Goal: Task Accomplishment & Management: Manage account settings

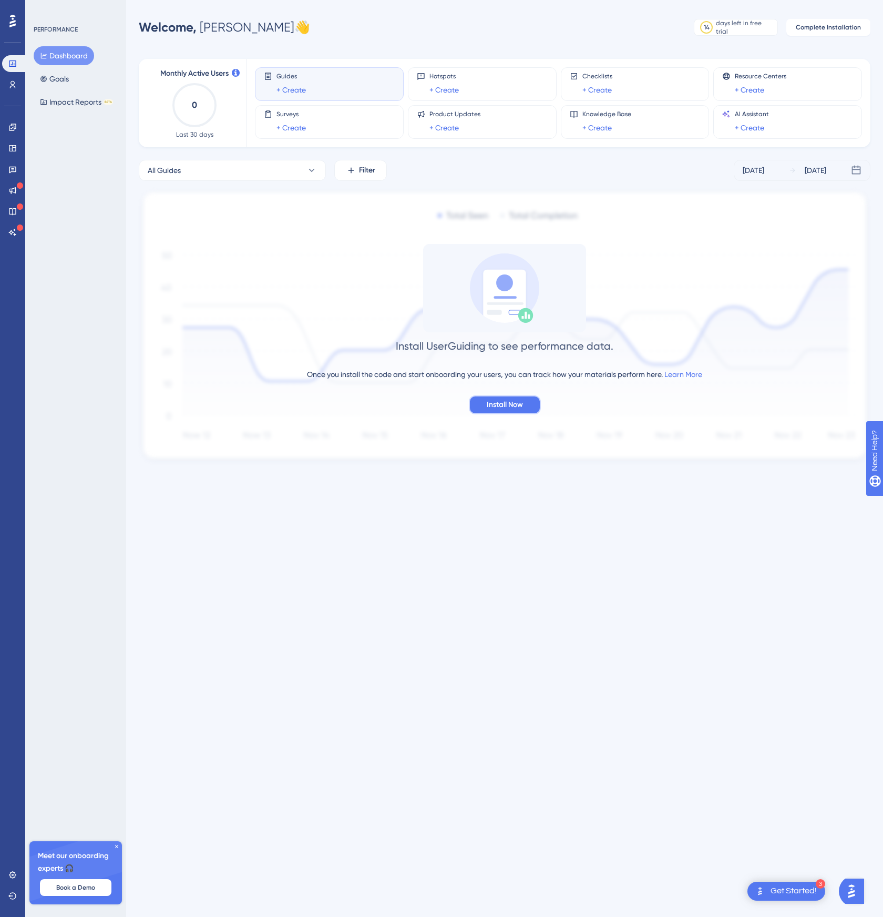
click at [512, 403] on span "Install Now" at bounding box center [505, 404] width 36 height 13
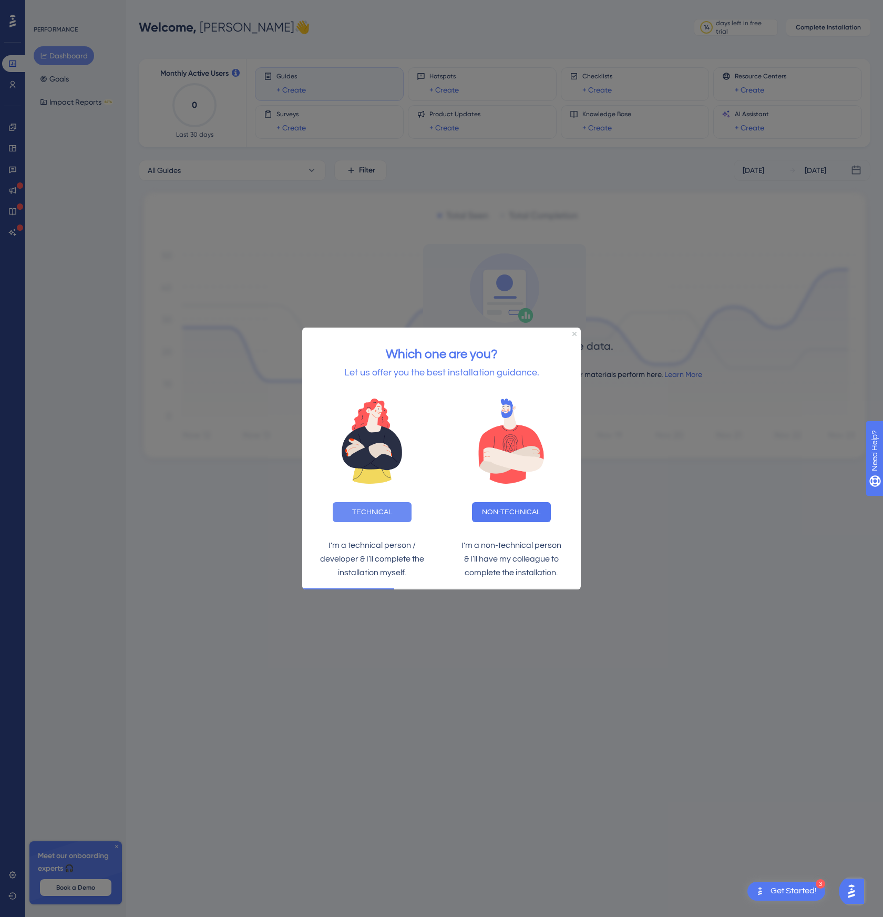
click at [389, 510] on button "TECHNICAL" at bounding box center [372, 511] width 79 height 20
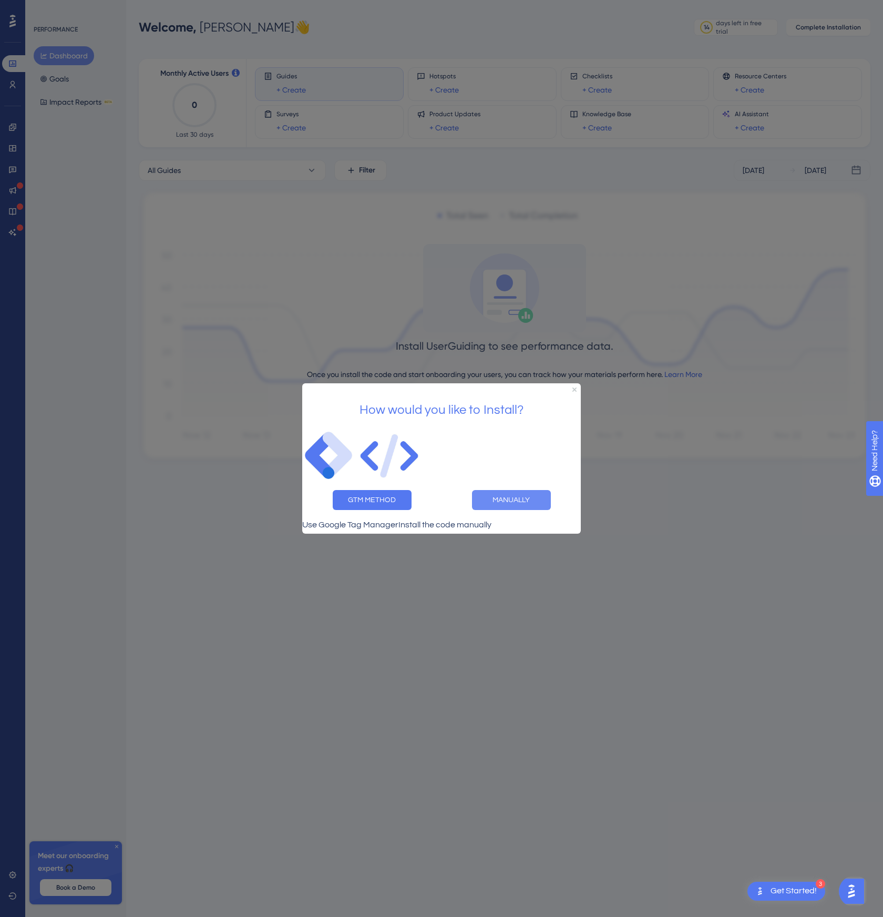
click at [506, 499] on button "MANUALLY" at bounding box center [511, 500] width 79 height 20
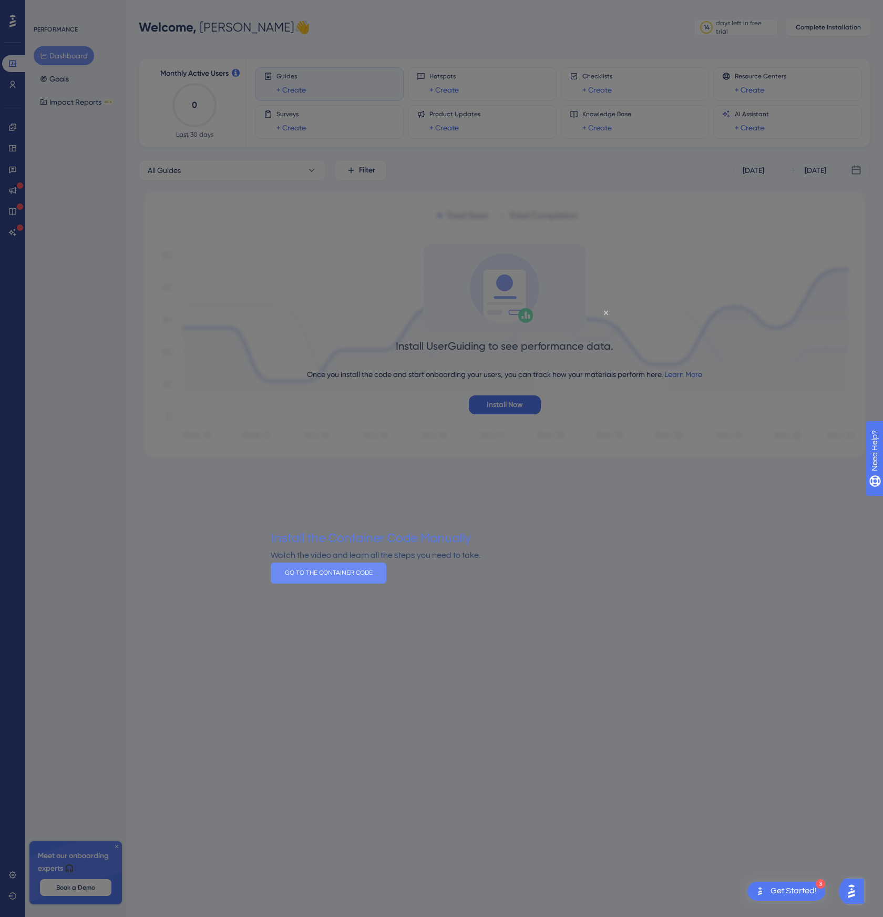
click at [386, 583] on button "GO TO THE CONTAINER CODE" at bounding box center [329, 572] width 116 height 21
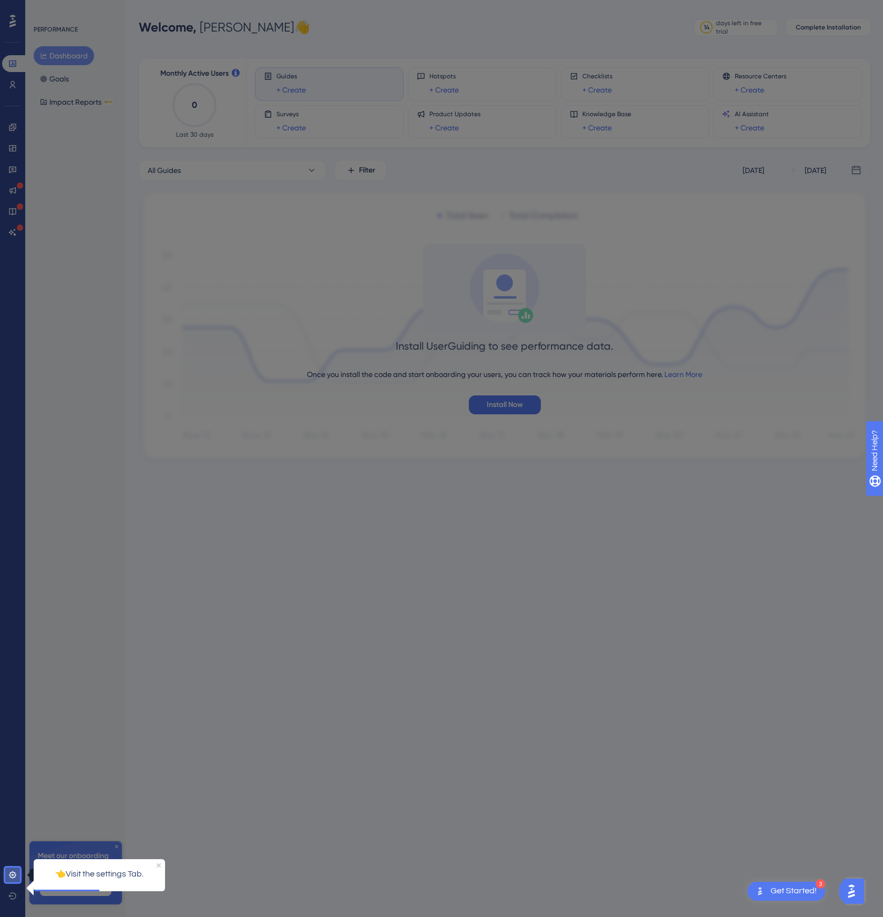
click at [12, 867] on link at bounding box center [12, 874] width 21 height 17
click at [17, 875] on link at bounding box center [12, 874] width 21 height 17
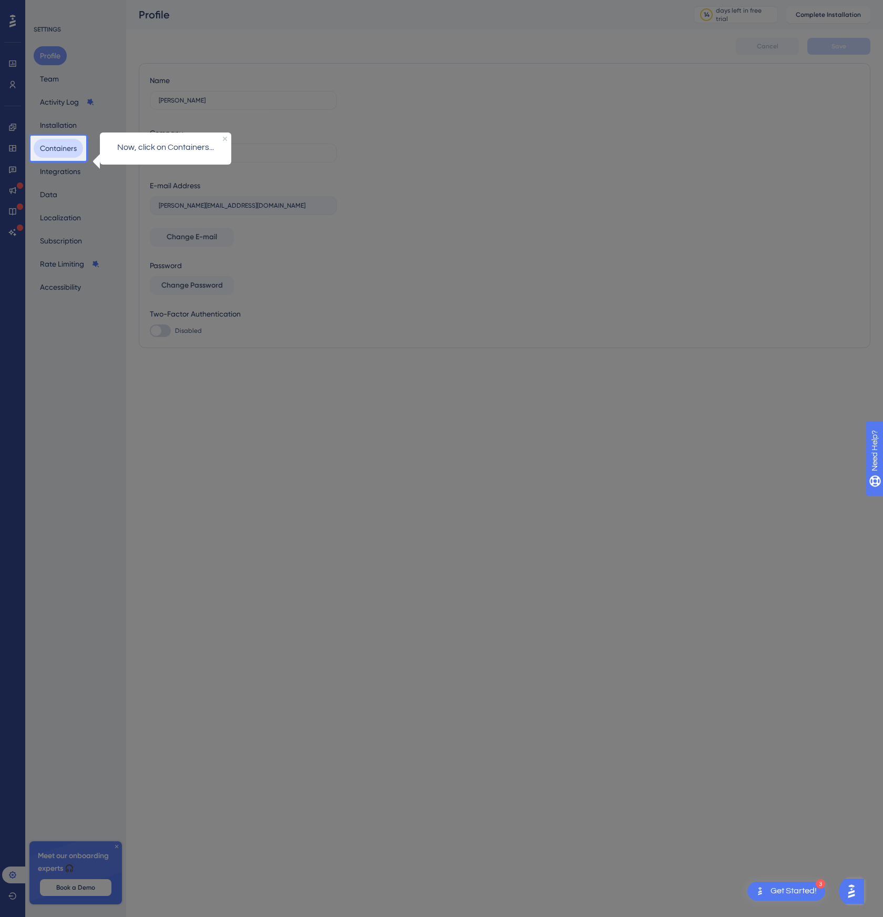
click at [62, 156] on button "Containers" at bounding box center [58, 148] width 49 height 19
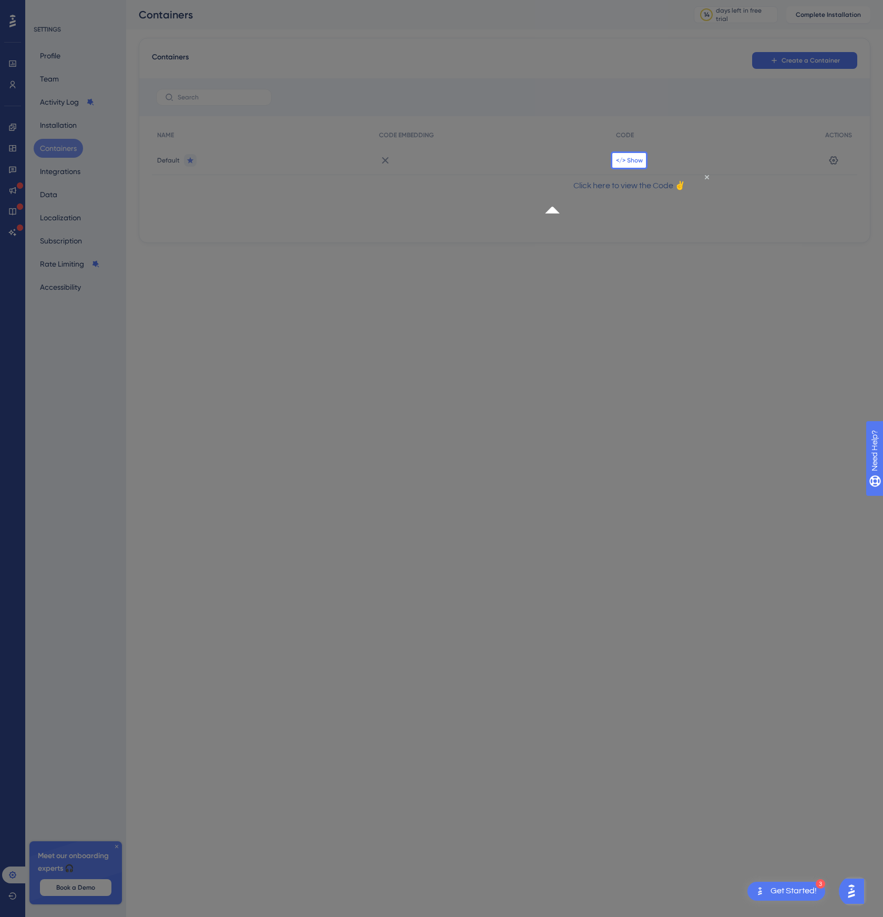
click at [635, 157] on span "</> Show" at bounding box center [629, 160] width 27 height 8
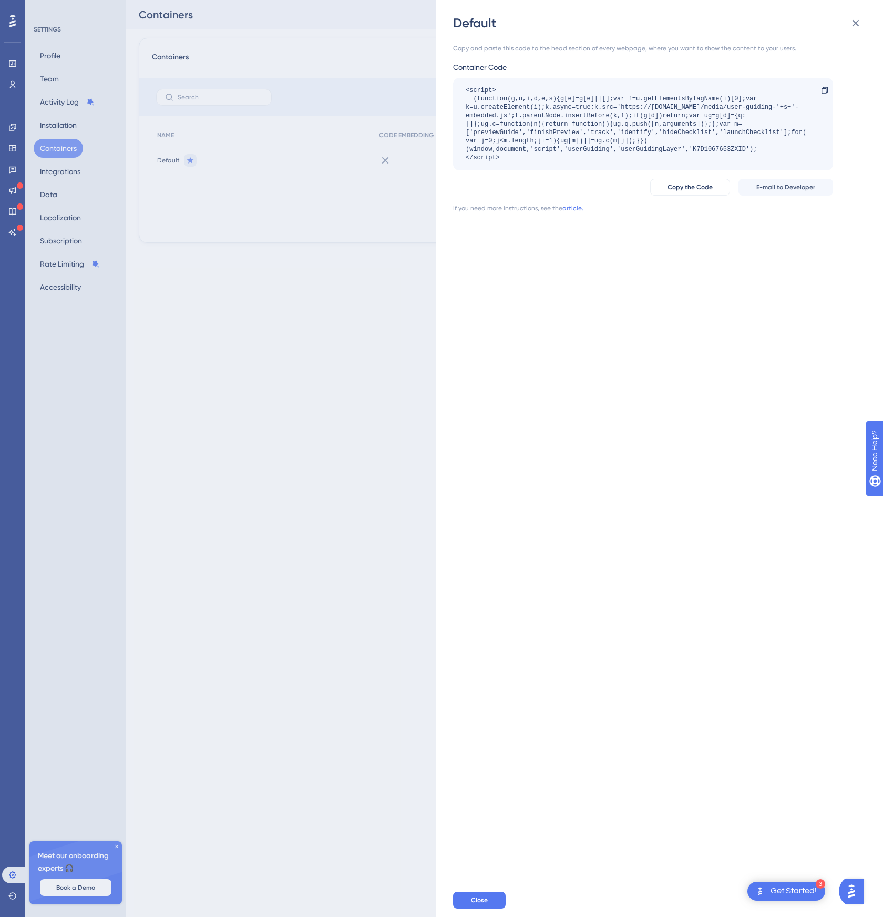
click at [760, 882] on div "Open Get Started! checklist, remaining modules: 3" at bounding box center [760, 890] width 13 height 19
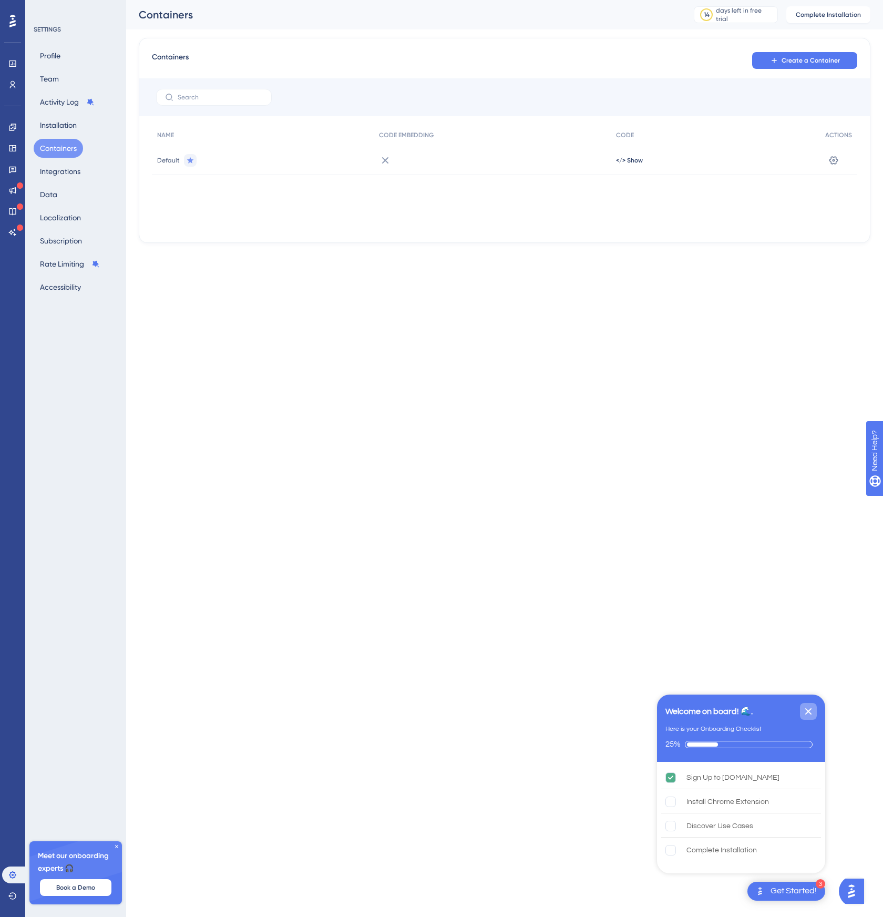
click at [807, 705] on icon "Close Checklist" at bounding box center [808, 711] width 13 height 13
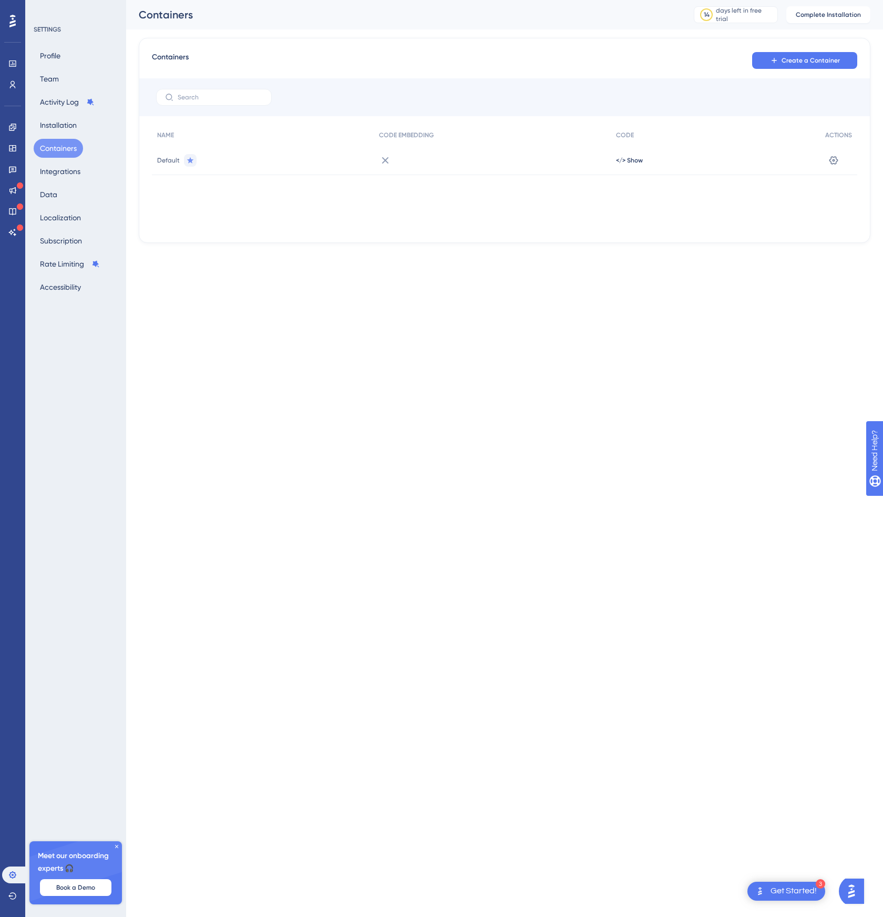
click at [786, 888] on div "Get Started!" at bounding box center [794, 891] width 46 height 12
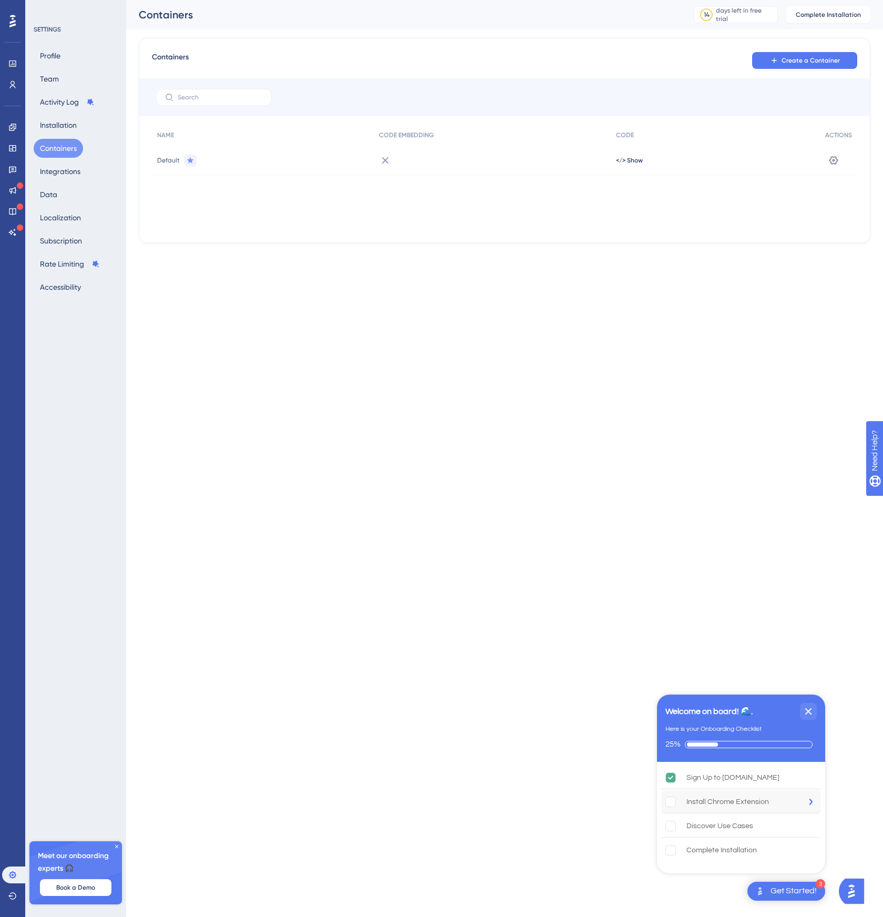
click at [729, 795] on div "Install Chrome Extension" at bounding box center [727, 801] width 83 height 13
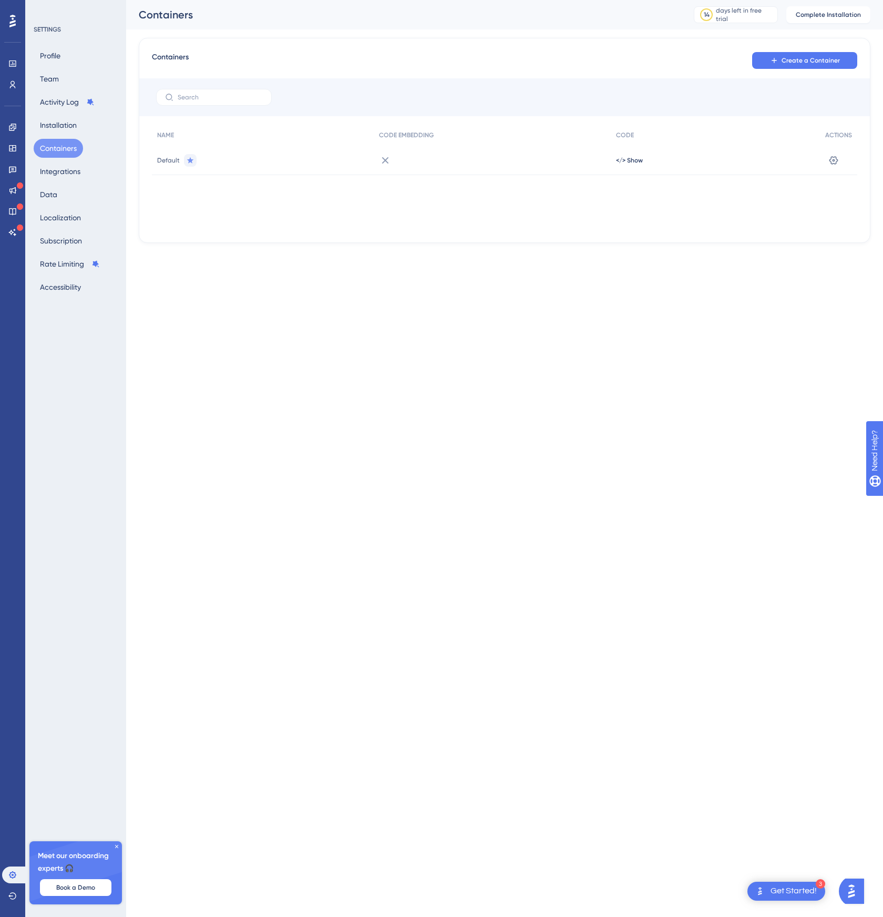
click at [807, 886] on div "Get Started!" at bounding box center [794, 891] width 46 height 12
click at [759, 890] on img "Open Get Started! checklist, remaining modules: 2" at bounding box center [760, 891] width 13 height 13
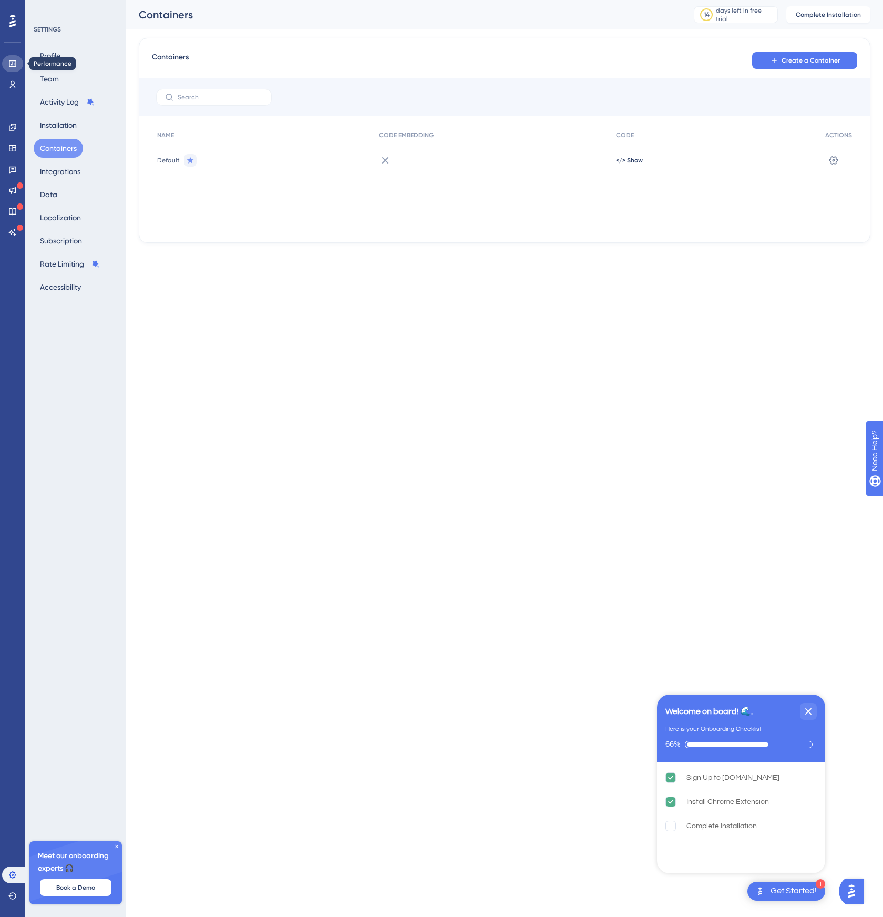
click at [11, 61] on icon at bounding box center [12, 63] width 8 height 8
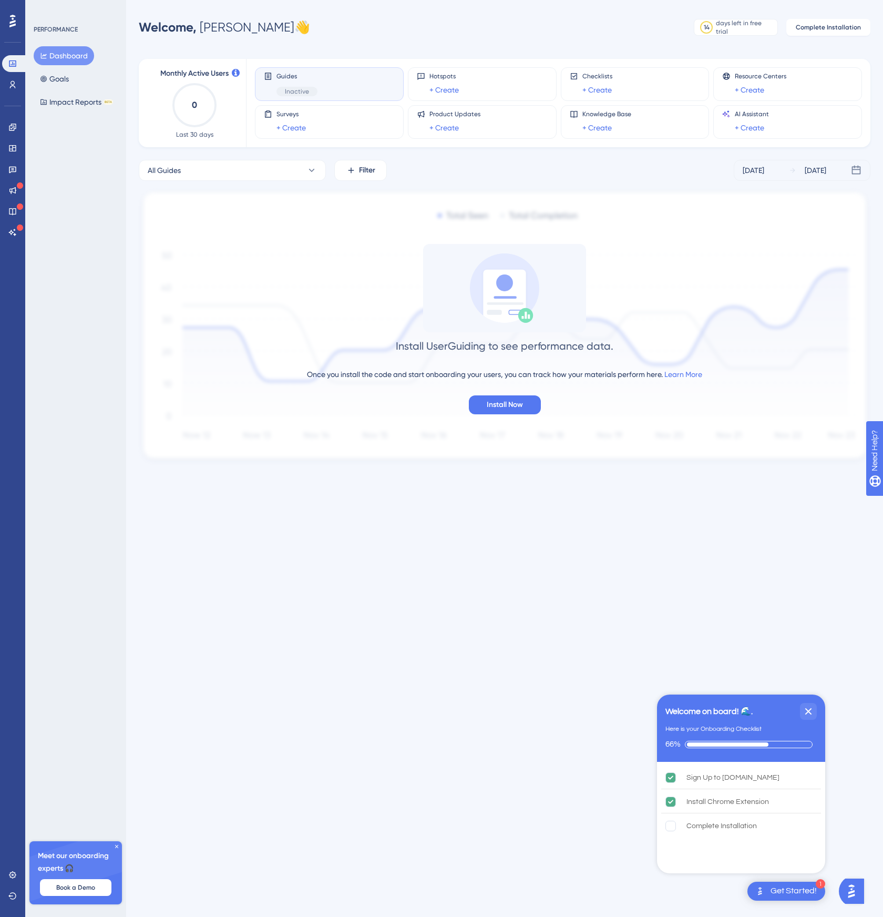
click at [66, 2] on div "PERFORMANCE Dashboard Goals Impact Reports BETA Meet our onboarding experts 🎧 B…" at bounding box center [75, 458] width 101 height 917
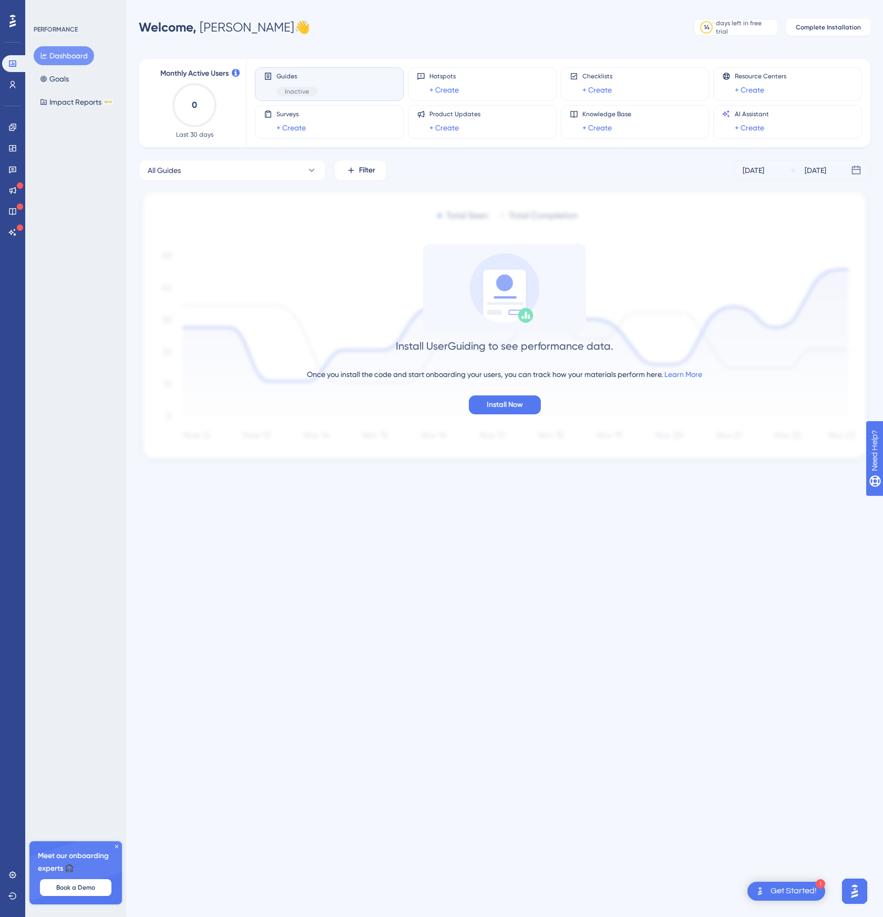
click at [329, 84] on div "Guides Inactive" at bounding box center [329, 84] width 131 height 24
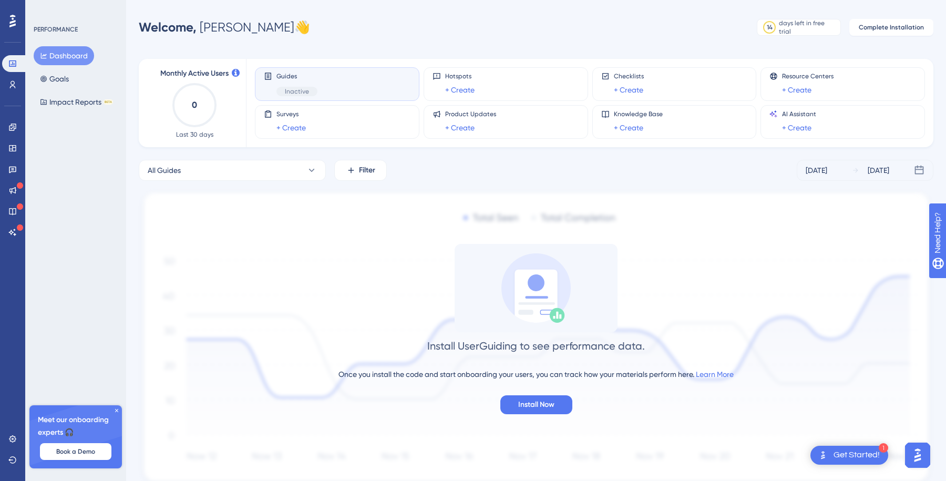
click at [278, 80] on span "Guides" at bounding box center [296, 76] width 41 height 8
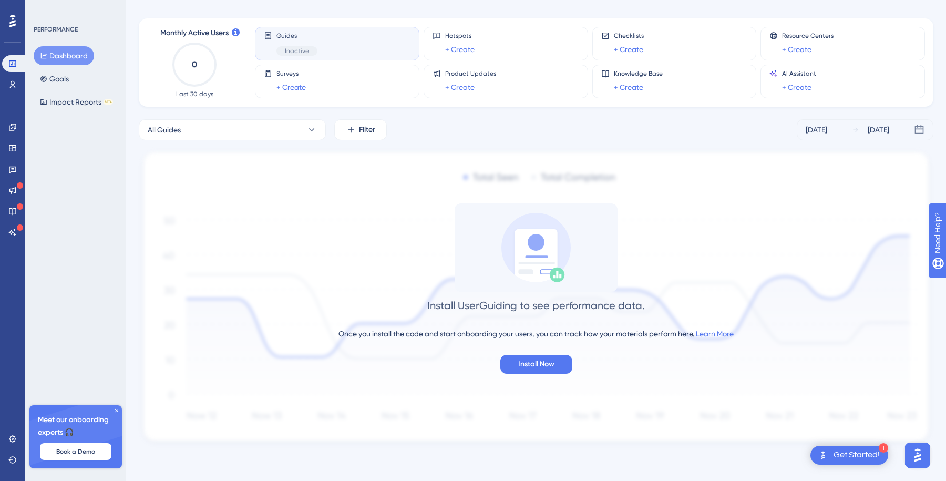
click at [115, 414] on div "Meet our onboarding experts 🎧 Book a Demo" at bounding box center [75, 436] width 93 height 63
click at [115, 411] on icon at bounding box center [116, 410] width 3 height 3
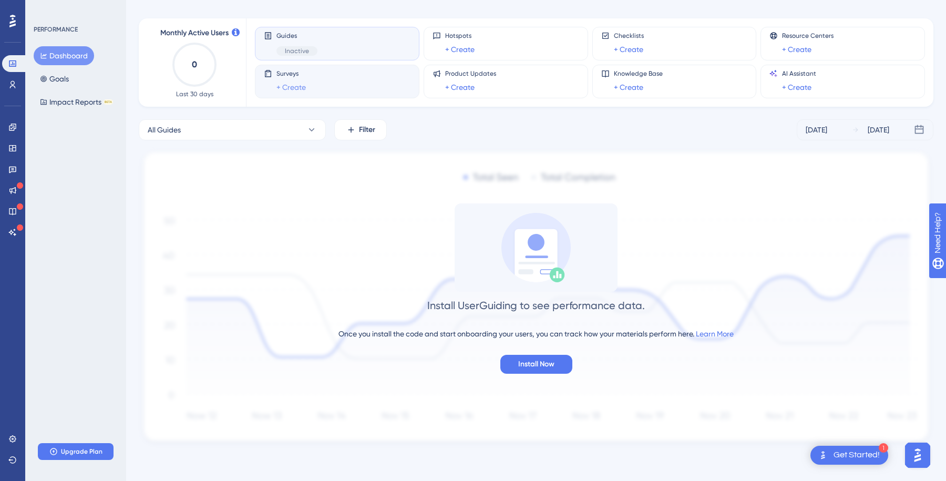
click at [295, 83] on link "+ Create" at bounding box center [290, 87] width 29 height 13
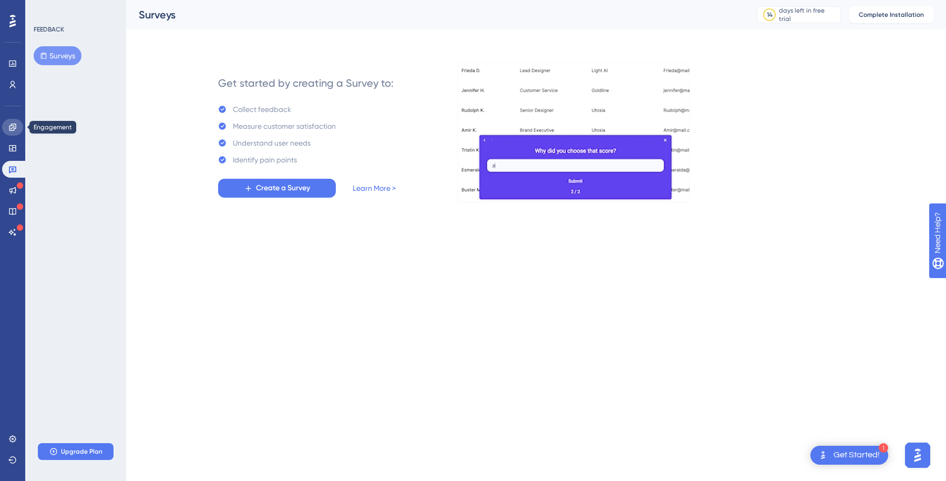
click at [12, 123] on icon at bounding box center [12, 127] width 8 height 8
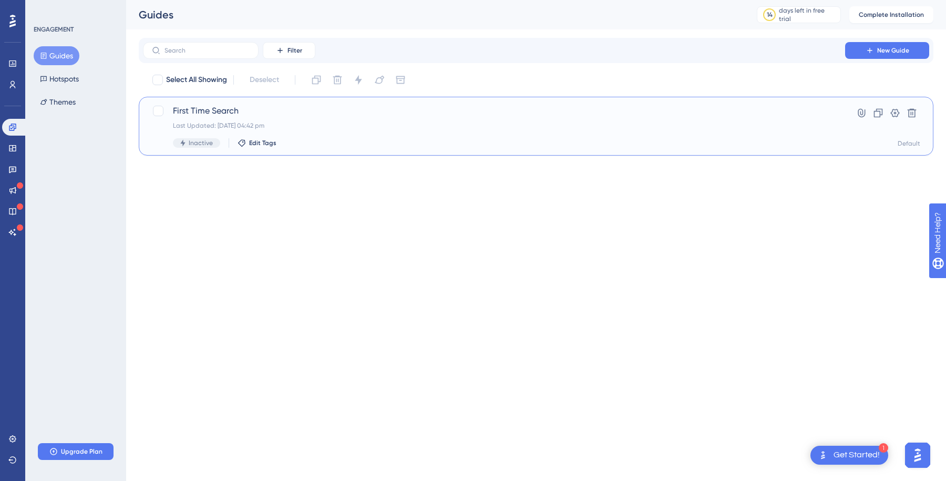
click at [212, 129] on div "Last Updated: [DATE] 04:42 pm" at bounding box center [494, 125] width 642 height 8
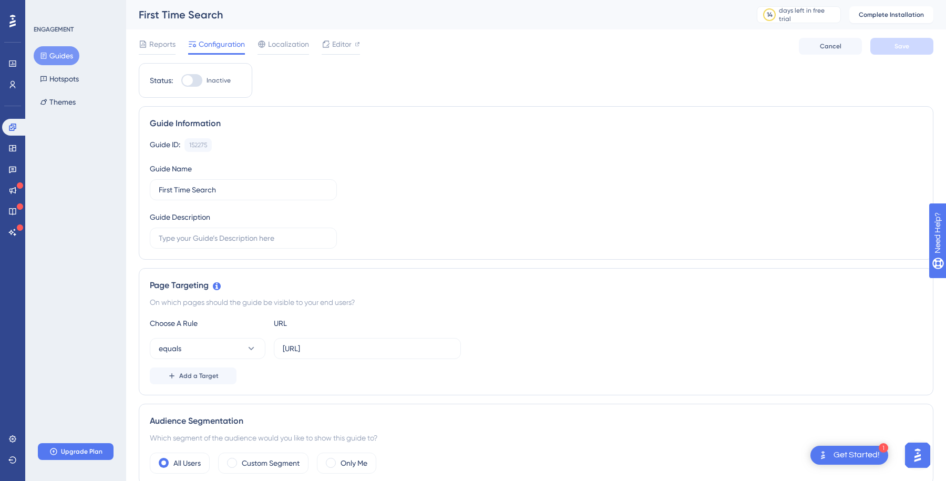
click at [192, 81] on div at bounding box center [187, 80] width 11 height 11
click at [181, 81] on input "Inactive" at bounding box center [181, 80] width 1 height 1
checkbox input "false"
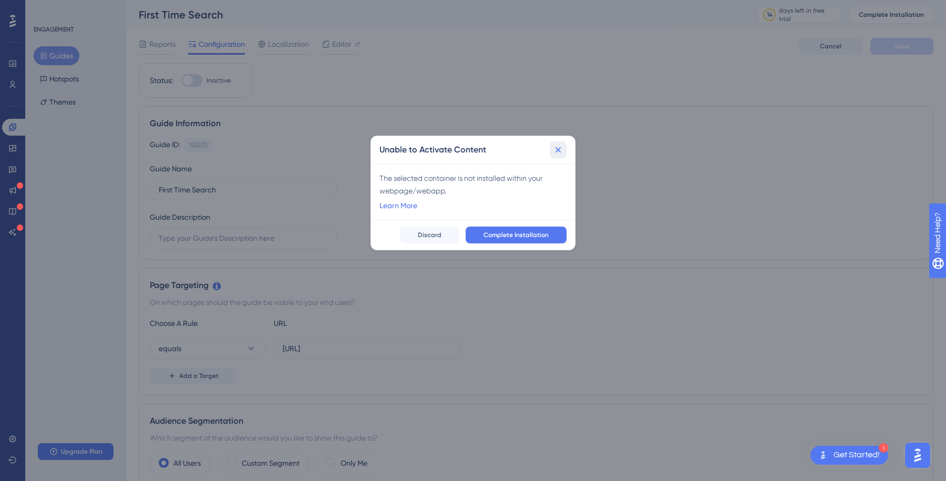
click at [562, 152] on icon at bounding box center [558, 150] width 11 height 11
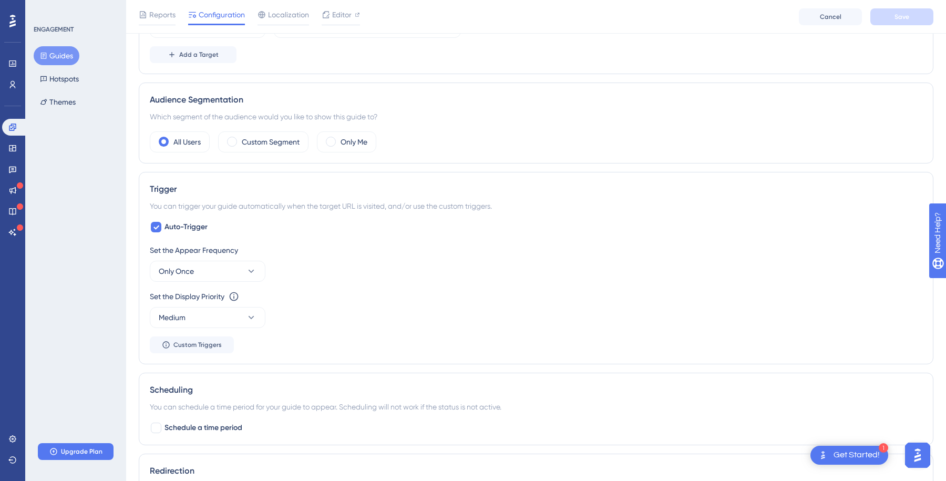
scroll to position [362, 0]
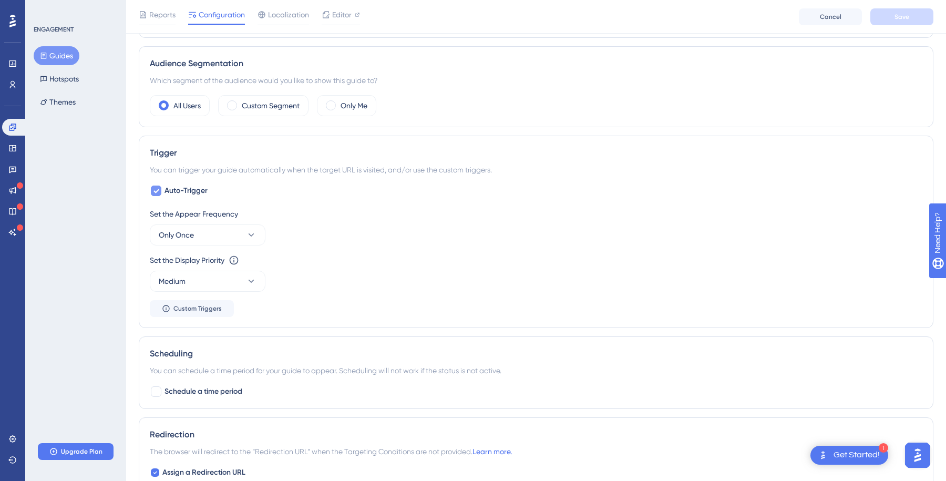
click at [159, 191] on div at bounding box center [156, 191] width 11 height 11
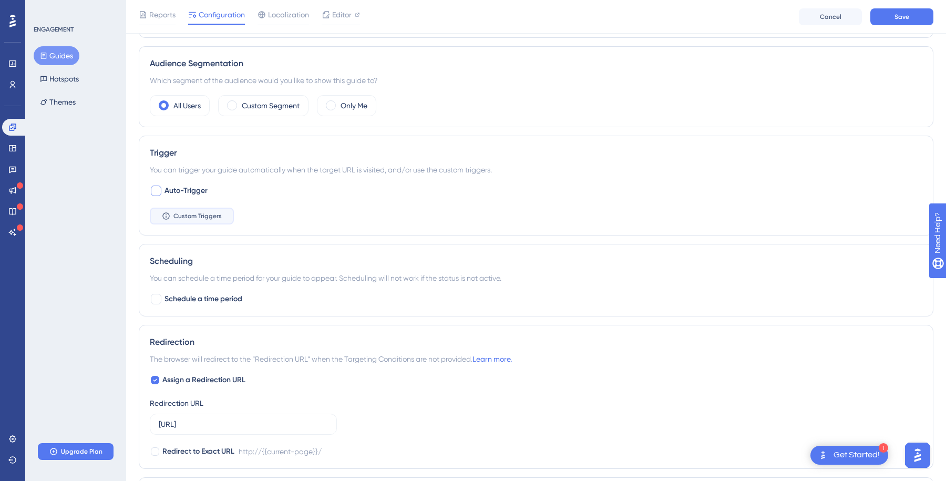
click at [180, 216] on span "Custom Triggers" at bounding box center [197, 216] width 48 height 8
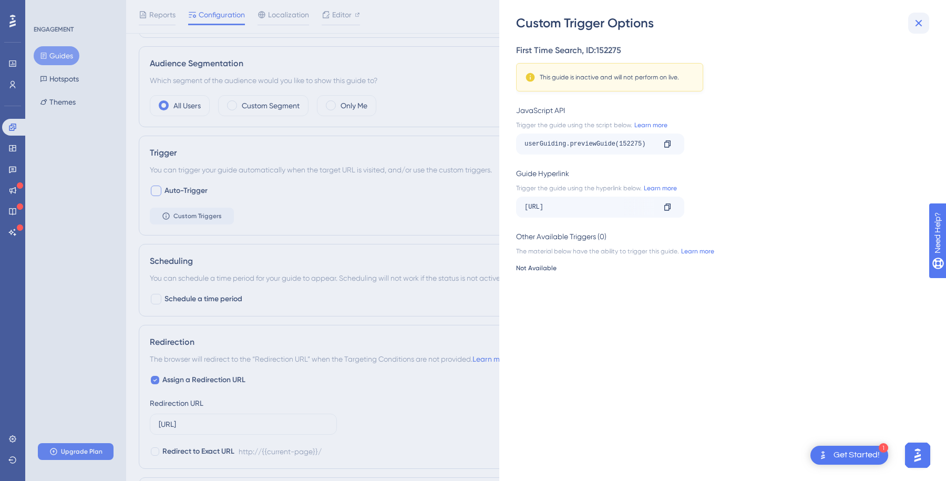
click at [883, 27] on icon at bounding box center [918, 23] width 13 height 13
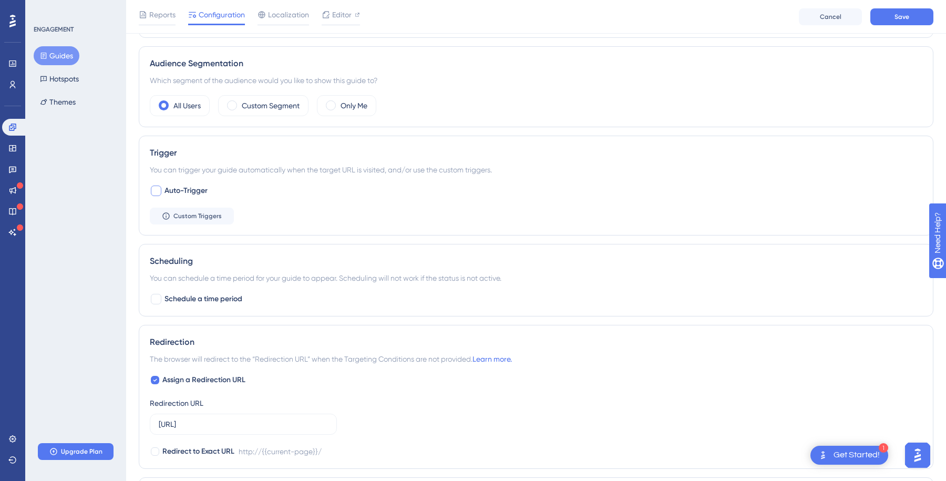
click at [153, 189] on div at bounding box center [156, 191] width 11 height 11
checkbox input "true"
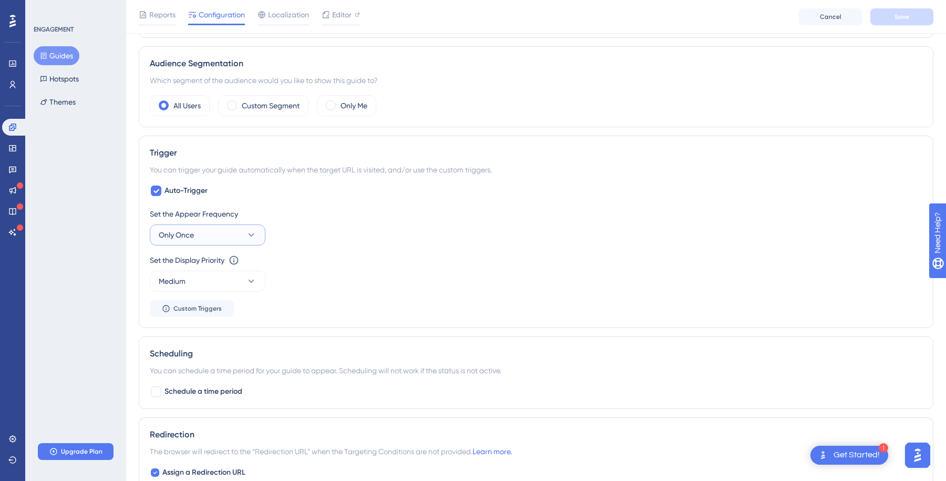
click at [222, 238] on button "Only Once" at bounding box center [208, 234] width 116 height 21
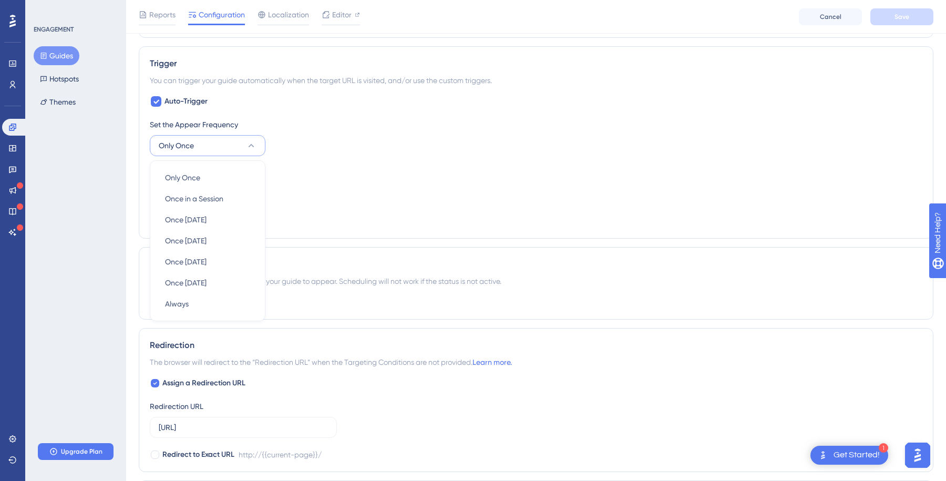
click at [310, 184] on div "Set the Display Priority This option will set the display priority between auto…" at bounding box center [536, 184] width 773 height 38
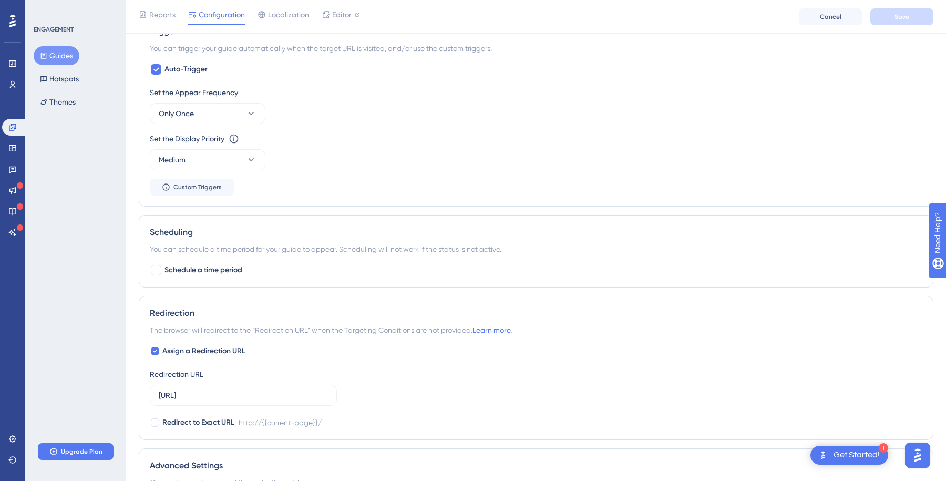
scroll to position [399, 0]
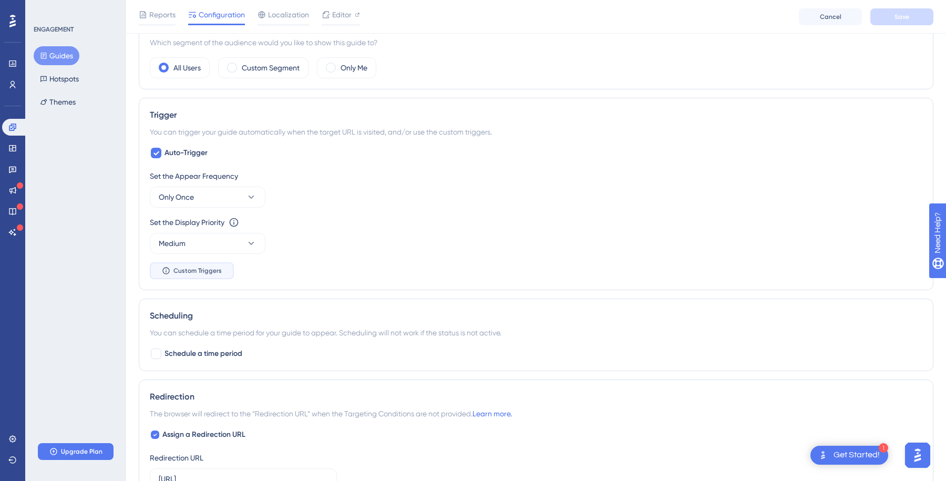
click at [219, 269] on span "Custom Triggers" at bounding box center [197, 270] width 48 height 8
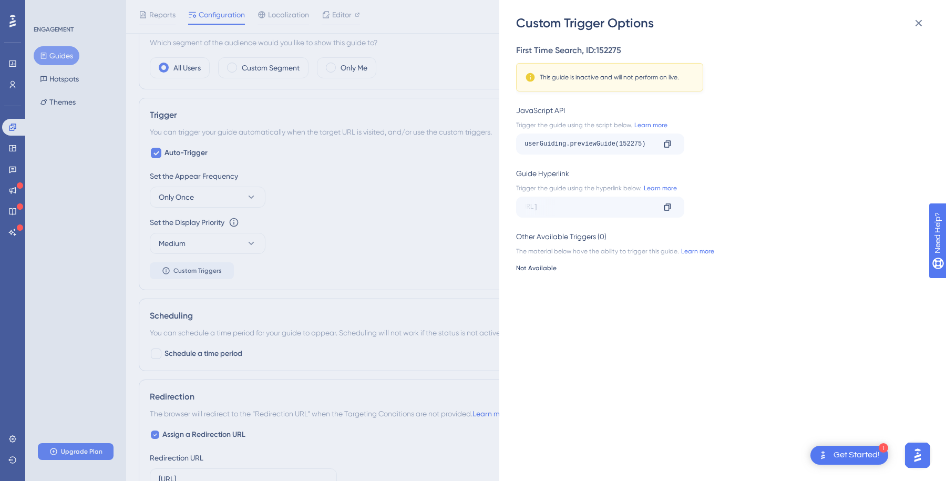
scroll to position [0, 0]
click at [672, 204] on div at bounding box center [667, 207] width 17 height 17
click at [372, 217] on div "Custom Trigger Options First Time Search , ID: 152275 This guide is inactive an…" at bounding box center [473, 240] width 946 height 481
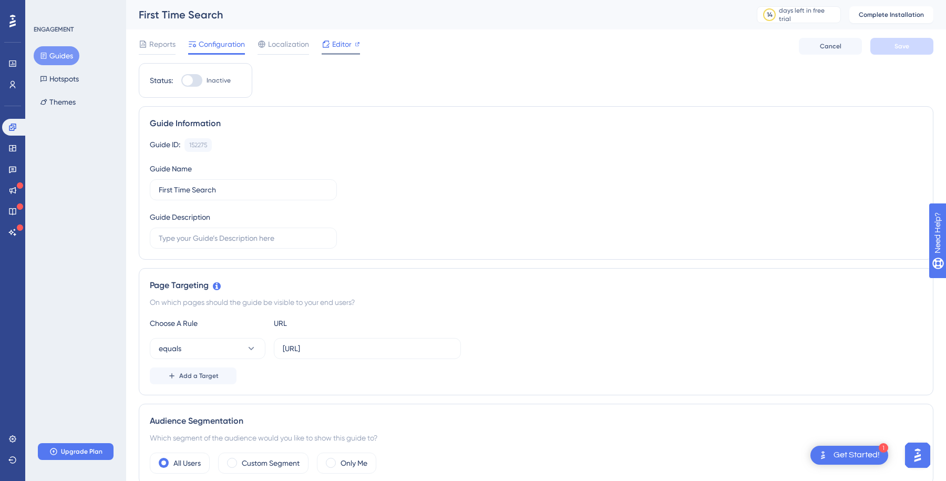
click at [344, 44] on span "Editor" at bounding box center [341, 44] width 19 height 13
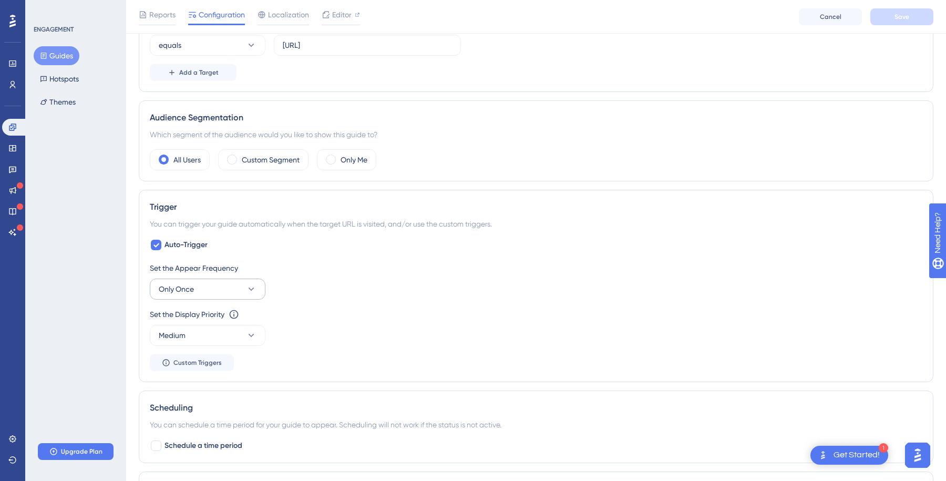
scroll to position [312, 0]
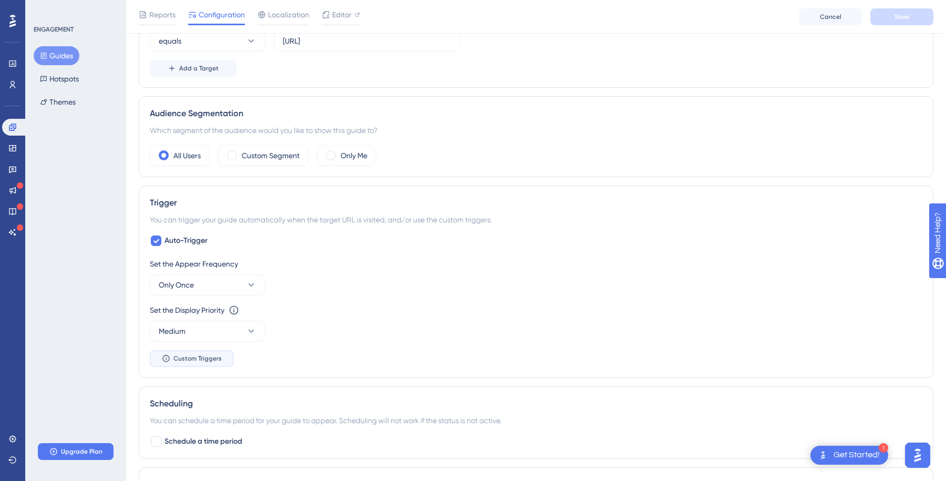
click at [192, 355] on span "Custom Triggers" at bounding box center [197, 358] width 48 height 8
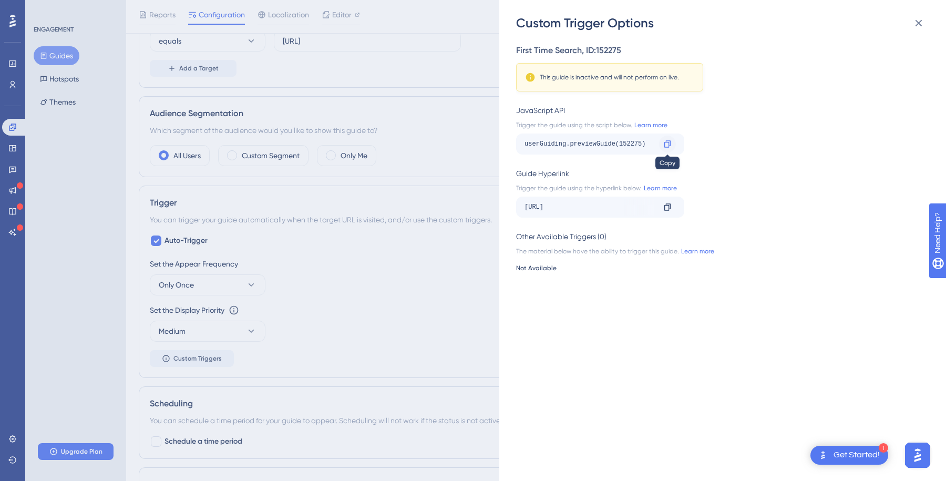
click at [672, 144] on div at bounding box center [667, 144] width 17 height 17
click at [395, 417] on div "Custom Trigger Options First Time Search , ID: 152275 This guide is inactive an…" at bounding box center [473, 240] width 946 height 481
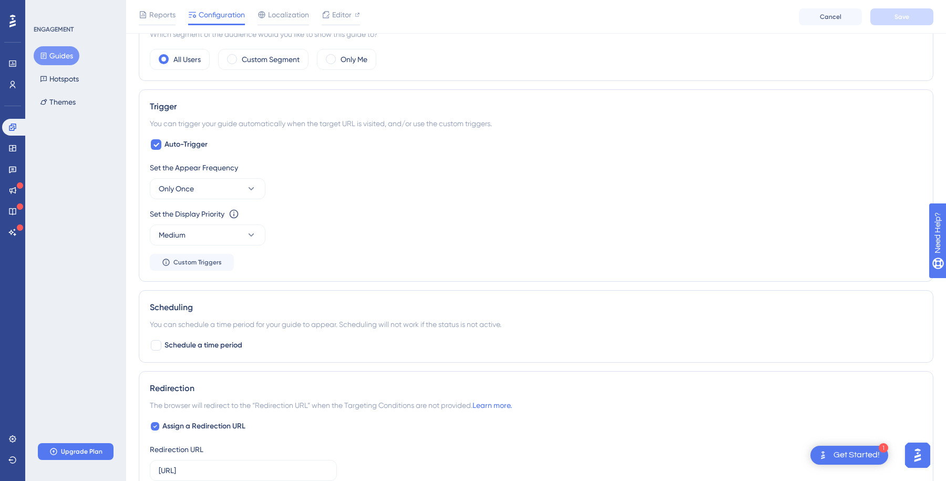
scroll to position [382, 0]
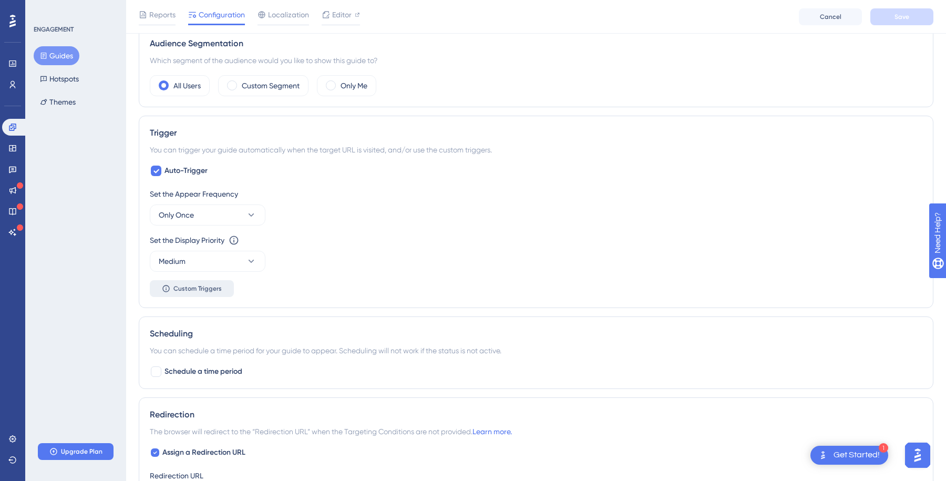
click at [178, 284] on button "Custom Triggers" at bounding box center [192, 288] width 84 height 17
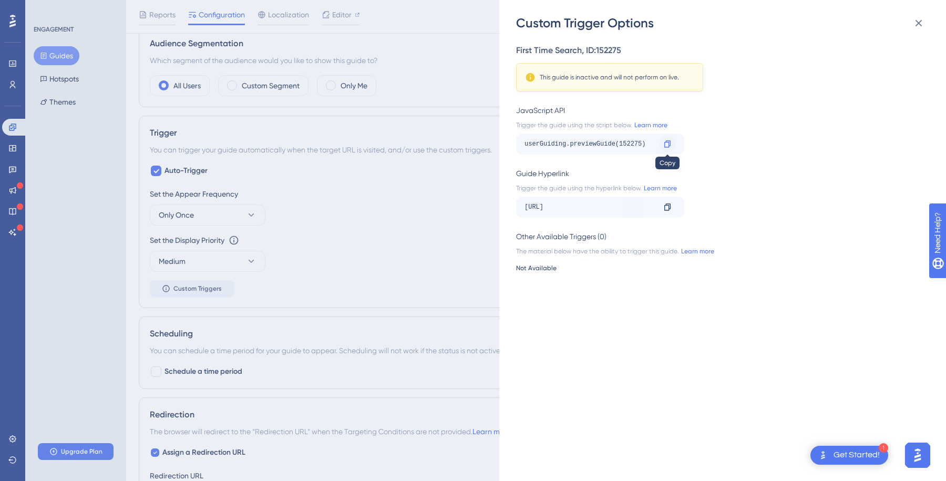
click at [663, 145] on div at bounding box center [667, 144] width 17 height 17
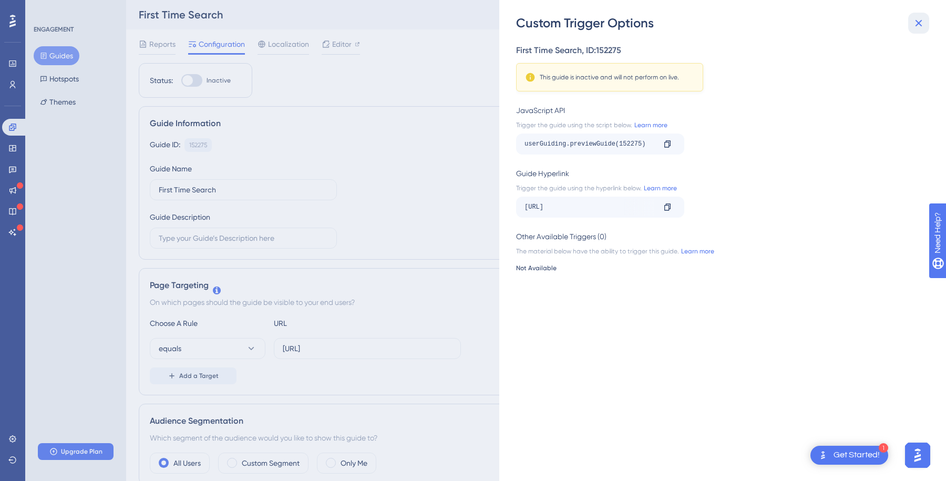
click at [883, 20] on icon at bounding box center [919, 23] width 7 height 7
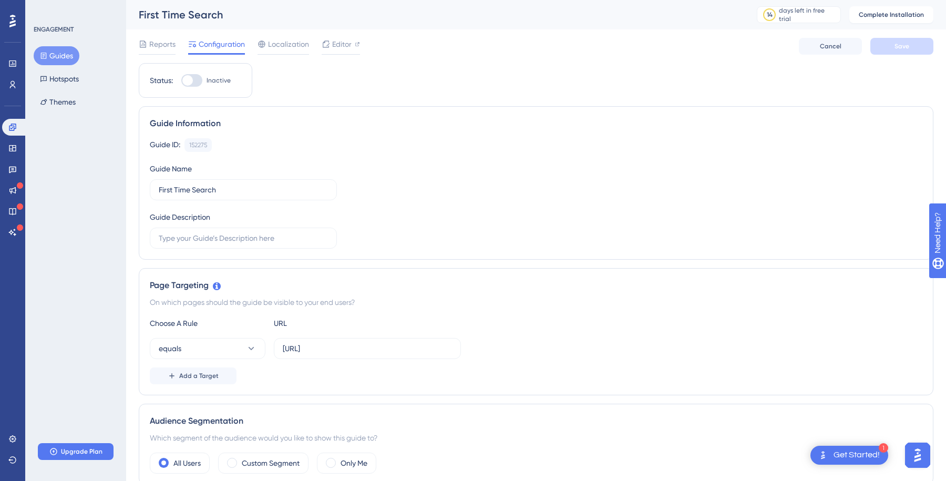
click at [190, 79] on div at bounding box center [187, 80] width 11 height 11
click at [181, 80] on input "Inactive" at bounding box center [181, 80] width 1 height 1
checkbox input "false"
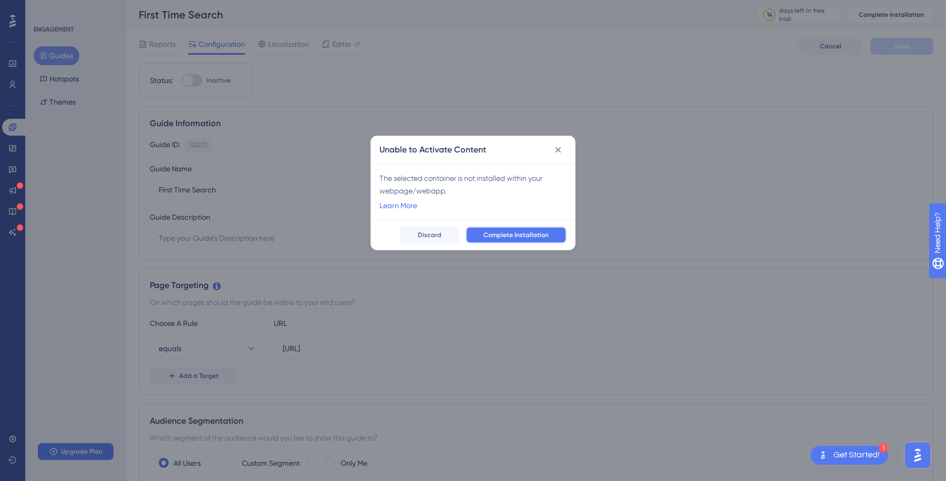
click at [531, 235] on span "Complete Installation" at bounding box center [516, 235] width 65 height 8
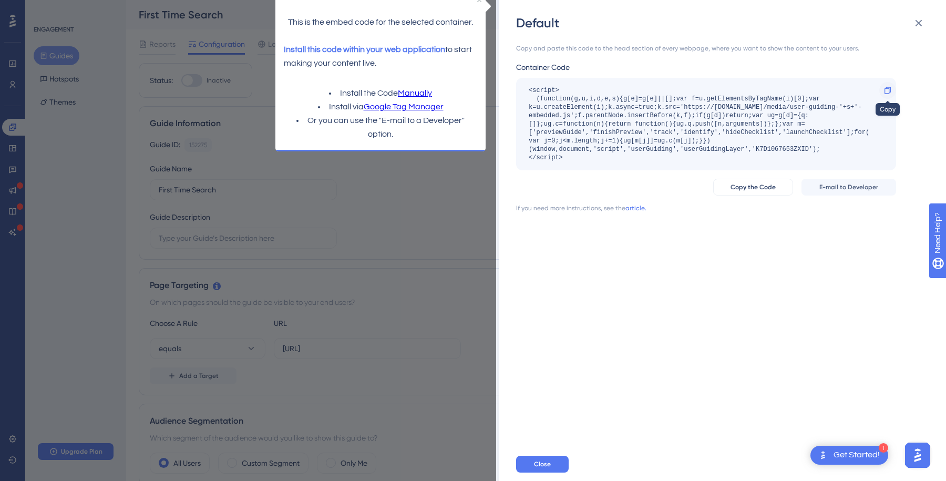
click at [883, 90] on icon at bounding box center [888, 90] width 6 height 7
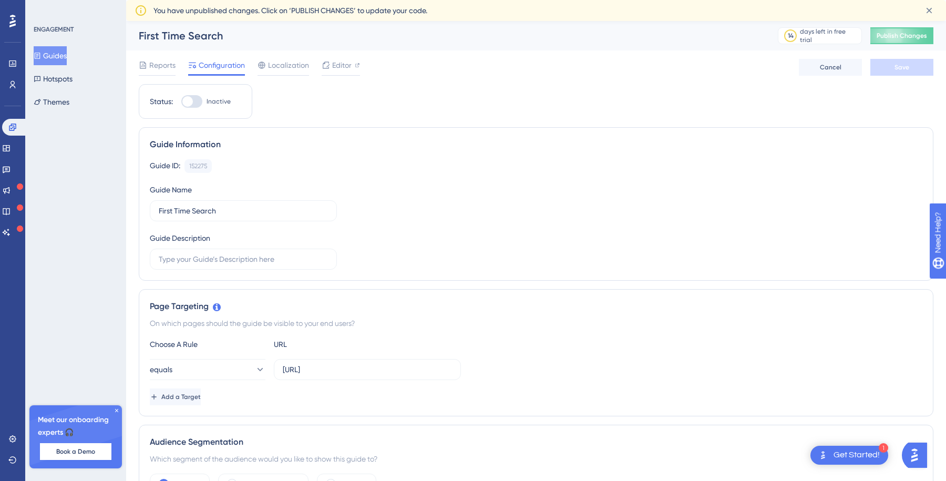
scroll to position [21, 0]
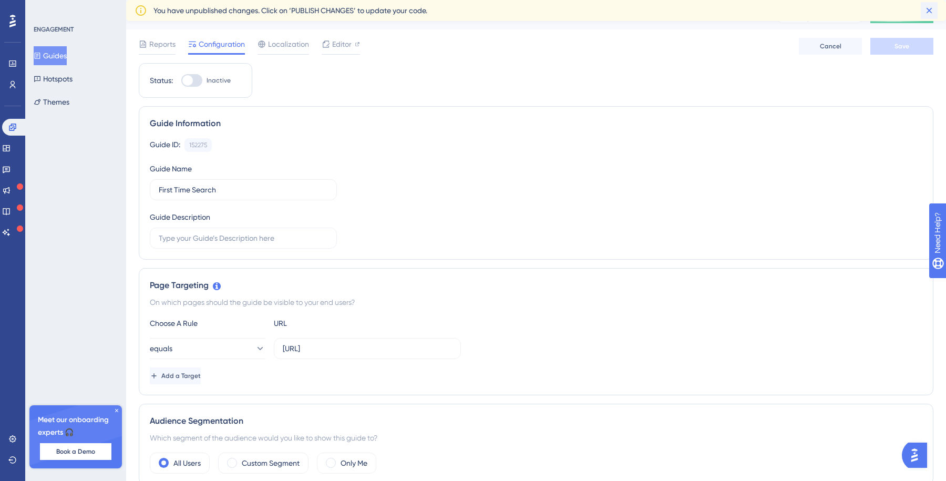
click at [927, 8] on icon at bounding box center [930, 11] width 6 height 6
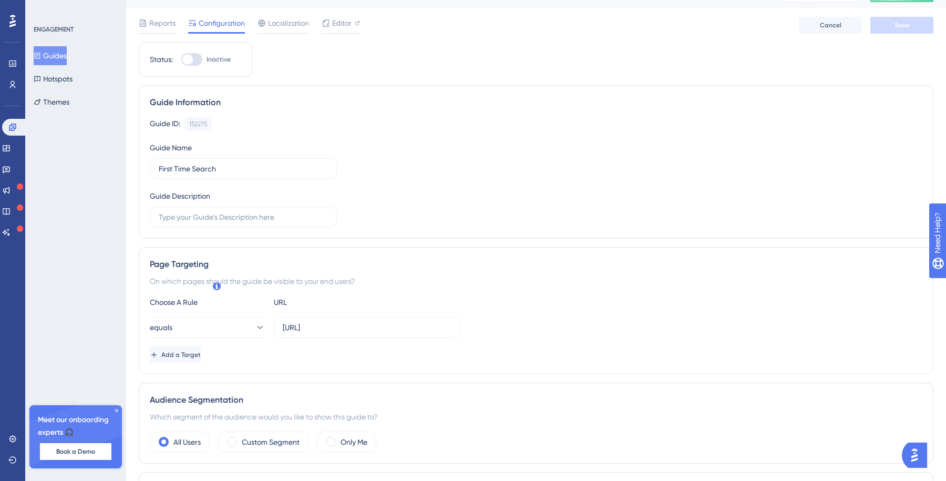
scroll to position [0, 0]
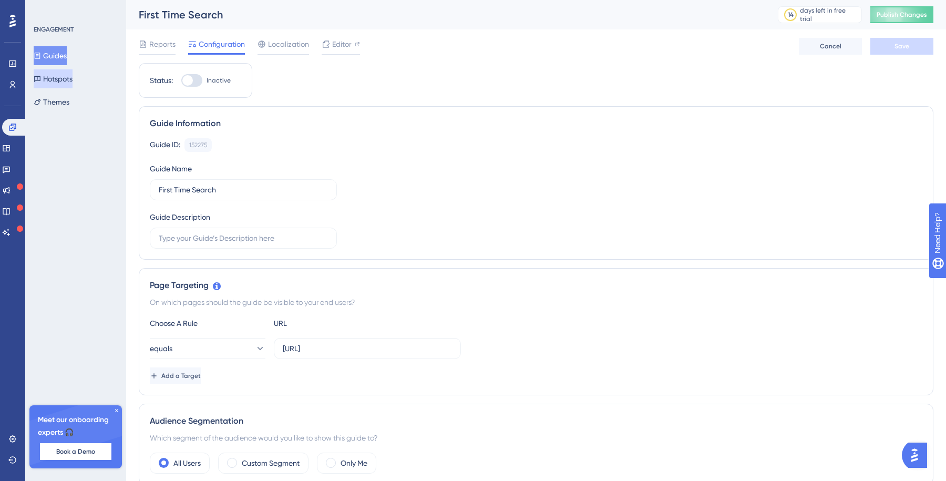
click at [54, 75] on button "Hotspots" at bounding box center [53, 78] width 39 height 19
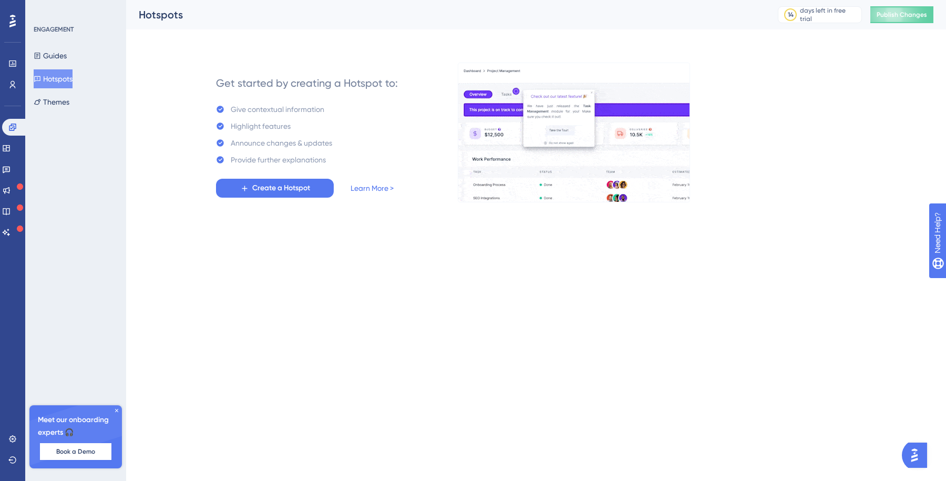
click at [116, 411] on icon at bounding box center [117, 410] width 6 height 6
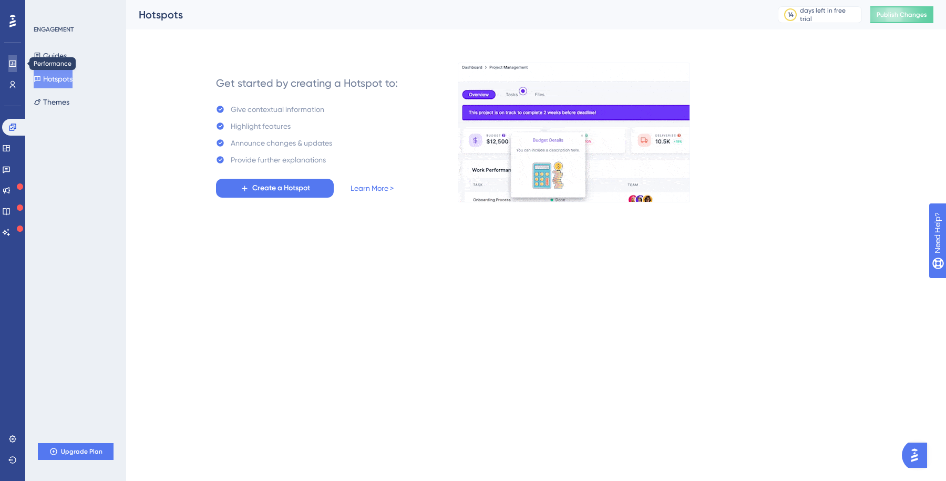
click at [13, 58] on link at bounding box center [12, 63] width 8 height 17
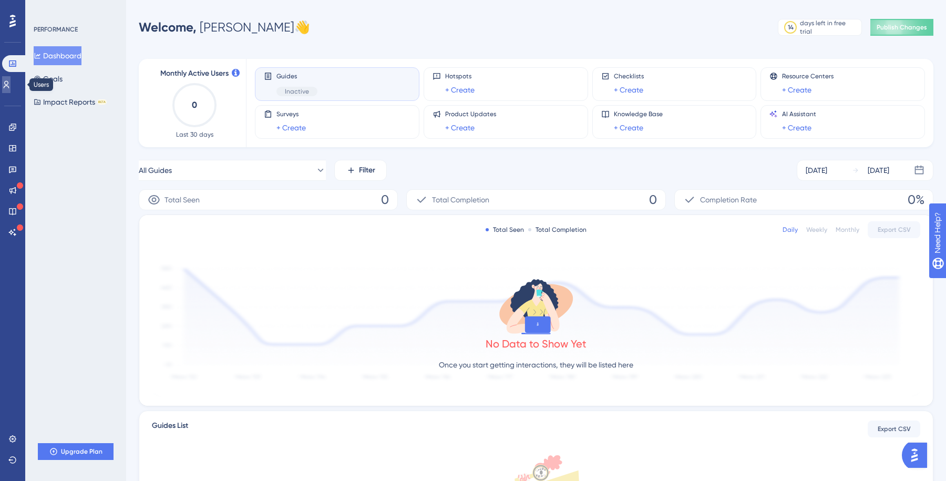
click at [9, 86] on icon at bounding box center [7, 84] width 6 height 7
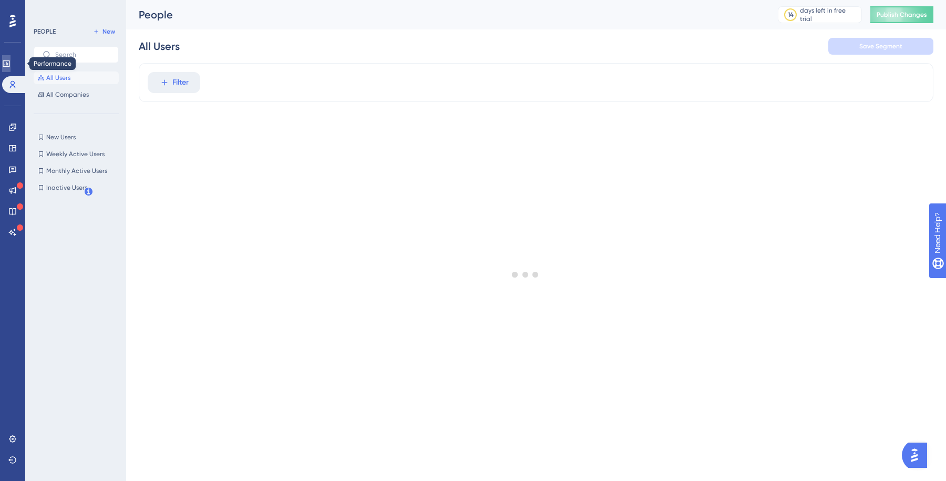
click at [11, 58] on link at bounding box center [6, 63] width 8 height 17
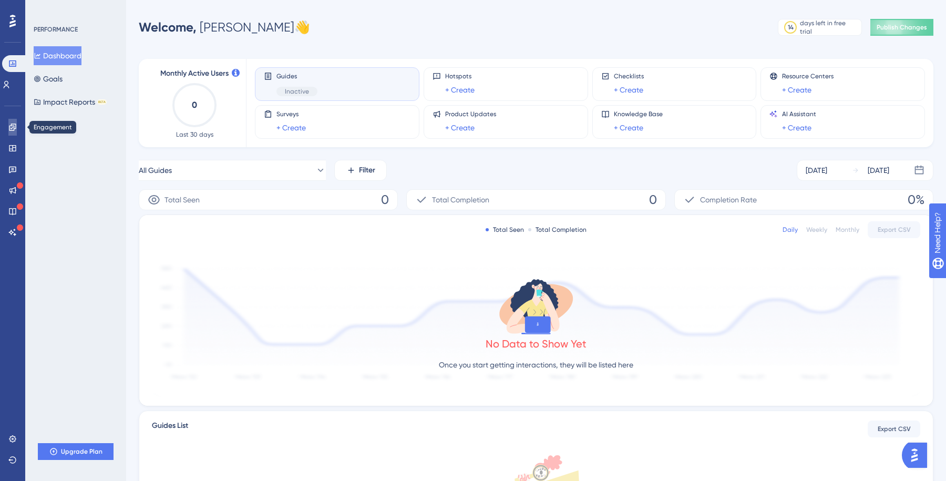
click at [17, 127] on link at bounding box center [12, 127] width 8 height 17
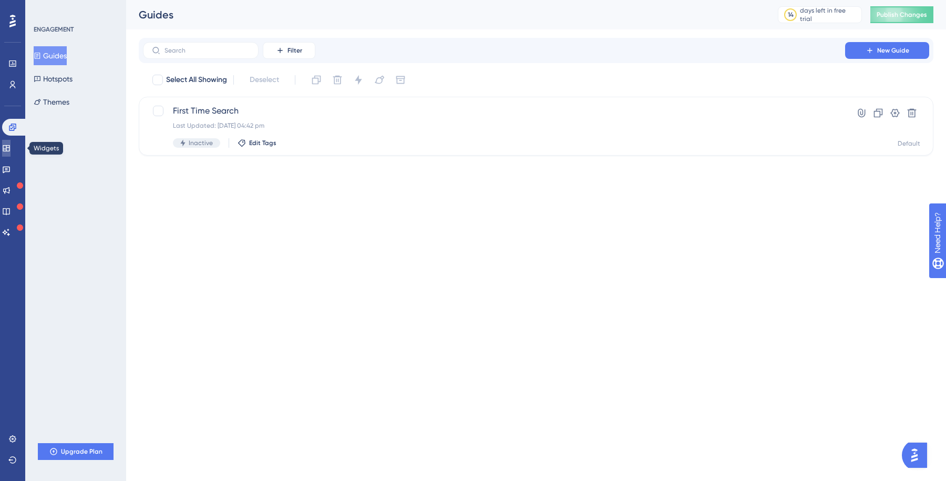
click at [11, 151] on icon at bounding box center [6, 148] width 8 height 8
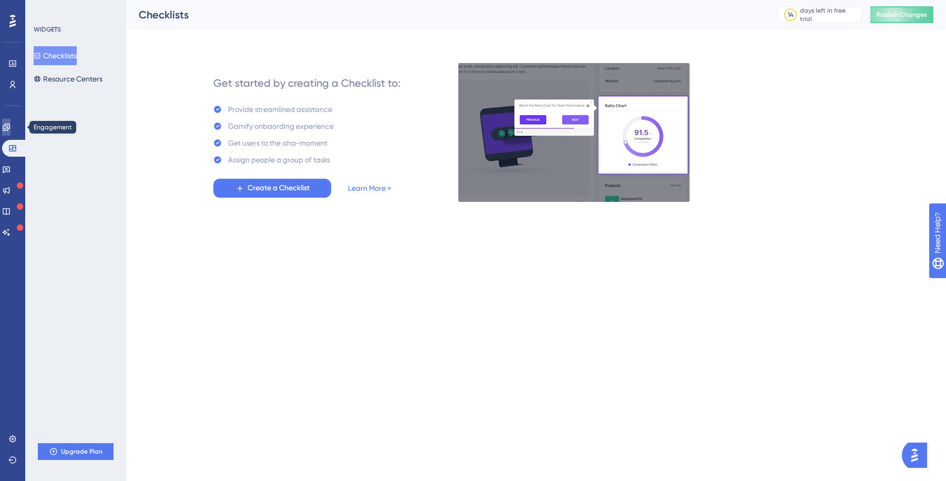
click at [11, 127] on icon at bounding box center [6, 127] width 8 height 8
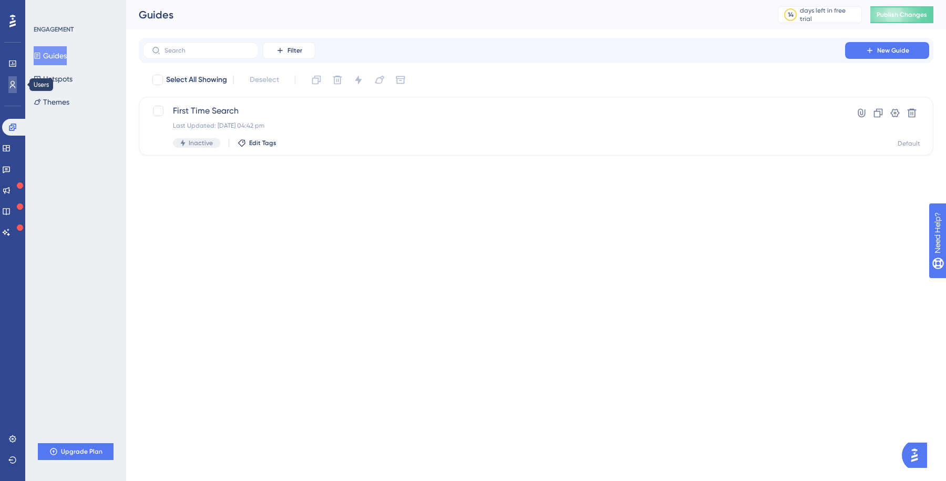
click at [15, 84] on icon at bounding box center [12, 84] width 8 height 8
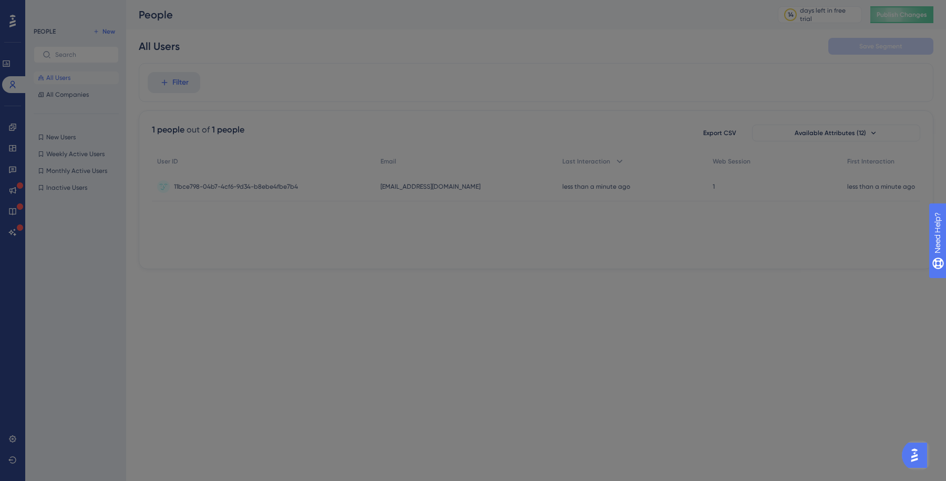
click at [13, 56] on div "Welcome to your Users page 🥳 You can dive deeper into what users are doing in y…" at bounding box center [473, 240] width 946 height 481
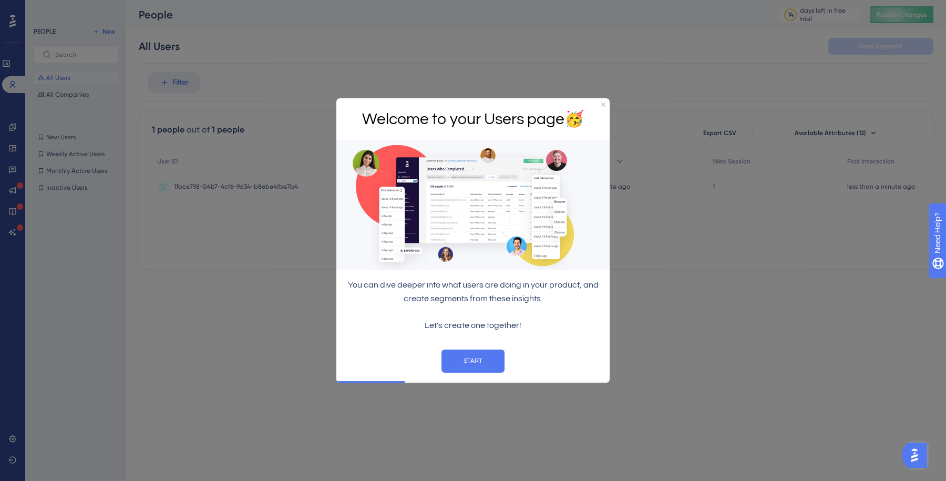
click at [603, 108] on div "Welcome to your Users page 🥳" at bounding box center [472, 119] width 273 height 43
click at [603, 105] on icon "Close Preview" at bounding box center [603, 104] width 4 height 4
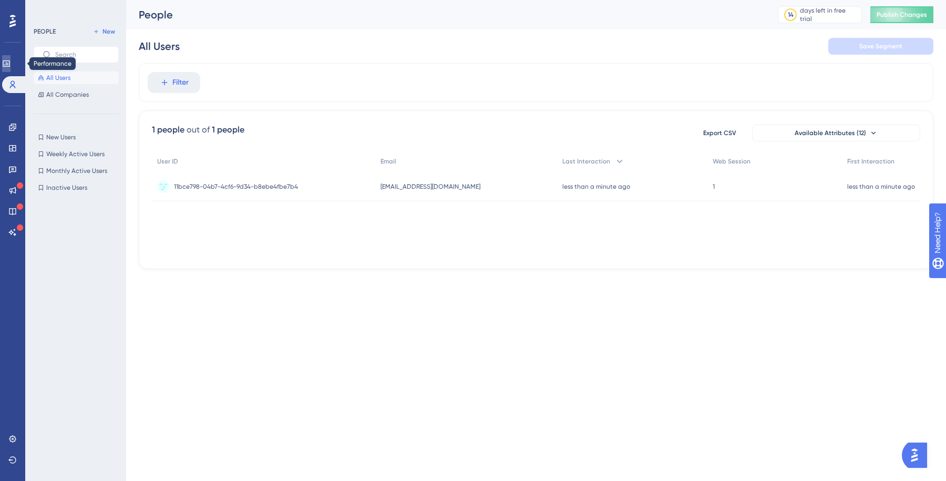
click at [11, 64] on link at bounding box center [6, 63] width 8 height 17
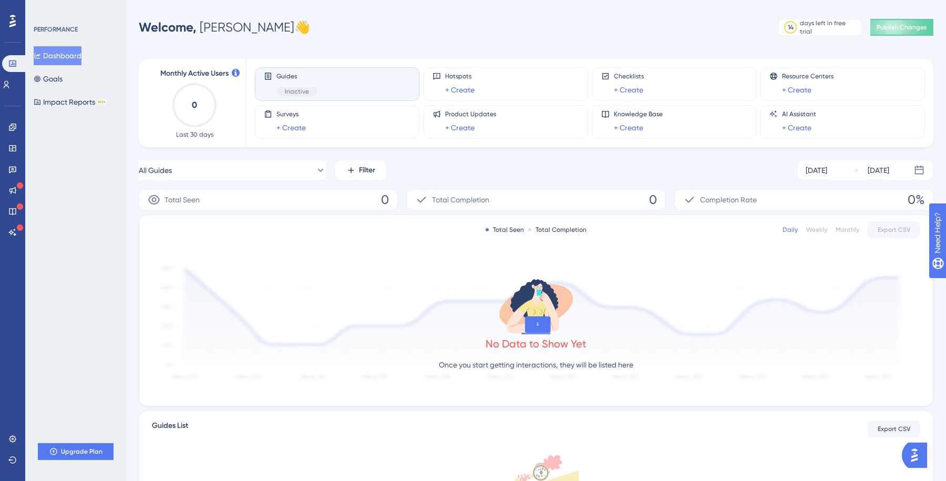
click at [60, 57] on button "Dashboard" at bounding box center [58, 55] width 48 height 19
click at [309, 88] on div "Inactive" at bounding box center [296, 91] width 41 height 9
click at [904, 27] on span "Publish Changes" at bounding box center [902, 27] width 50 height 8
click at [306, 94] on span "Inactive" at bounding box center [297, 91] width 24 height 8
click at [303, 87] on div "Inactive" at bounding box center [296, 91] width 41 height 9
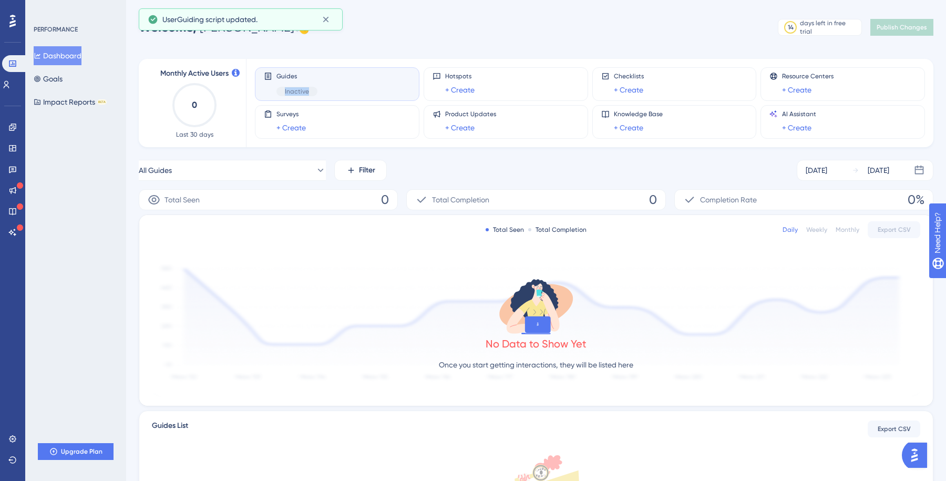
click at [303, 87] on div "Inactive" at bounding box center [296, 91] width 41 height 9
click at [289, 78] on span "Guides" at bounding box center [296, 76] width 41 height 8
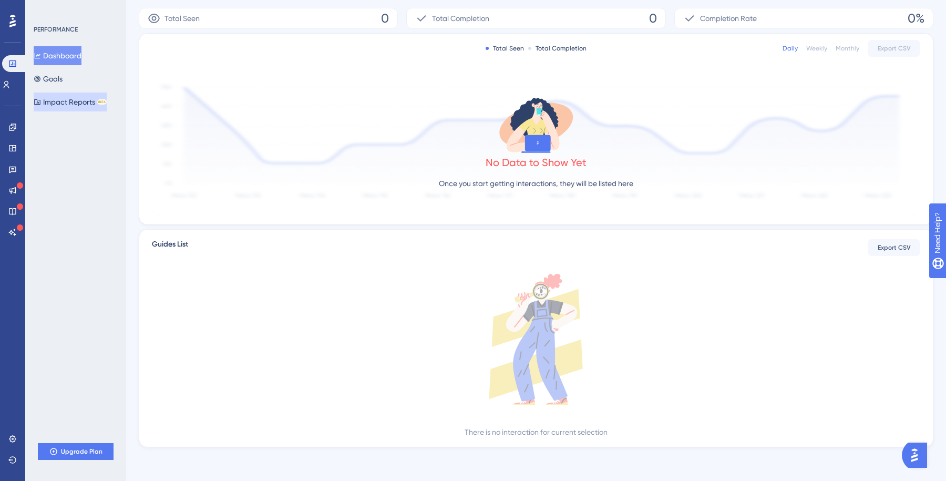
click at [75, 102] on button "Impact Reports BETA" at bounding box center [70, 102] width 73 height 19
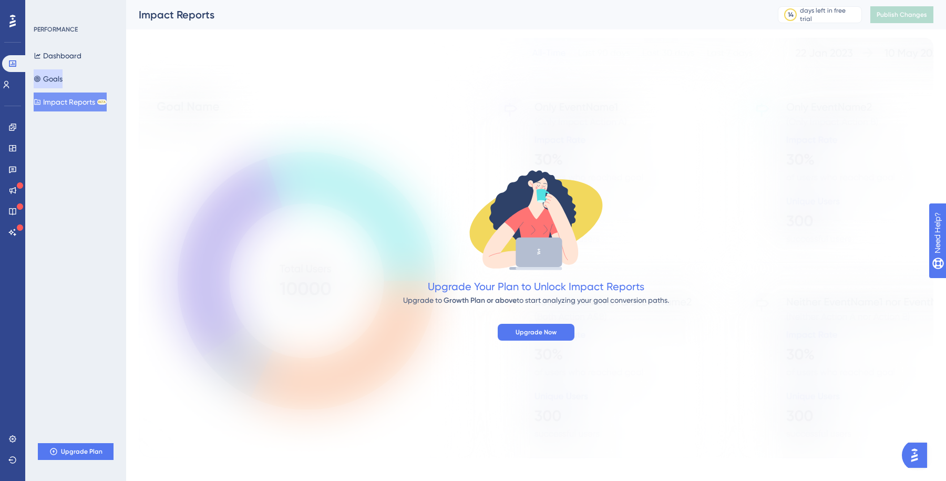
click at [61, 84] on button "Goals" at bounding box center [48, 78] width 29 height 19
click at [61, 54] on button "Dashboard" at bounding box center [58, 55] width 48 height 19
click at [51, 59] on button "Dashboard" at bounding box center [58, 55] width 48 height 19
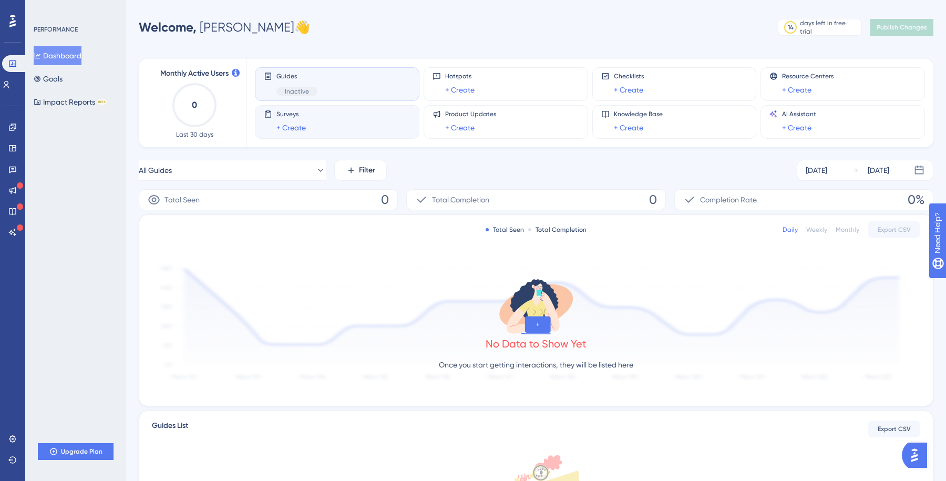
click at [293, 117] on span "Surveys" at bounding box center [290, 114] width 29 height 8
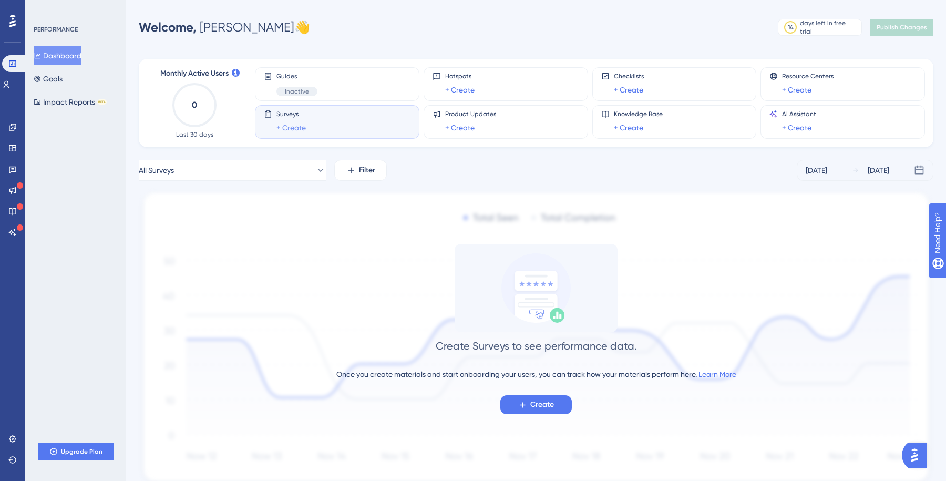
click at [288, 130] on link "+ Create" at bounding box center [290, 127] width 29 height 13
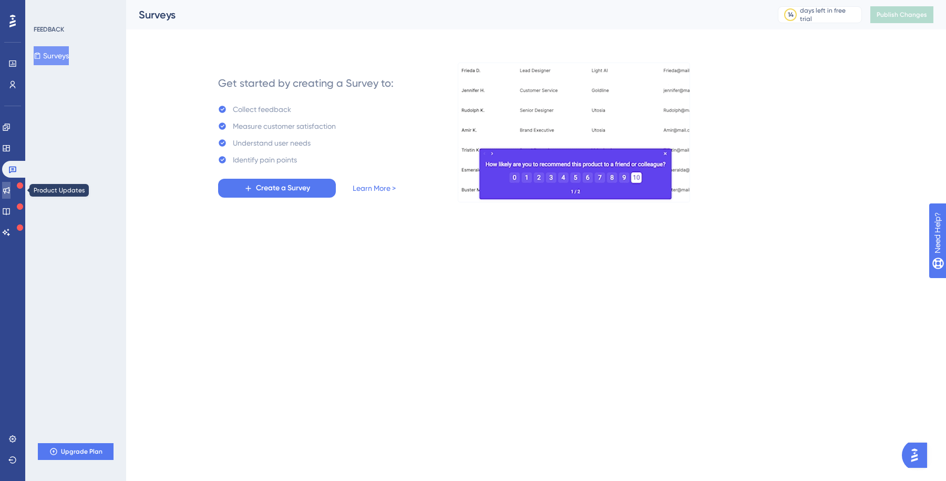
click at [11, 198] on link at bounding box center [6, 190] width 8 height 17
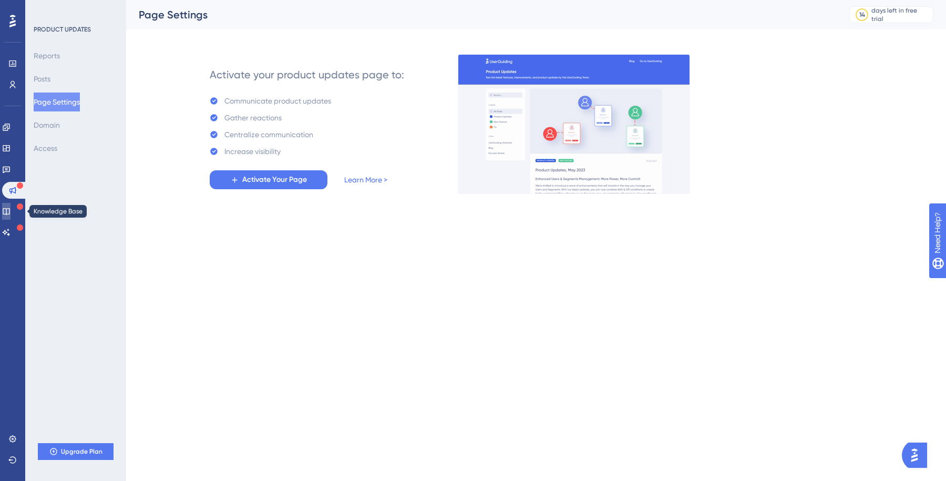
click at [11, 215] on icon at bounding box center [6, 211] width 8 height 8
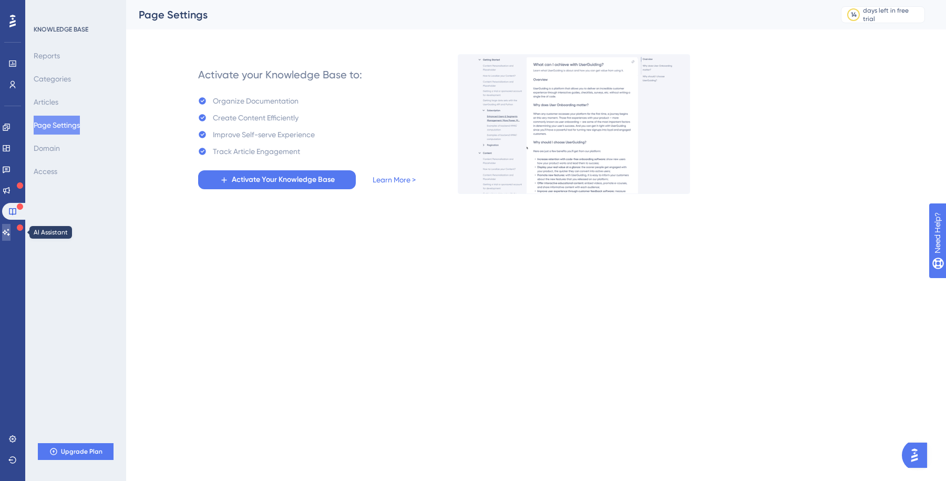
click at [11, 231] on icon at bounding box center [6, 232] width 8 height 8
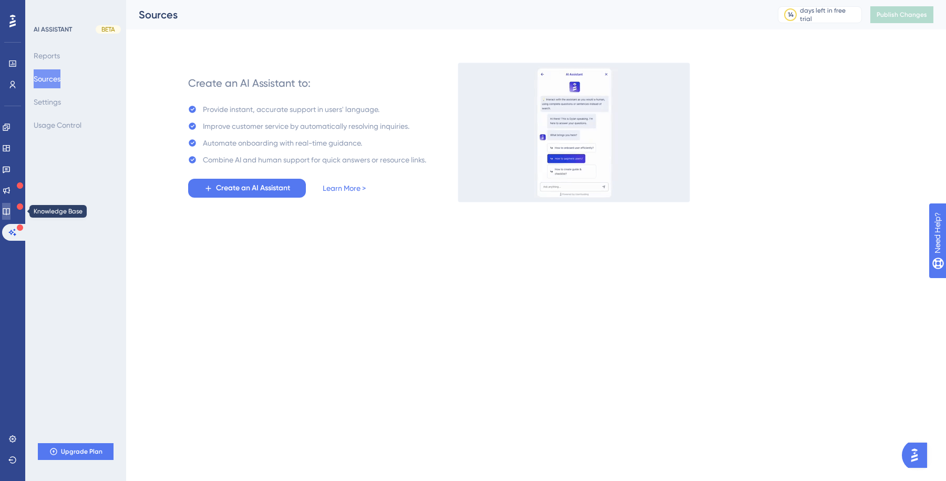
click at [9, 208] on icon at bounding box center [6, 211] width 7 height 7
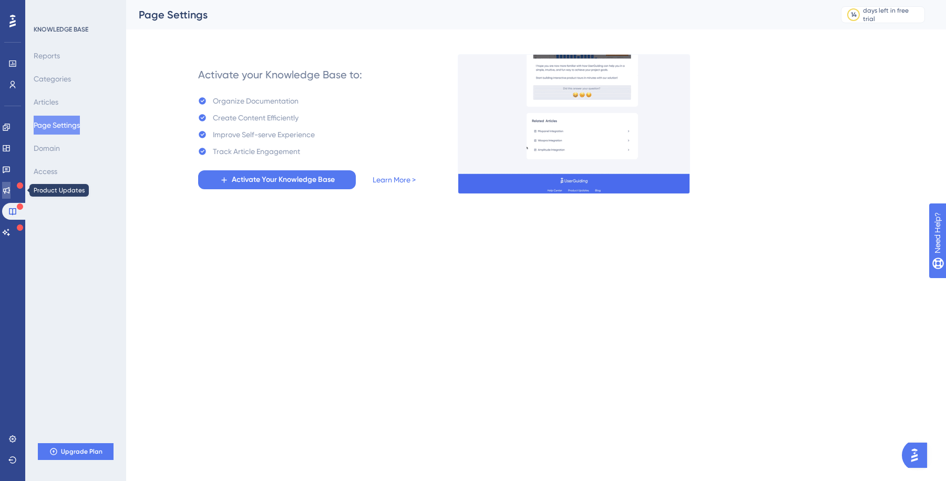
click at [11, 187] on icon at bounding box center [6, 190] width 8 height 8
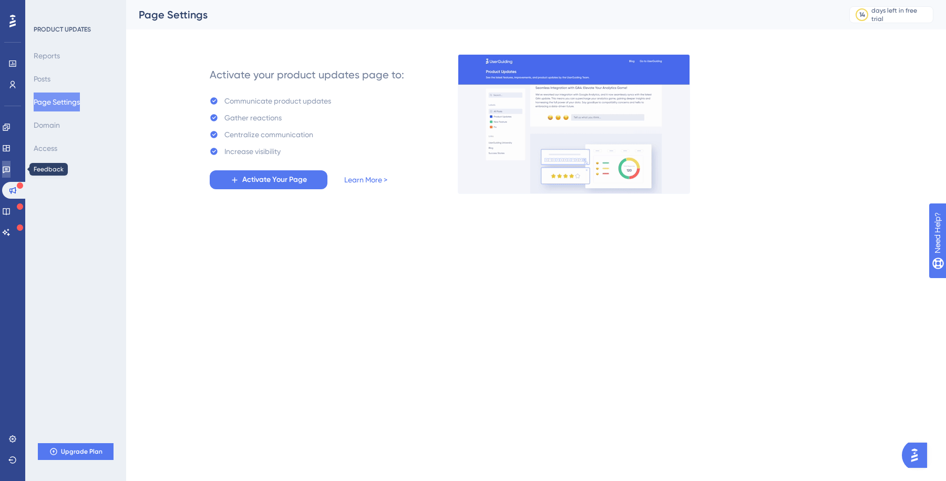
click at [11, 170] on icon at bounding box center [6, 169] width 8 height 8
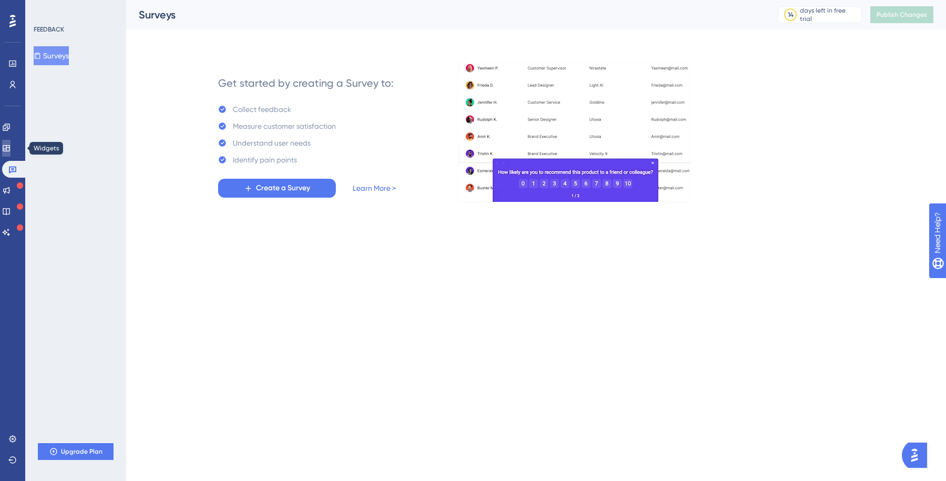
click at [9, 151] on icon at bounding box center [6, 148] width 7 height 6
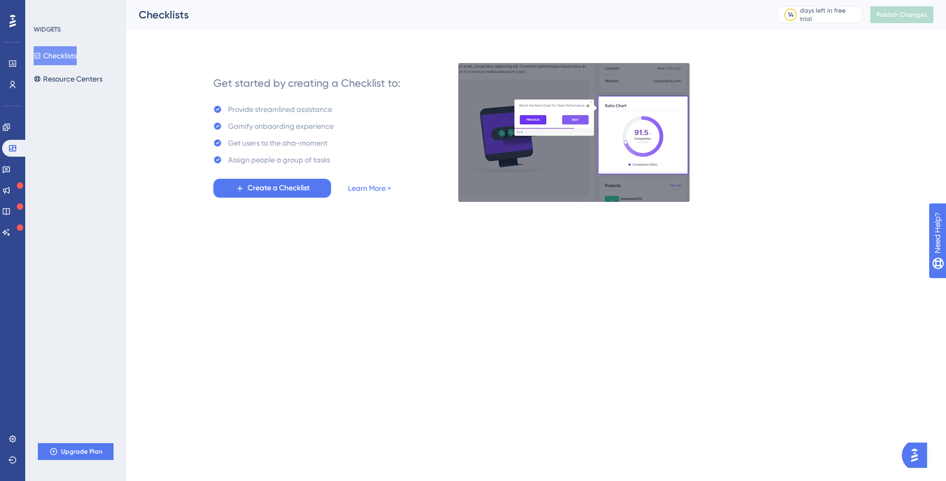
click at [10, 428] on div "Performance Users Engagement Widgets Feedback Product Updates Knowledge Base AI…" at bounding box center [12, 240] width 25 height 481
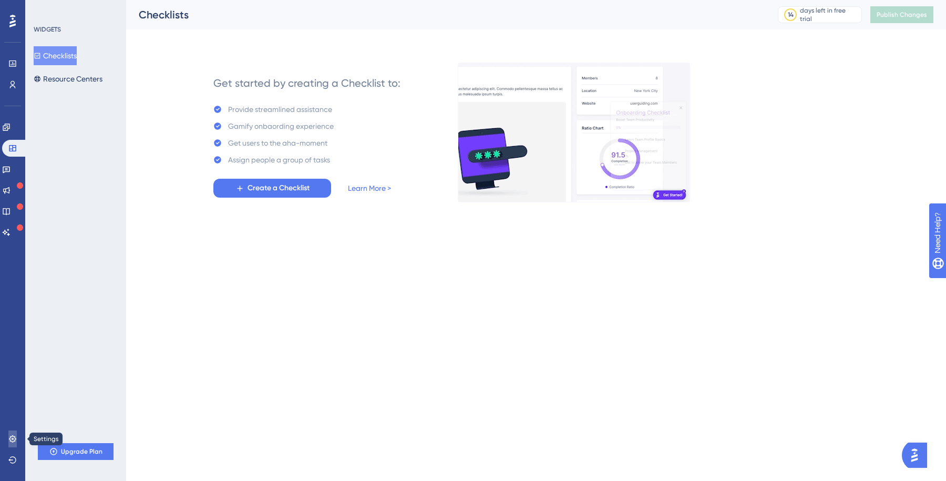
click at [11, 435] on icon at bounding box center [12, 439] width 8 height 8
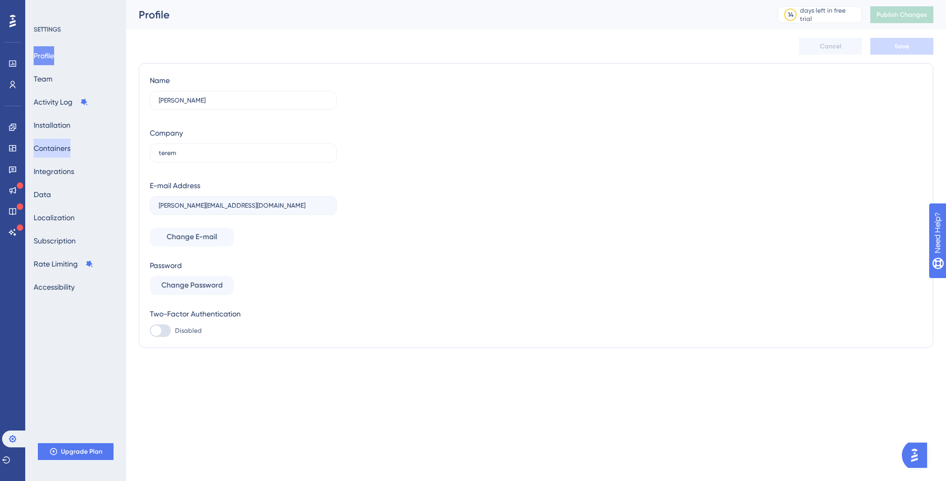
click at [59, 152] on button "Containers" at bounding box center [52, 148] width 37 height 19
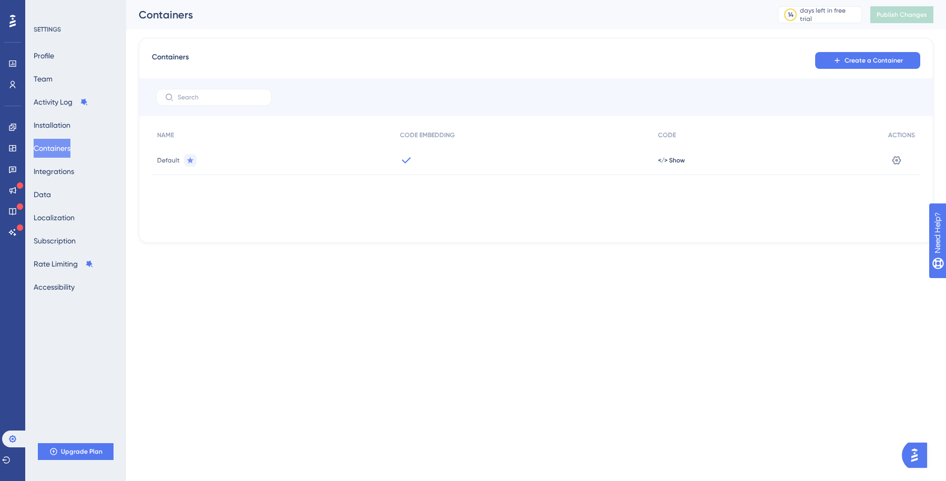
click at [920, 457] on img "Open AI Assistant Launcher" at bounding box center [914, 455] width 19 height 19
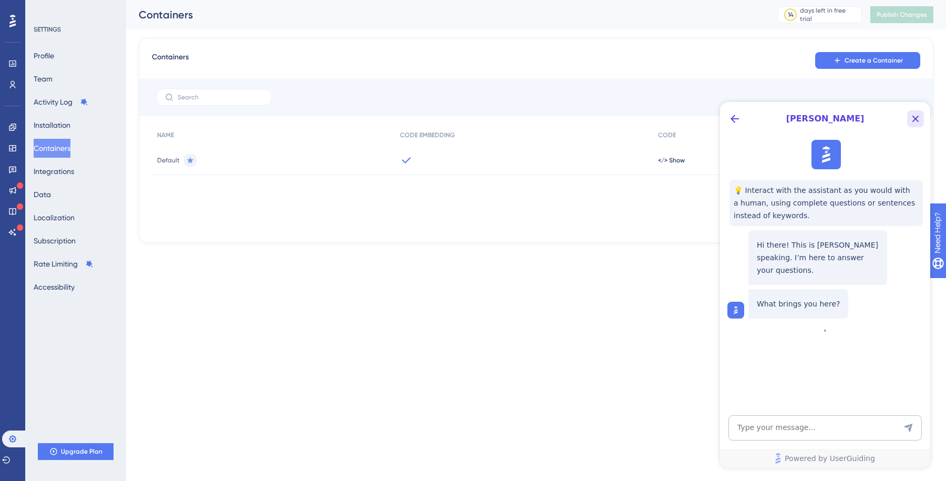
click at [916, 113] on icon "Close Button" at bounding box center [915, 118] width 13 height 13
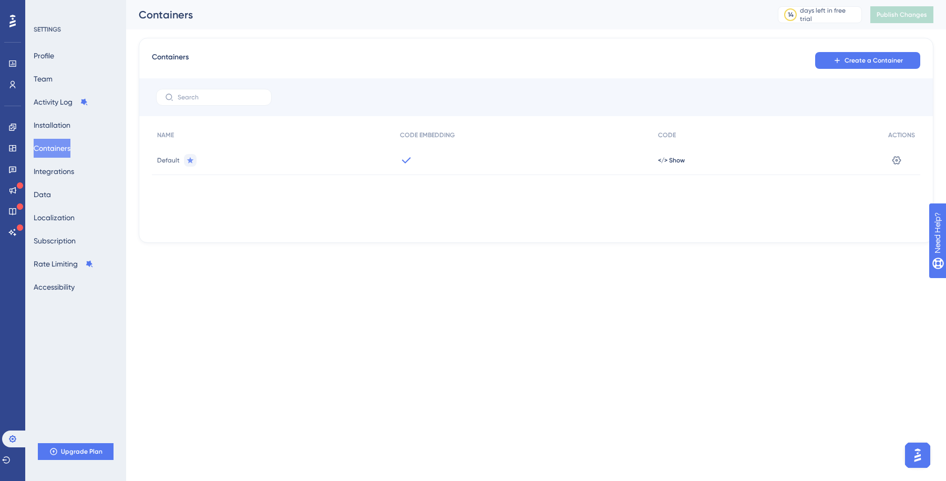
click at [56, 66] on div "Profile Team Activity Log Installation Containers Integrations Data Localizatio…" at bounding box center [76, 171] width 85 height 250
click at [13, 67] on icon at bounding box center [12, 63] width 8 height 8
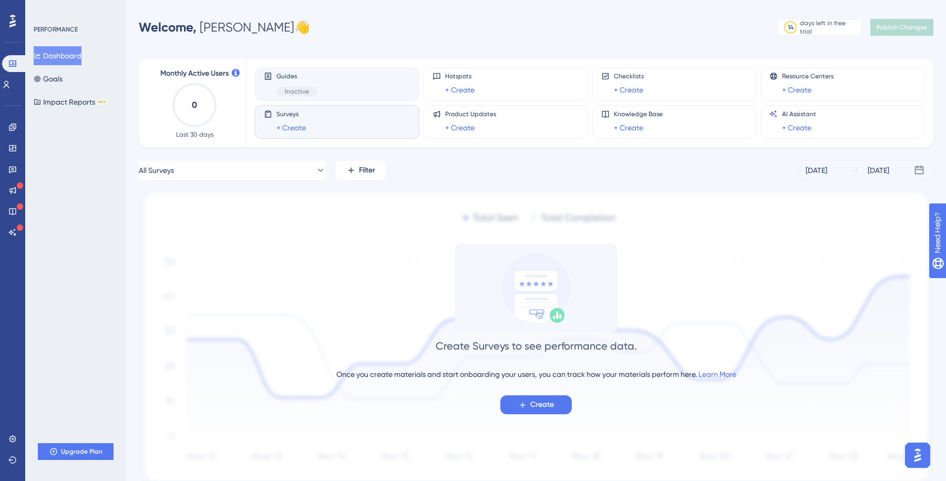
click at [301, 96] on div "Guides Inactive" at bounding box center [337, 84] width 165 height 34
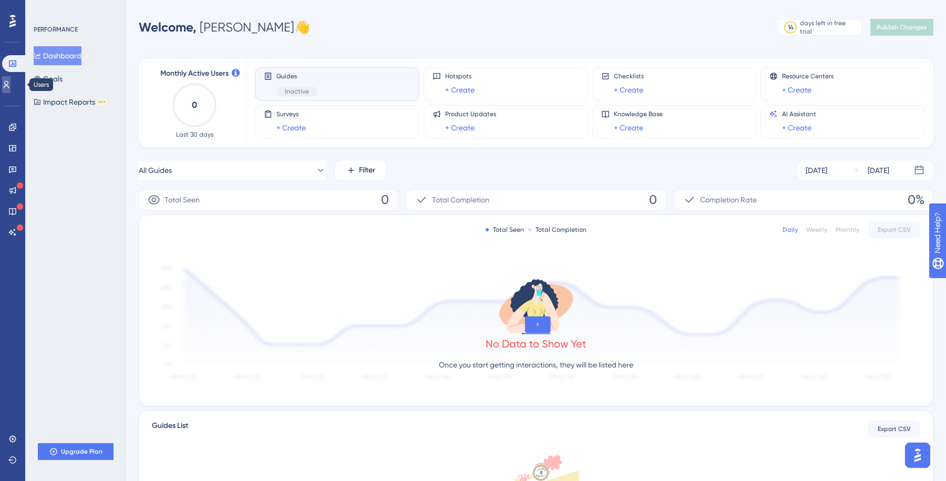
click at [9, 85] on icon at bounding box center [7, 84] width 6 height 7
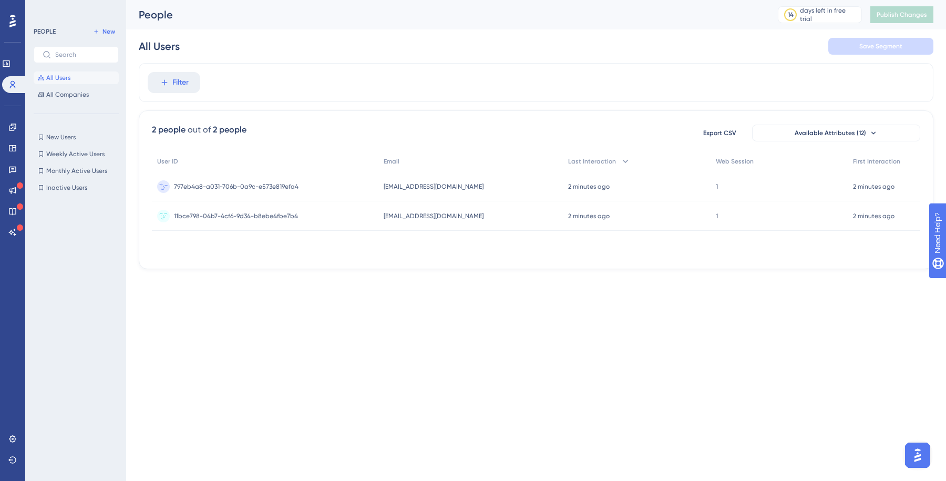
click at [232, 184] on span "797eb4a8-a031-706b-0a9c-e573e819efa4" at bounding box center [236, 186] width 125 height 8
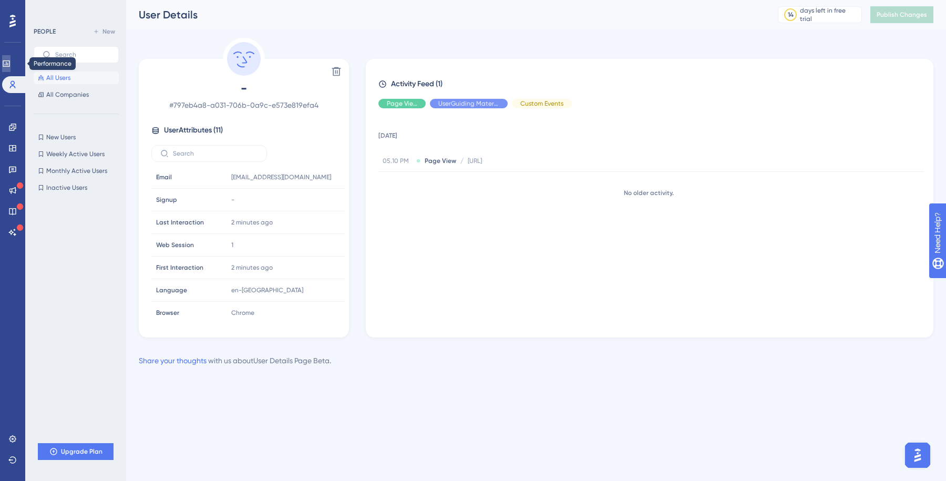
click at [11, 62] on icon at bounding box center [6, 63] width 8 height 8
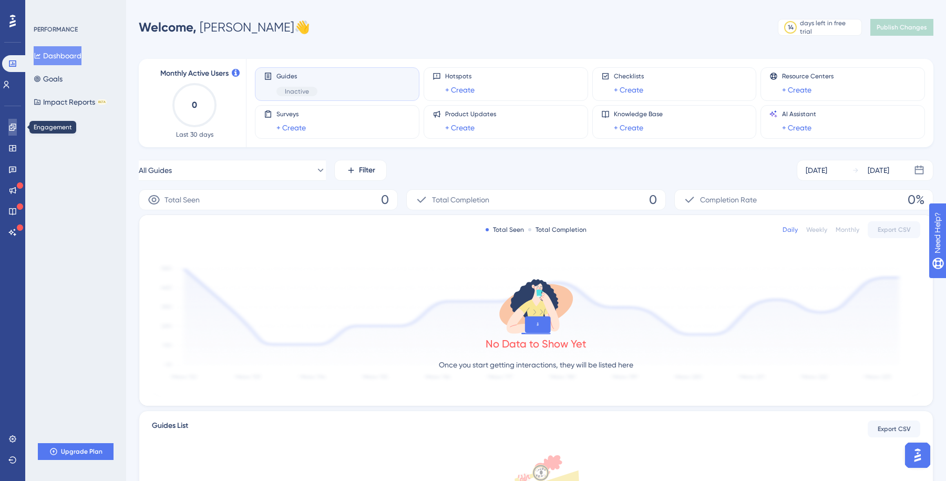
click at [13, 129] on icon at bounding box center [12, 127] width 8 height 8
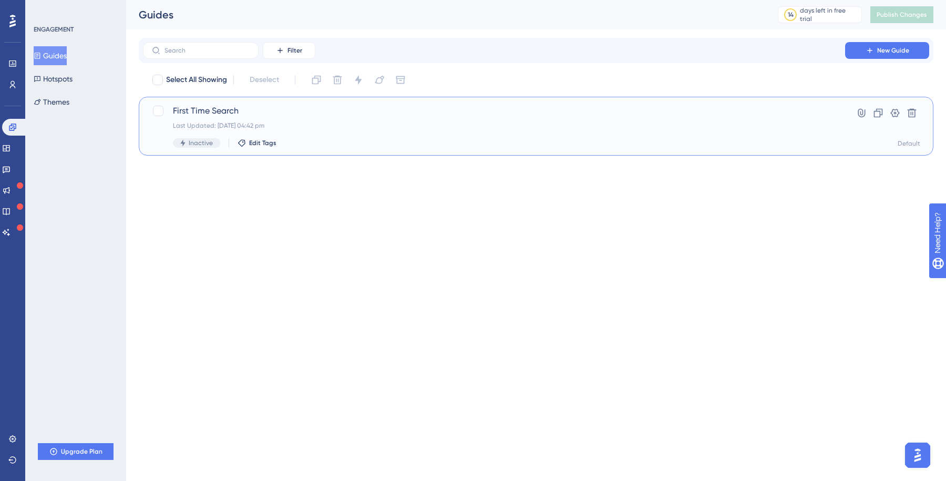
click at [276, 110] on span "First Time Search" at bounding box center [494, 111] width 642 height 13
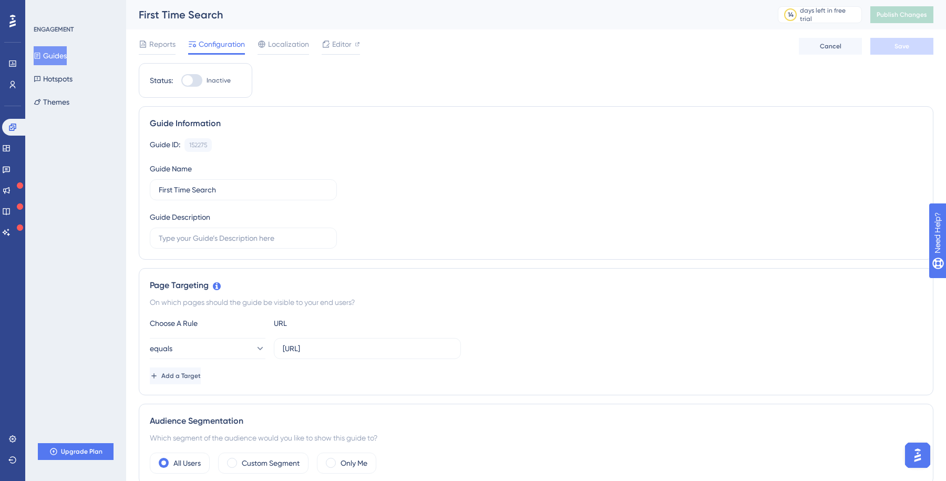
click at [199, 80] on div at bounding box center [191, 80] width 21 height 13
click at [181, 80] on input "Inactive" at bounding box center [181, 80] width 1 height 1
checkbox input "true"
click at [892, 54] on button "Save" at bounding box center [901, 46] width 63 height 17
click at [887, 20] on button "Publish Changes" at bounding box center [901, 14] width 63 height 17
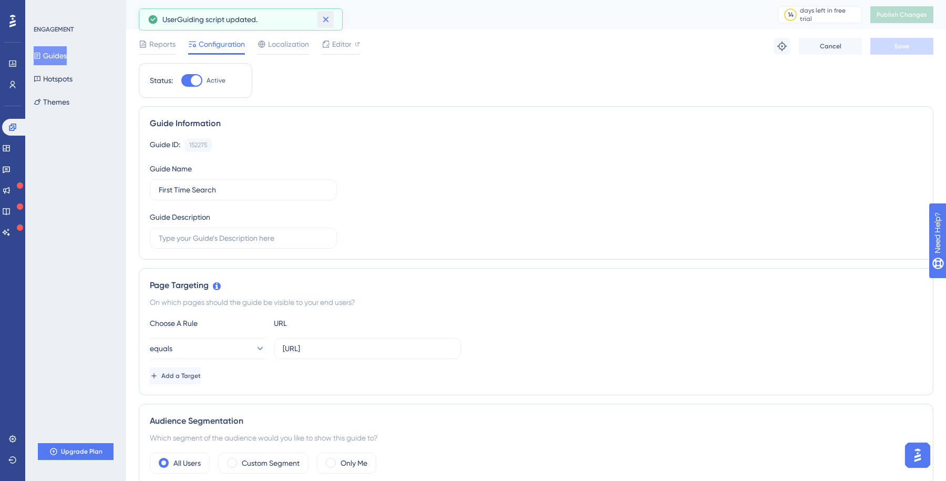
click at [326, 20] on icon at bounding box center [326, 20] width 6 height 6
click at [153, 50] on div "Reports" at bounding box center [157, 46] width 37 height 17
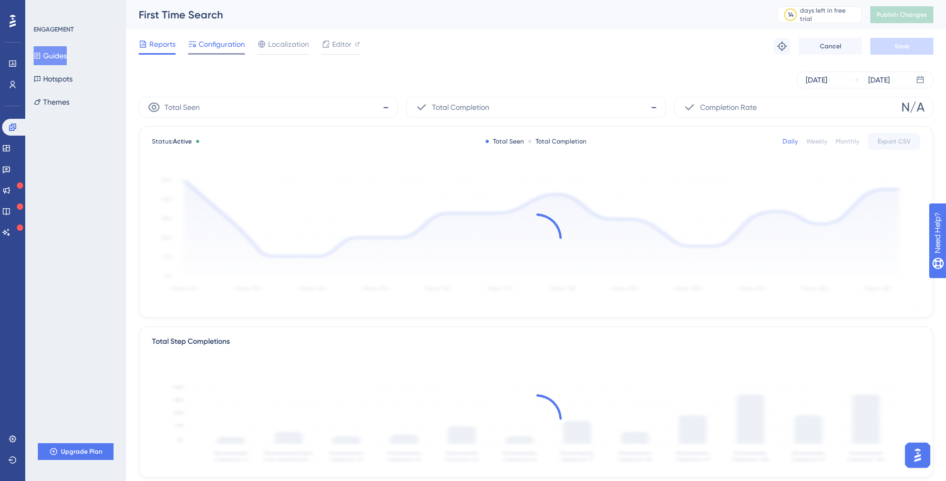
click at [213, 39] on span "Configuration" at bounding box center [222, 44] width 46 height 13
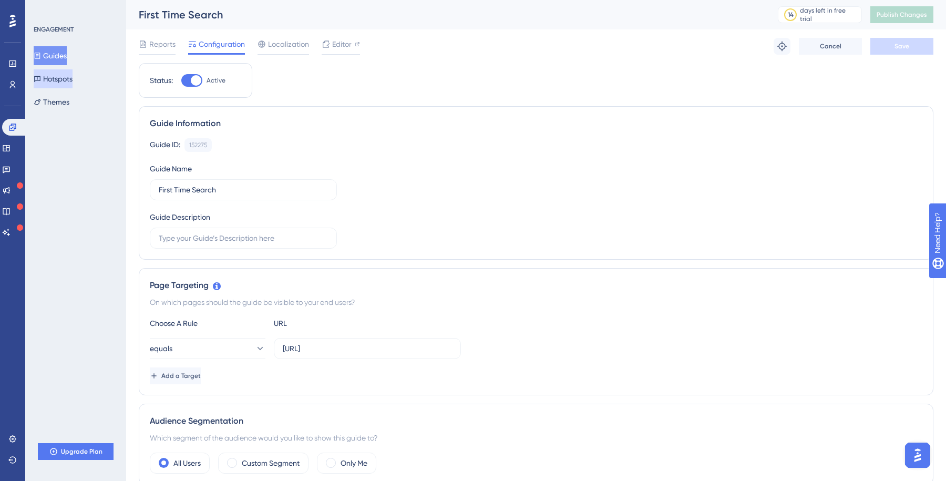
click at [66, 77] on button "Hotspots" at bounding box center [53, 78] width 39 height 19
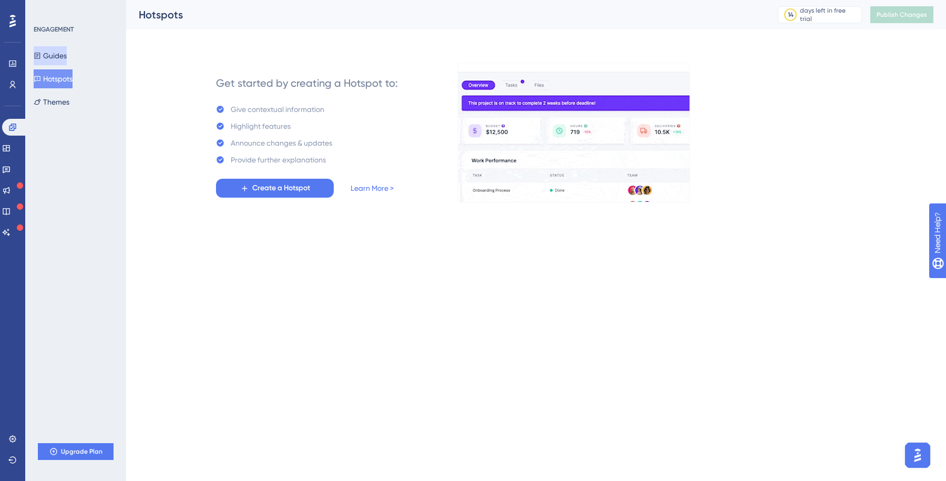
click at [57, 59] on button "Guides" at bounding box center [50, 55] width 33 height 19
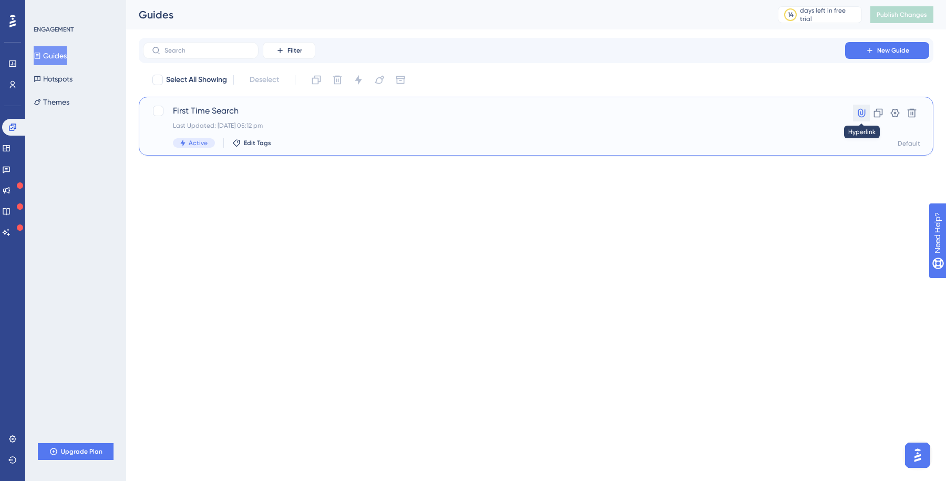
click at [858, 113] on icon at bounding box center [861, 113] width 7 height 9
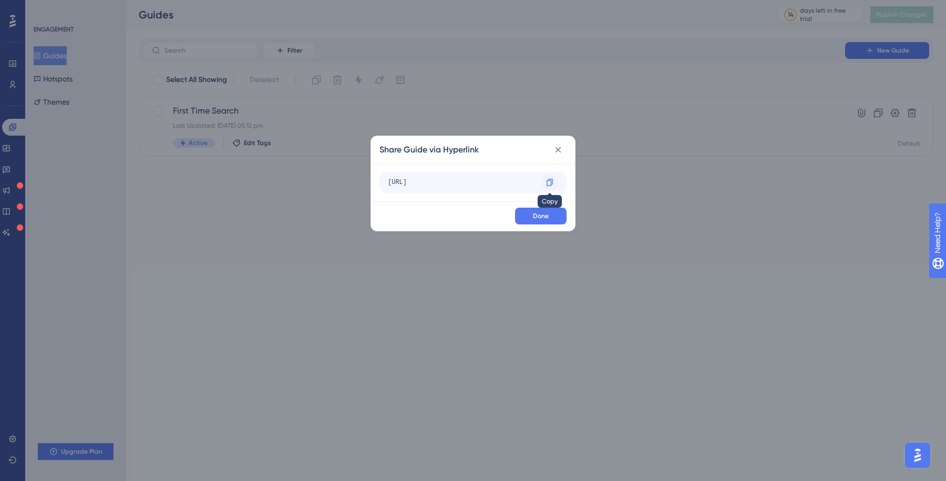
click at [549, 182] on icon at bounding box center [550, 182] width 8 height 8
click at [552, 149] on button at bounding box center [558, 149] width 17 height 17
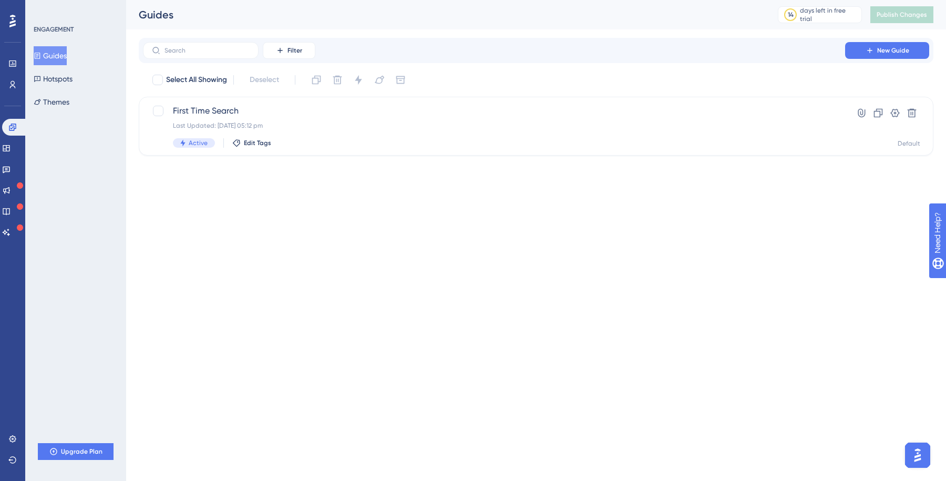
click at [244, 0] on html "Performance Users Engagement Widgets Feedback Product Updates Knowledge Base AI…" at bounding box center [473, 0] width 946 height 0
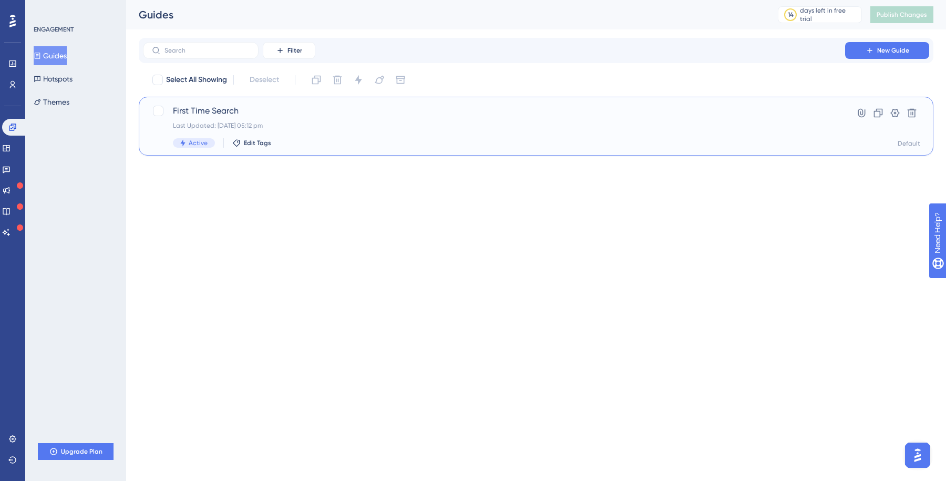
click at [186, 108] on span "First Time Search" at bounding box center [494, 111] width 642 height 13
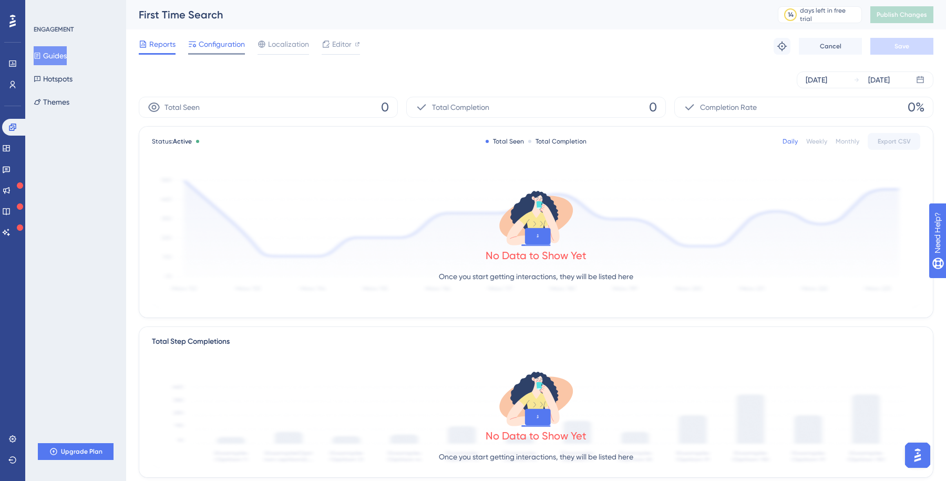
click at [212, 42] on span "Configuration" at bounding box center [222, 44] width 46 height 13
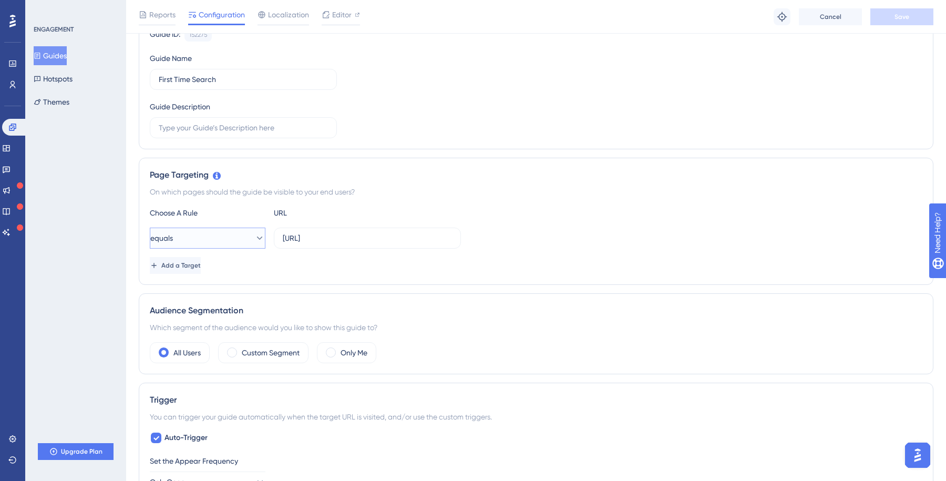
click at [239, 241] on button "equals" at bounding box center [208, 238] width 116 height 21
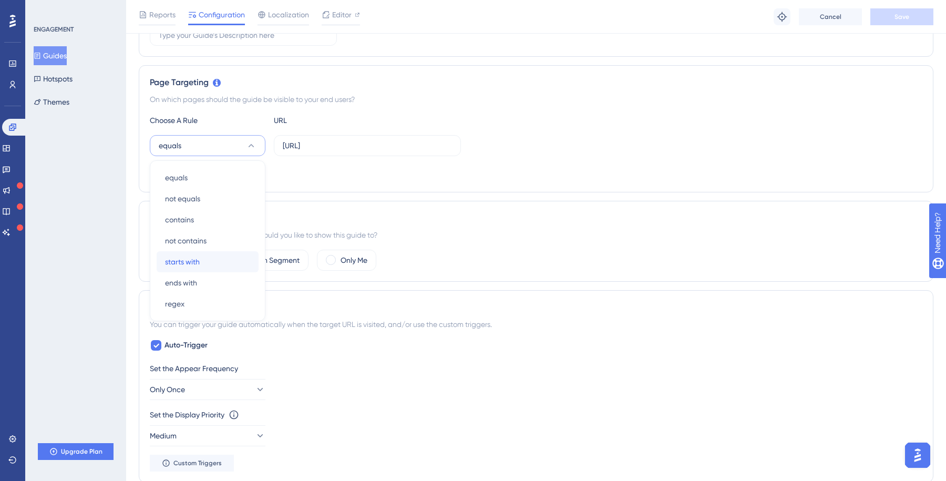
click at [222, 269] on div "starts with starts with" at bounding box center [207, 261] width 85 height 21
click at [379, 151] on input "[URL]" at bounding box center [367, 146] width 169 height 12
type input "[URL]"
click at [762, 152] on div "starts with [URL]" at bounding box center [536, 145] width 773 height 21
click at [891, 18] on button "Save" at bounding box center [901, 16] width 63 height 17
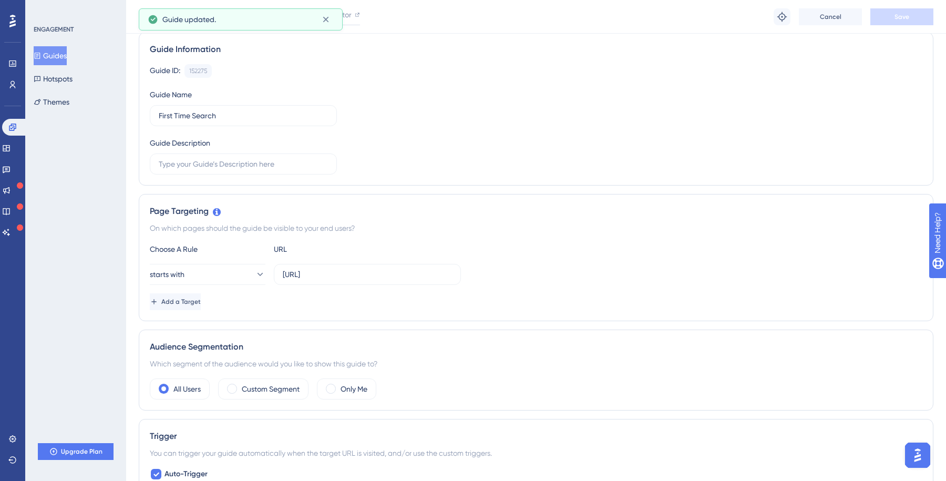
scroll to position [0, 0]
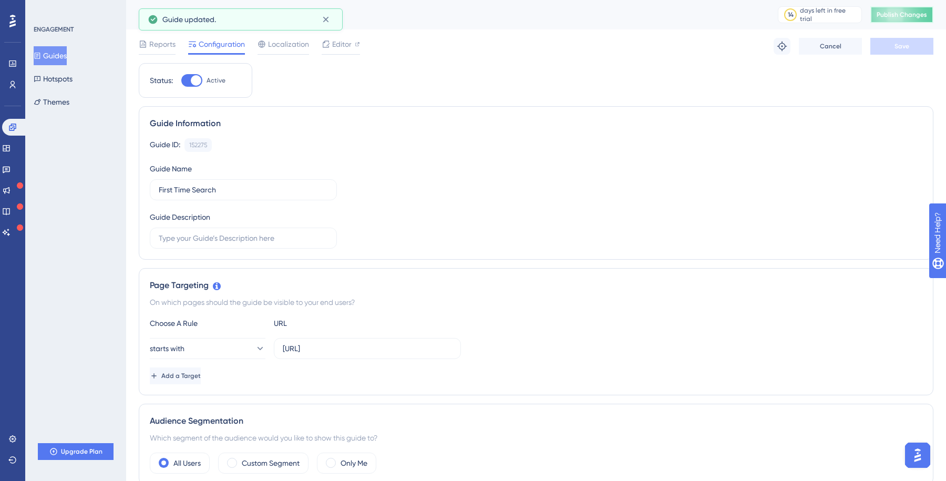
click at [912, 14] on button "Publish Changes" at bounding box center [901, 14] width 63 height 17
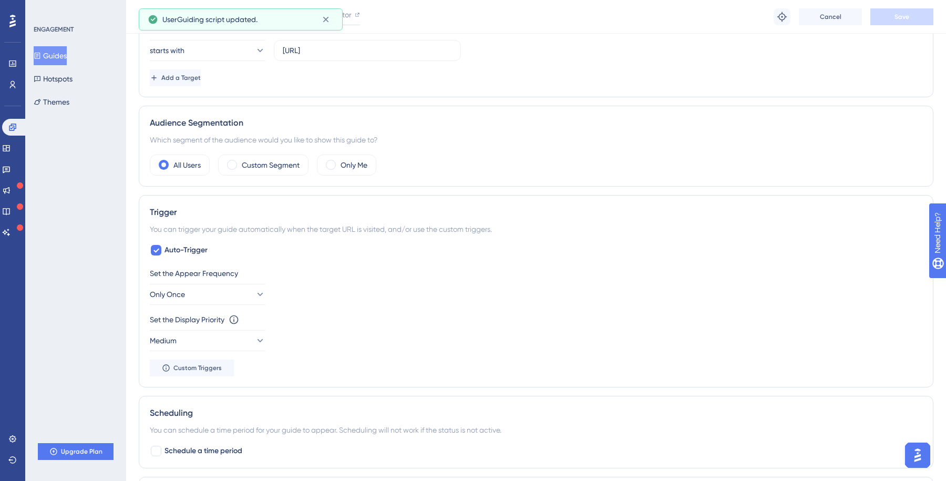
scroll to position [306, 0]
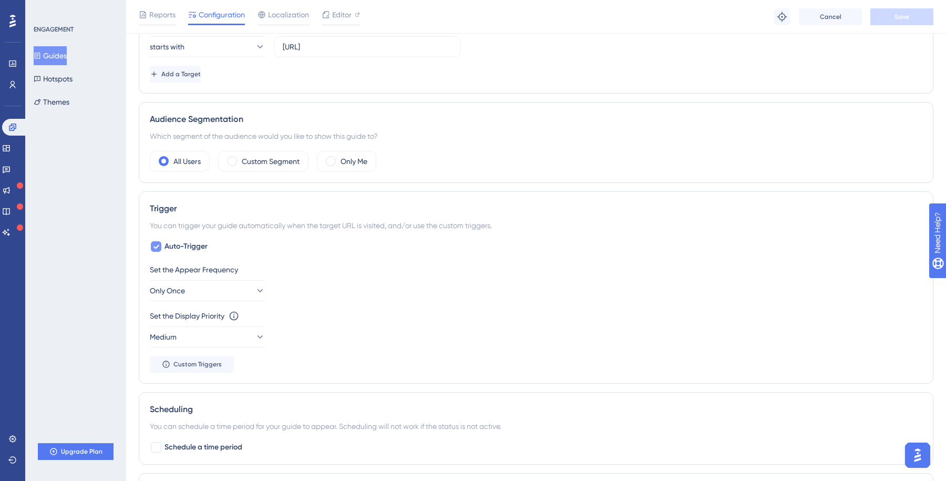
click at [156, 247] on icon at bounding box center [156, 247] width 6 height 4
checkbox input "false"
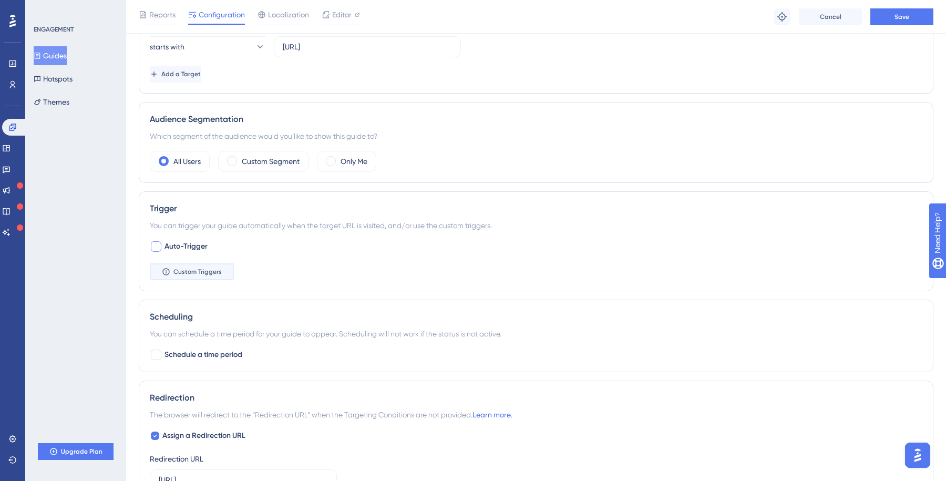
click at [185, 267] on button "Custom Triggers" at bounding box center [192, 271] width 84 height 17
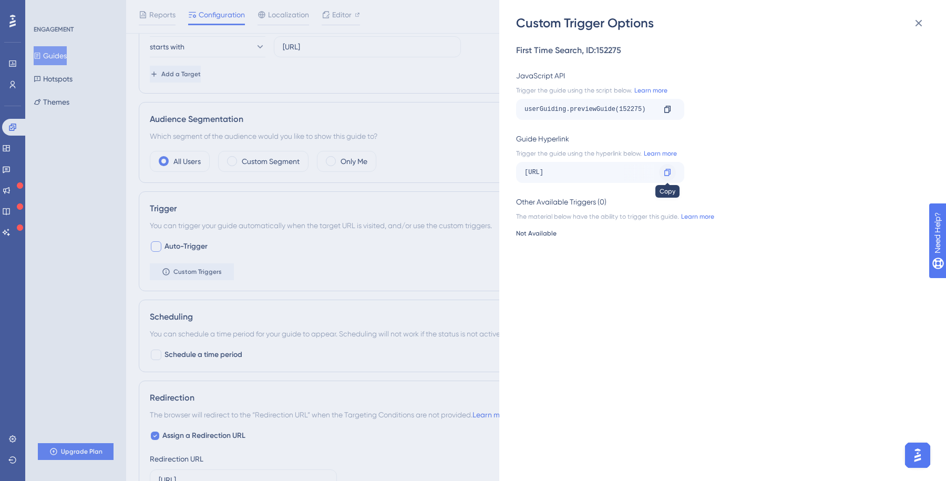
click at [668, 171] on icon at bounding box center [667, 172] width 8 height 8
click at [912, 20] on icon at bounding box center [918, 23] width 13 height 13
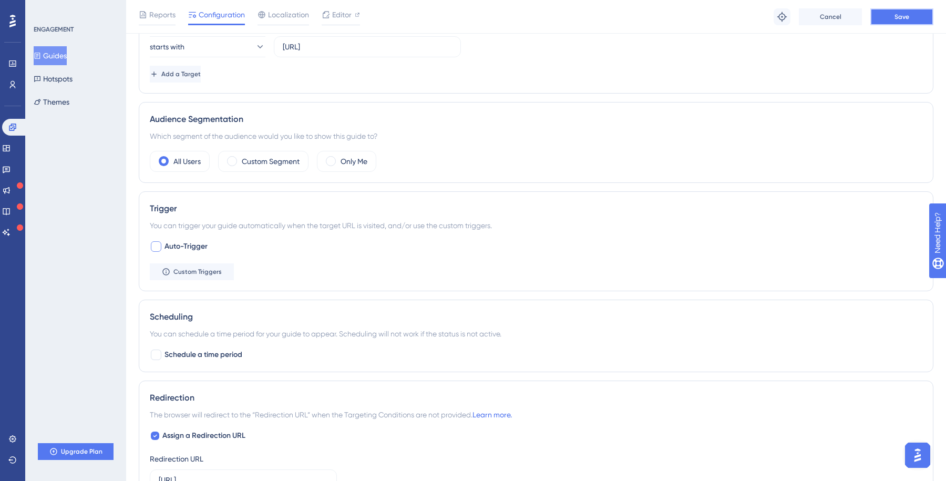
click at [898, 15] on span "Save" at bounding box center [902, 17] width 15 height 8
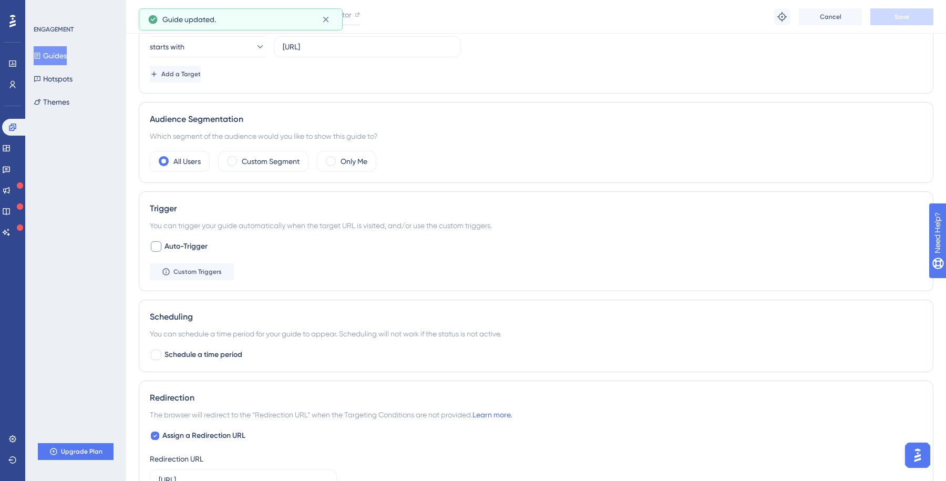
scroll to position [0, 0]
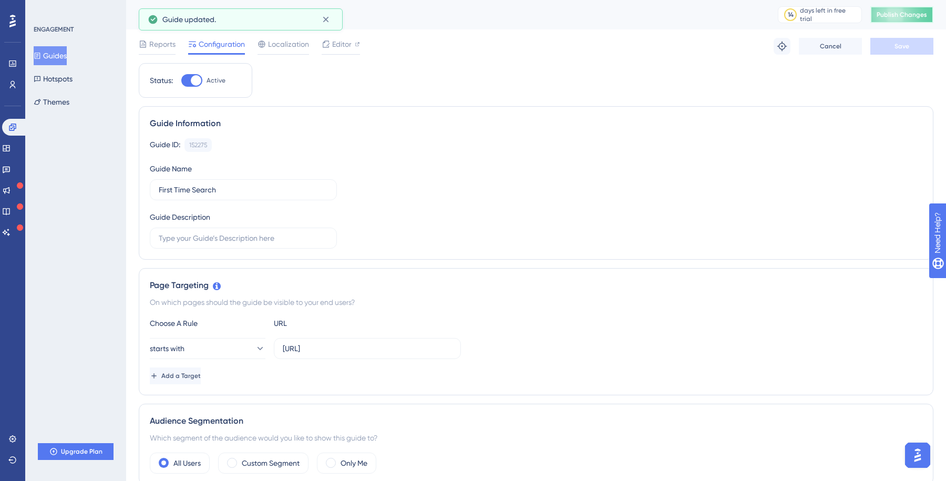
click at [897, 13] on span "Publish Changes" at bounding box center [902, 15] width 50 height 8
click at [329, 40] on icon at bounding box center [326, 44] width 8 height 8
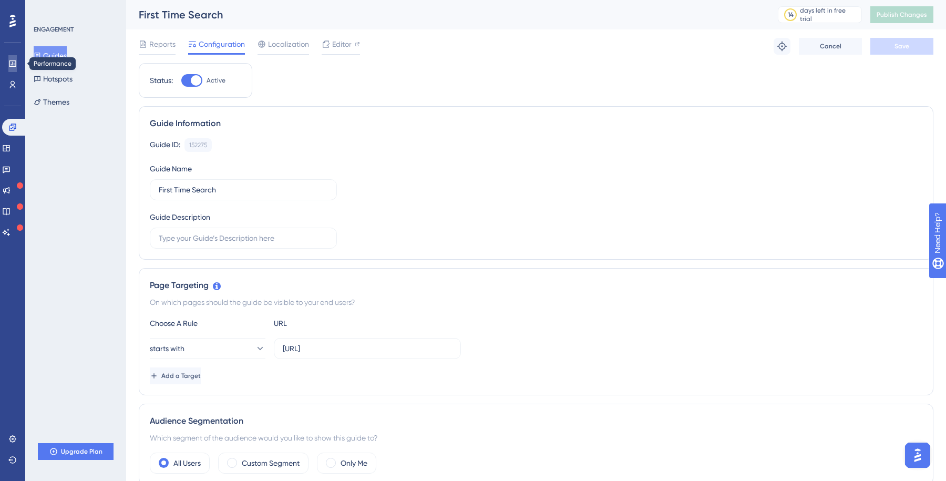
click at [14, 64] on icon at bounding box center [12, 63] width 7 height 6
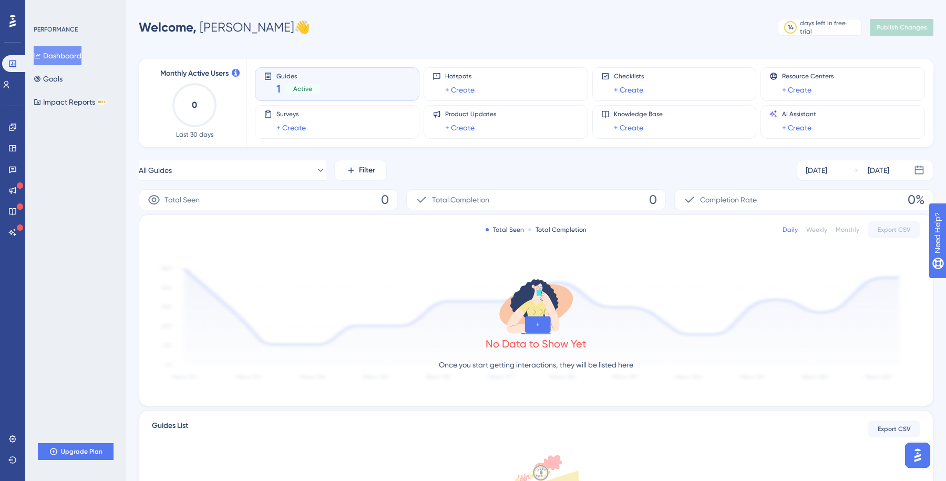
click at [335, 91] on div "Guides 1 Active" at bounding box center [337, 84] width 147 height 24
click at [273, 84] on div "Guides 1 Active" at bounding box center [337, 84] width 147 height 24
click at [290, 76] on span "Guides" at bounding box center [298, 75] width 44 height 7
click at [12, 128] on icon at bounding box center [12, 127] width 7 height 7
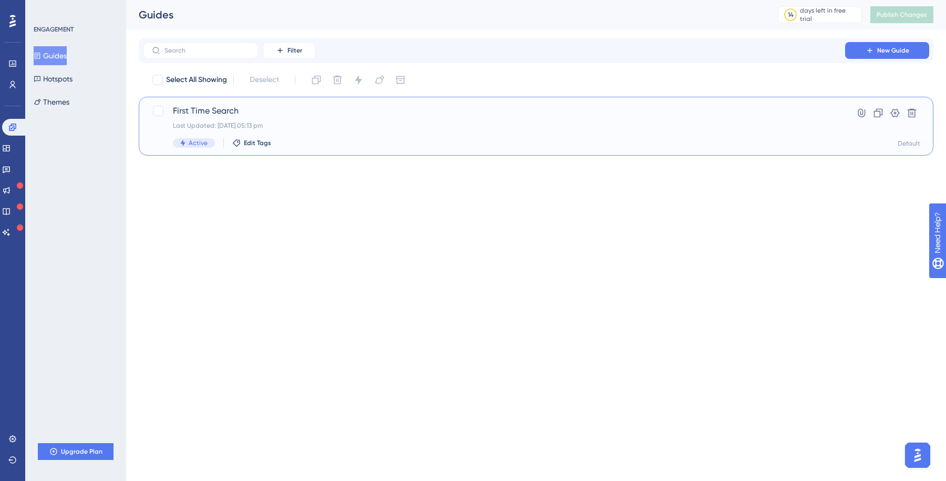
click at [211, 128] on div "Last Updated: [DATE] 05:13 pm" at bounding box center [494, 125] width 642 height 8
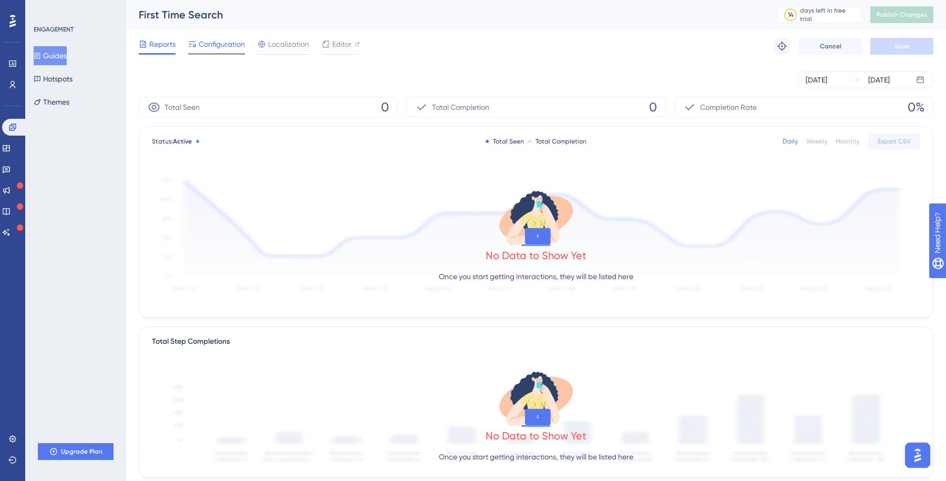
click at [226, 45] on span "Configuration" at bounding box center [222, 44] width 46 height 13
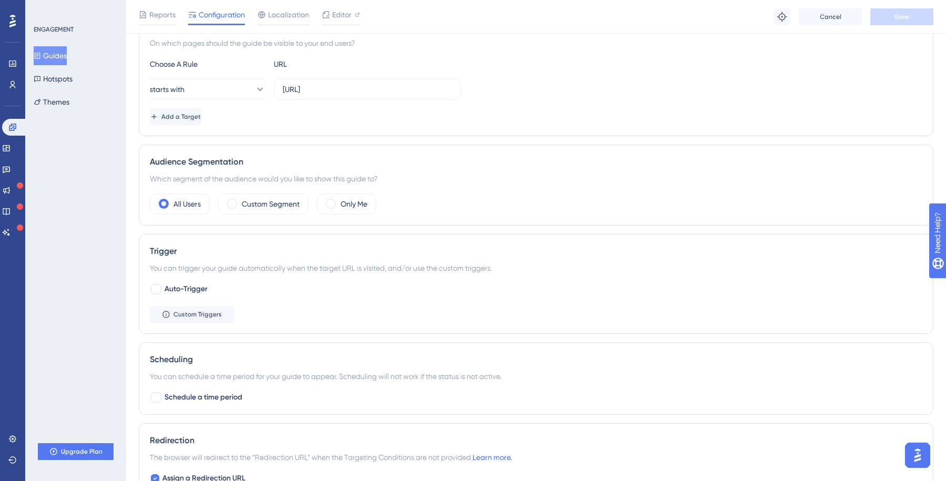
scroll to position [264, 0]
click at [215, 318] on button "Custom Triggers" at bounding box center [192, 313] width 84 height 17
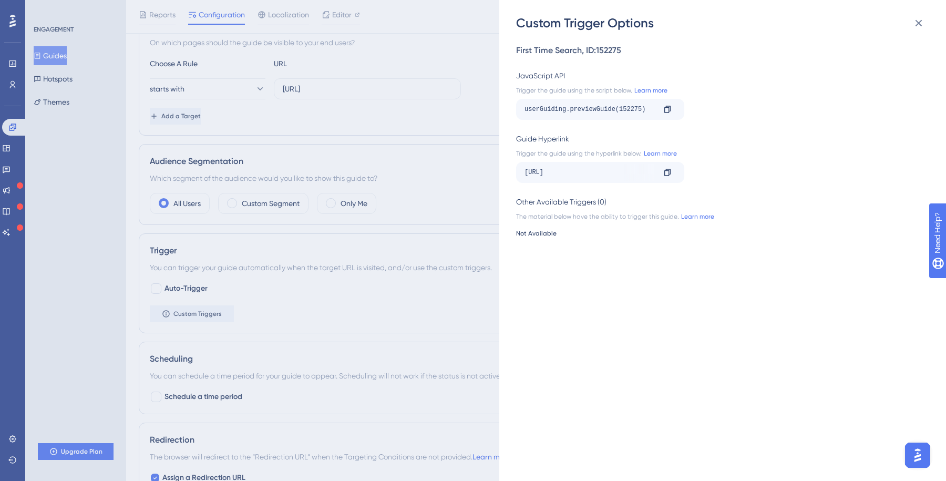
click at [629, 110] on div "userGuiding.previewGuide(152275)" at bounding box center [590, 109] width 130 height 17
copy div "152275"
click at [331, 103] on div "Custom Trigger Options First Time Search , ID: 152275 JavaScript API Trigger th…" at bounding box center [473, 240] width 946 height 481
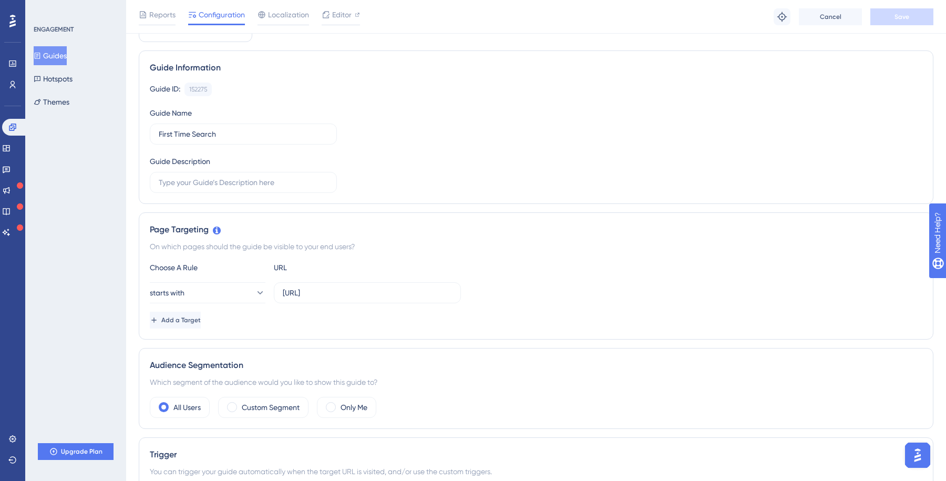
scroll to position [0, 0]
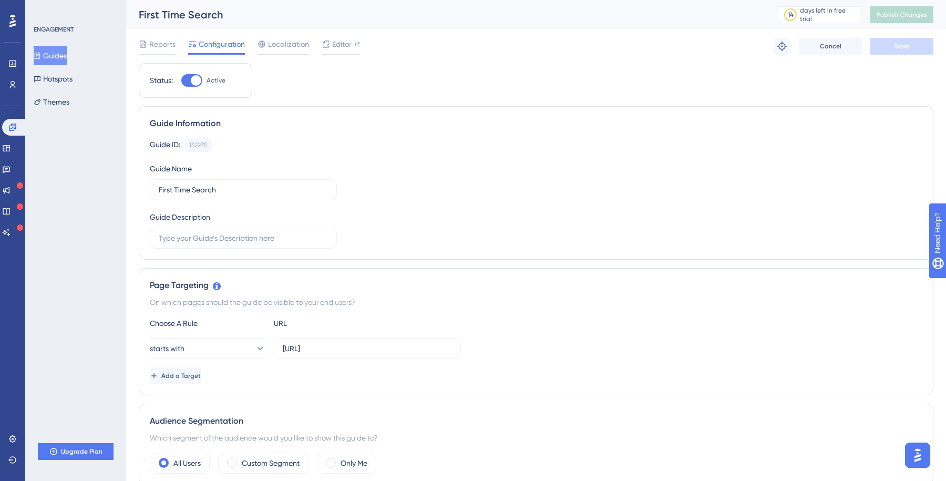
click at [5, 156] on div "Widgets" at bounding box center [12, 148] width 21 height 17
click at [11, 150] on icon at bounding box center [6, 148] width 8 height 8
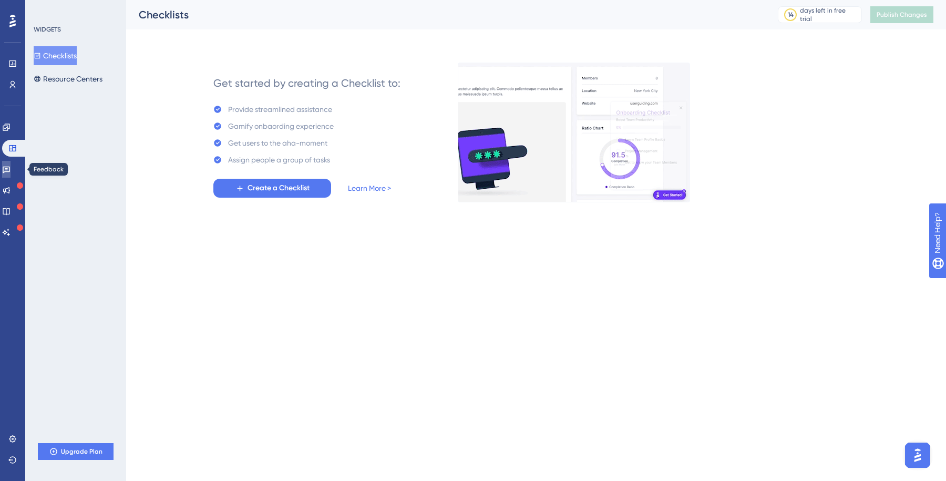
click at [11, 164] on link at bounding box center [6, 169] width 8 height 17
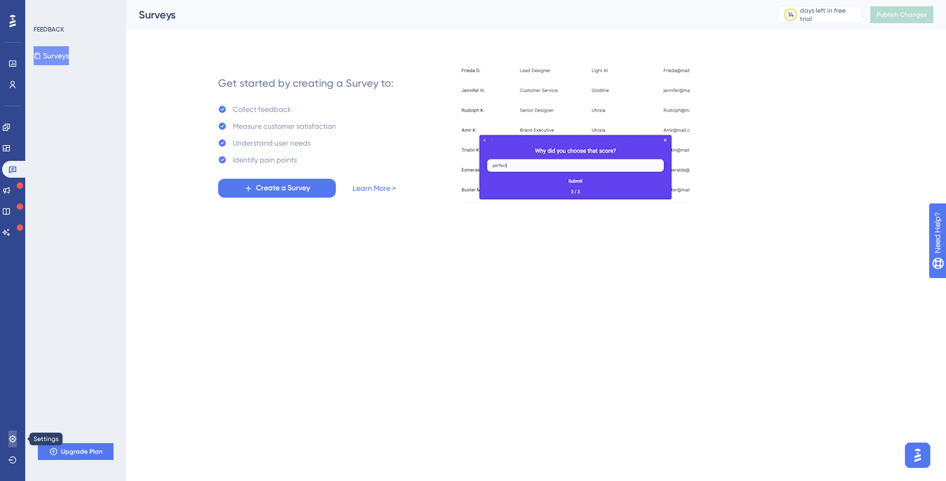
click at [16, 437] on icon at bounding box center [12, 439] width 8 height 8
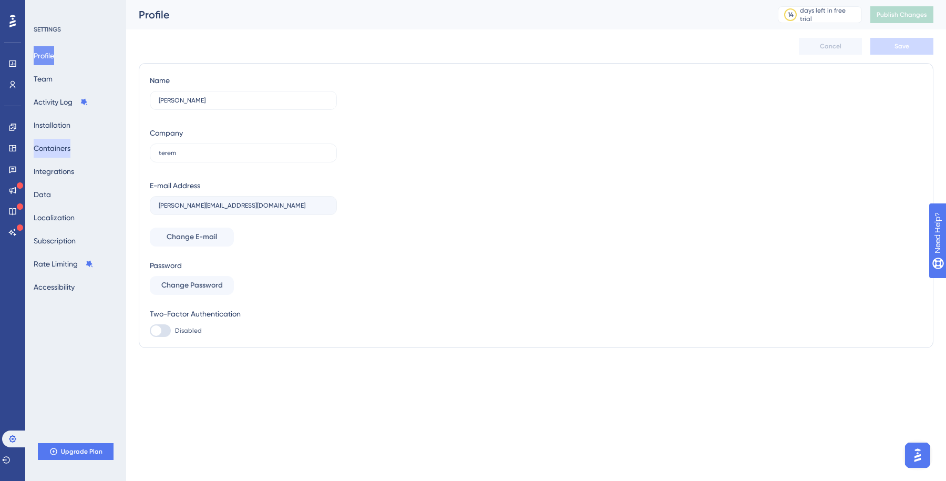
click at [70, 143] on button "Containers" at bounding box center [52, 148] width 37 height 19
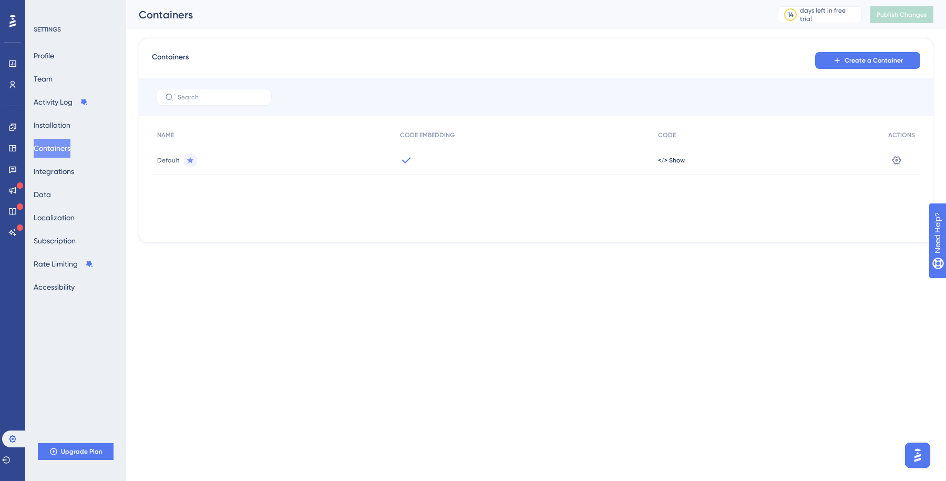
click at [221, 158] on div "Default" at bounding box center [273, 160] width 243 height 29
click at [898, 162] on icon at bounding box center [896, 160] width 11 height 11
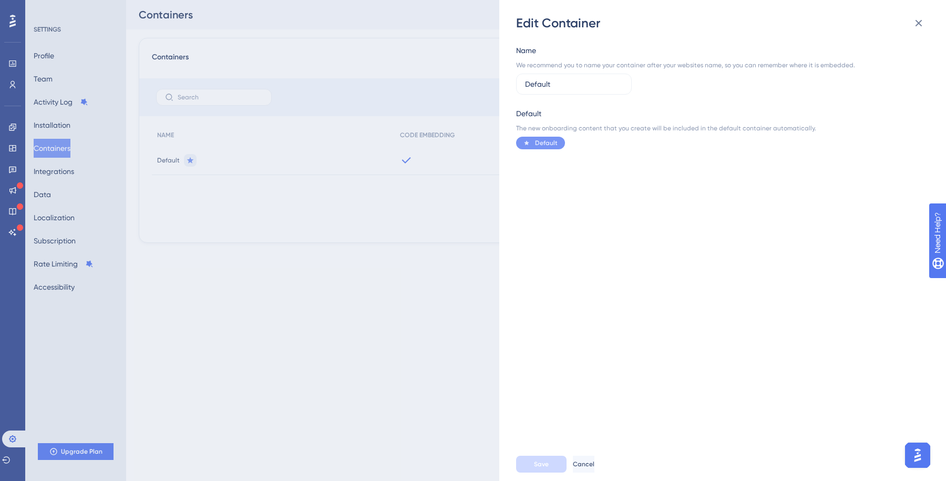
click at [409, 209] on div "Edit Container Name We recommend you to name your container after your websites…" at bounding box center [473, 240] width 946 height 481
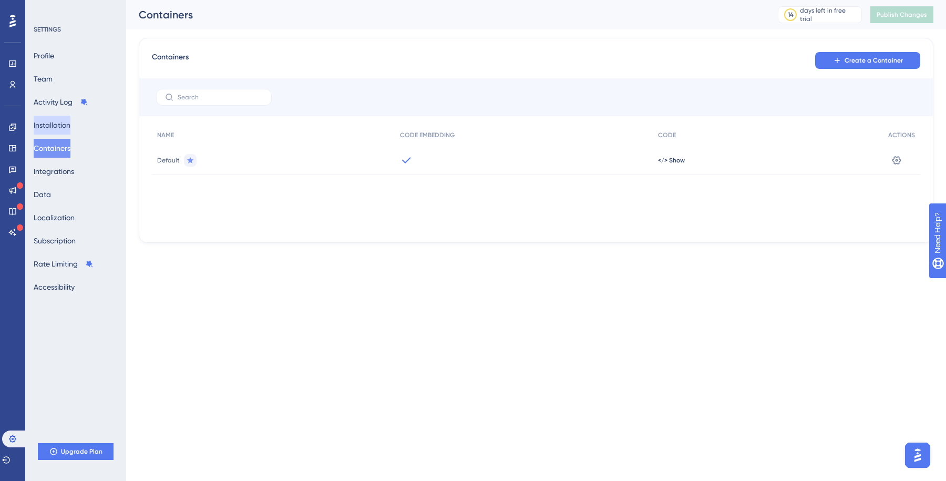
click at [37, 121] on button "Installation" at bounding box center [52, 125] width 37 height 19
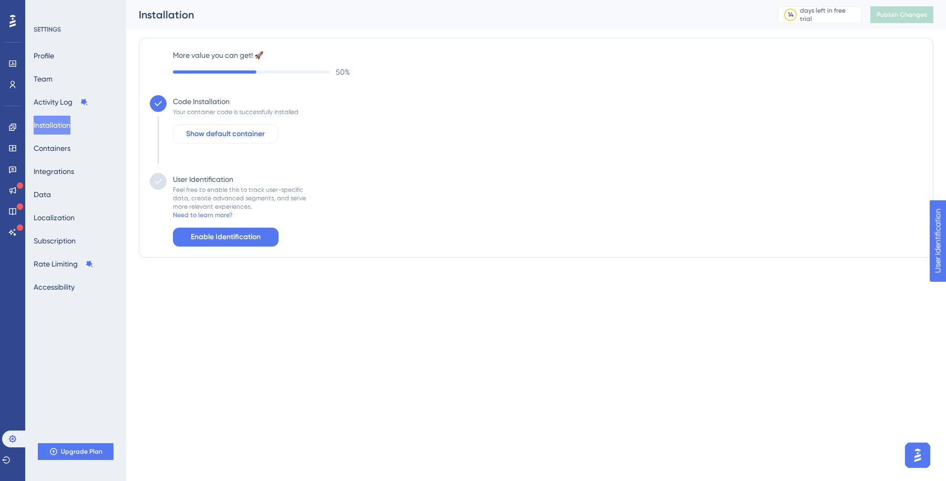
click at [231, 131] on span "Show default container" at bounding box center [225, 134] width 79 height 13
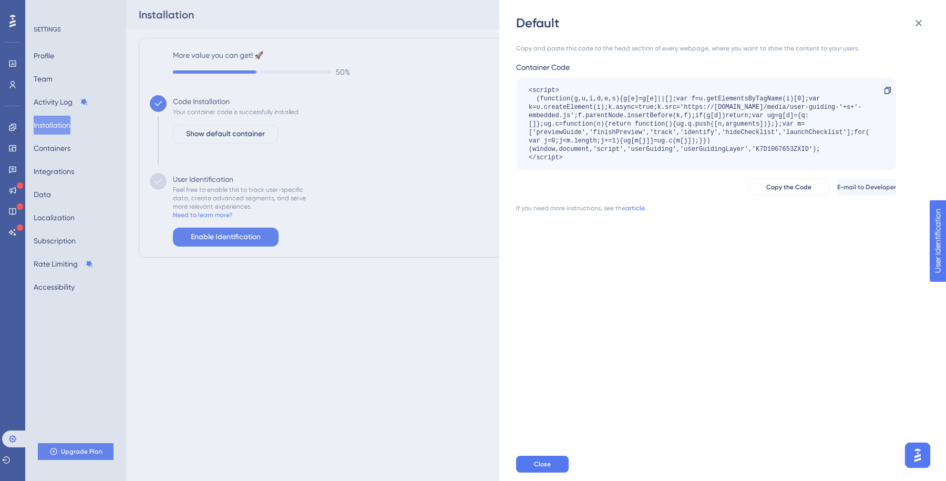
click at [375, 194] on div "Default Copy and paste this code to the head section of every webpage, where yo…" at bounding box center [473, 240] width 946 height 481
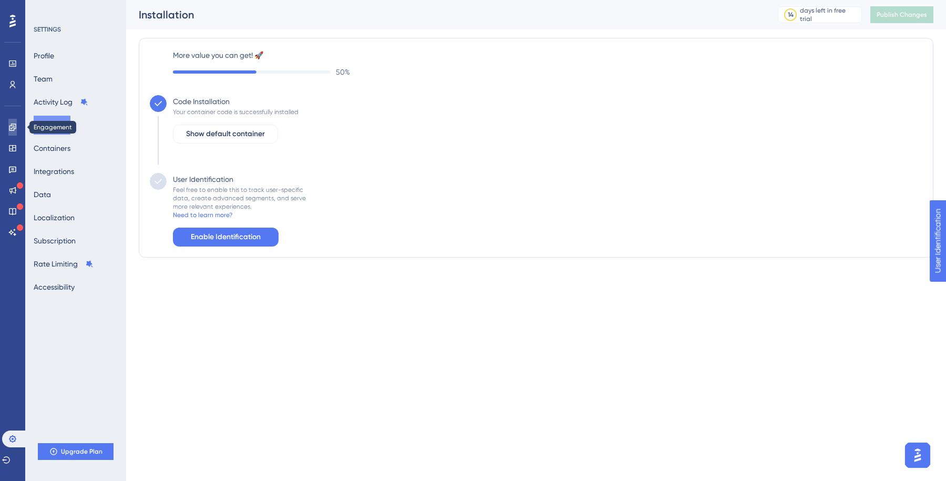
click at [15, 125] on icon at bounding box center [12, 127] width 8 height 8
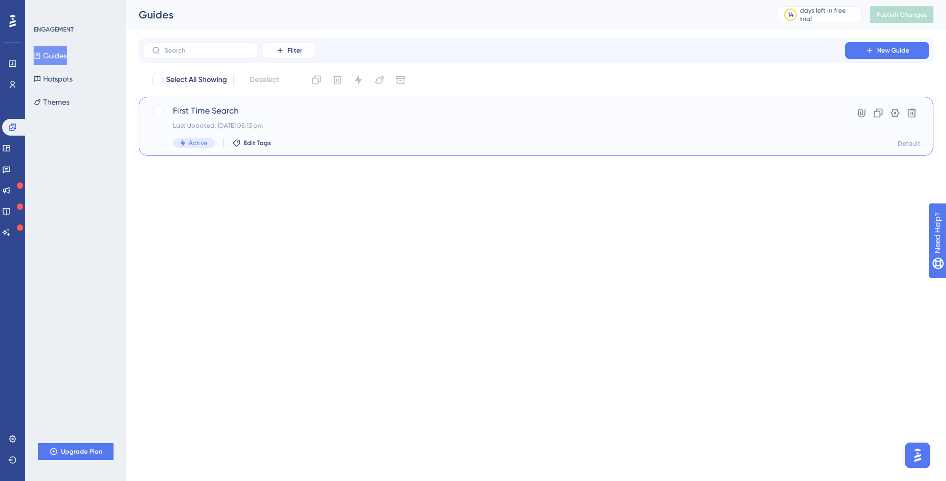
click at [182, 116] on span "First Time Search" at bounding box center [494, 111] width 642 height 13
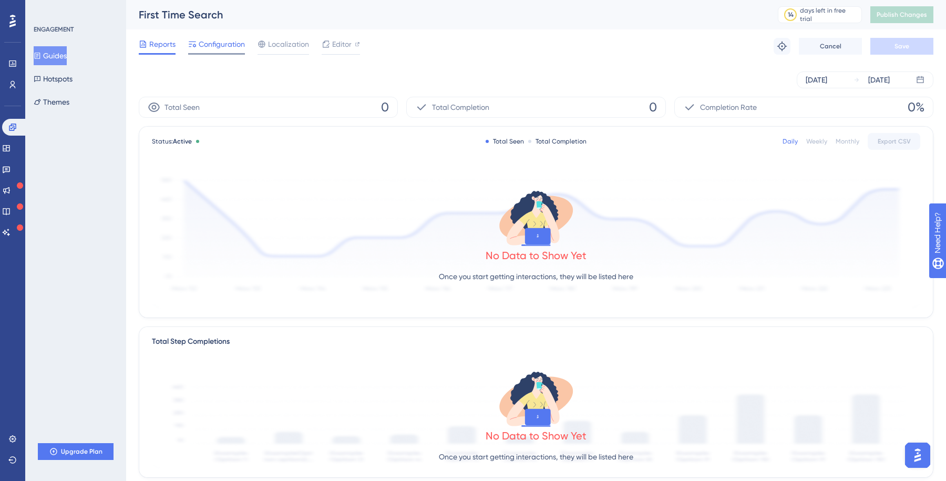
click at [211, 44] on span "Configuration" at bounding box center [222, 44] width 46 height 13
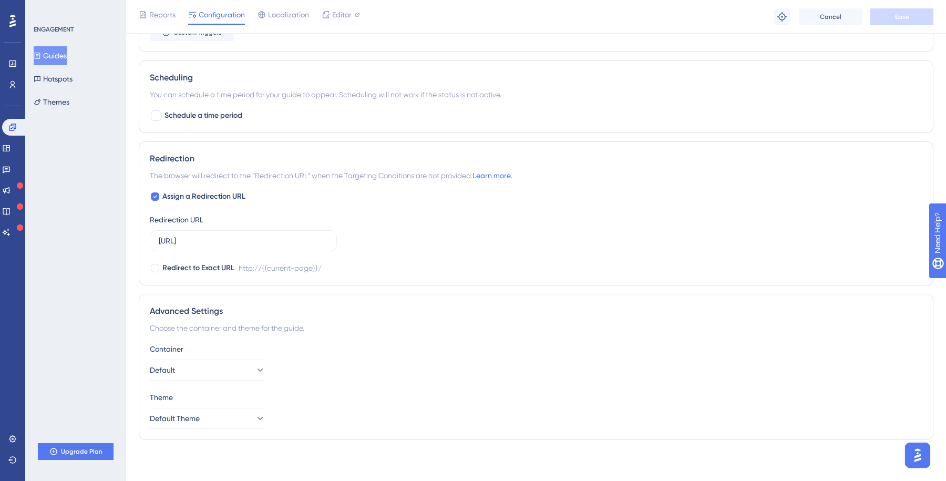
scroll to position [546, 0]
click at [235, 359] on button "Default" at bounding box center [208, 368] width 116 height 21
click at [235, 363] on button "Default" at bounding box center [208, 368] width 116 height 21
click at [200, 391] on div "Default Default" at bounding box center [207, 401] width 85 height 21
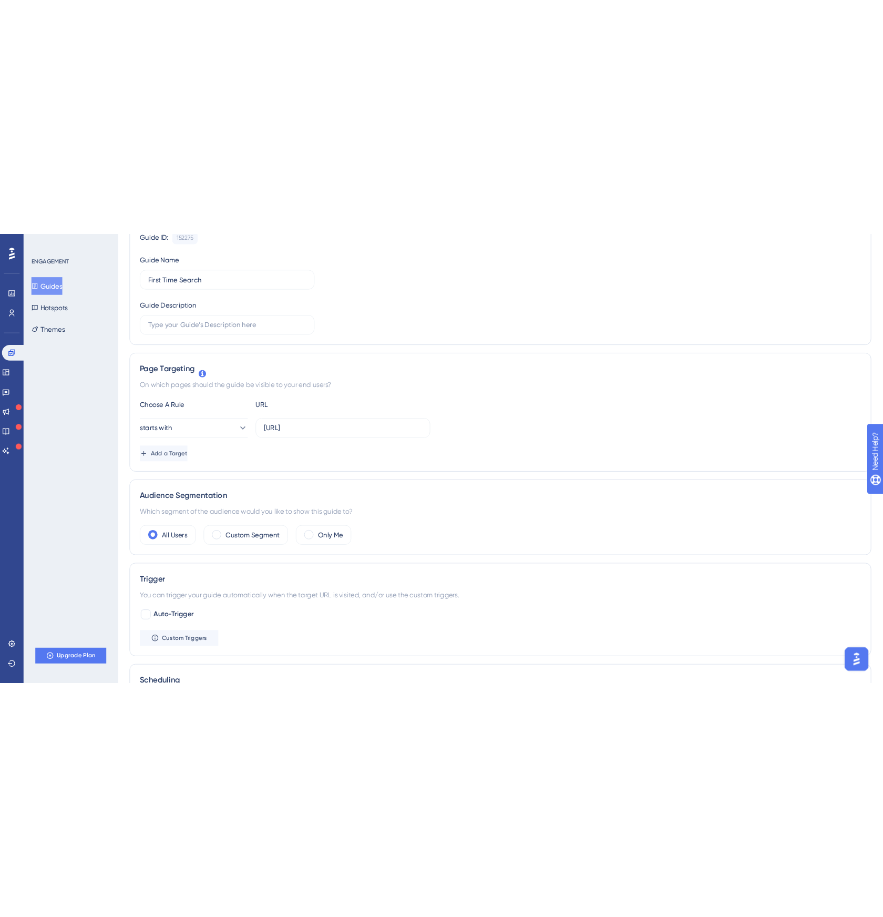
scroll to position [0, 0]
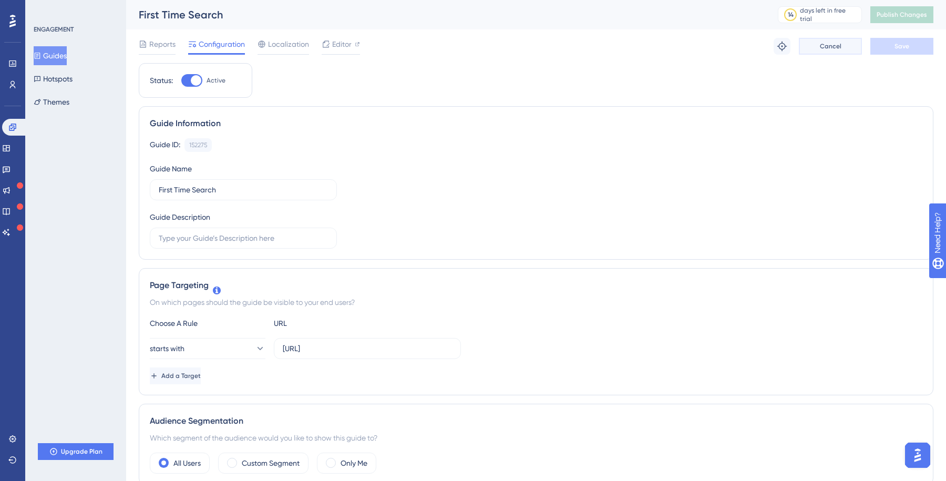
click at [822, 53] on button "Cancel" at bounding box center [830, 46] width 63 height 17
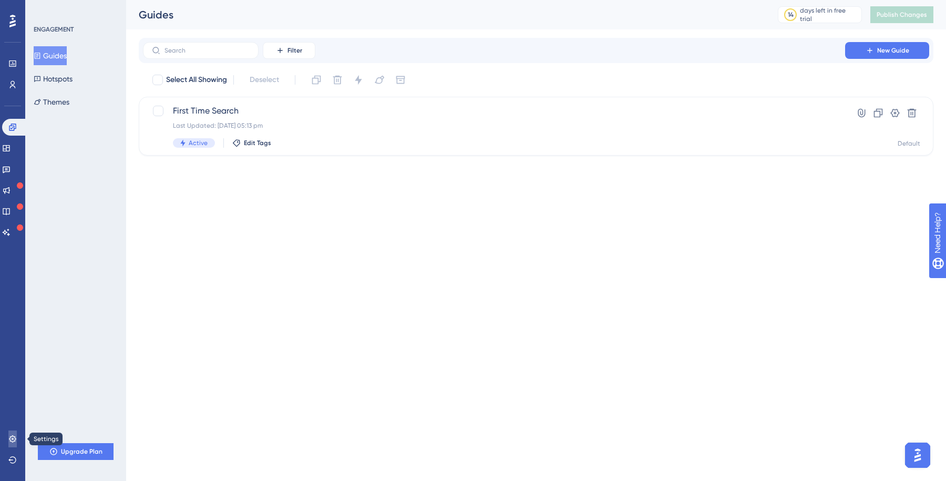
click at [14, 435] on icon at bounding box center [12, 439] width 8 height 8
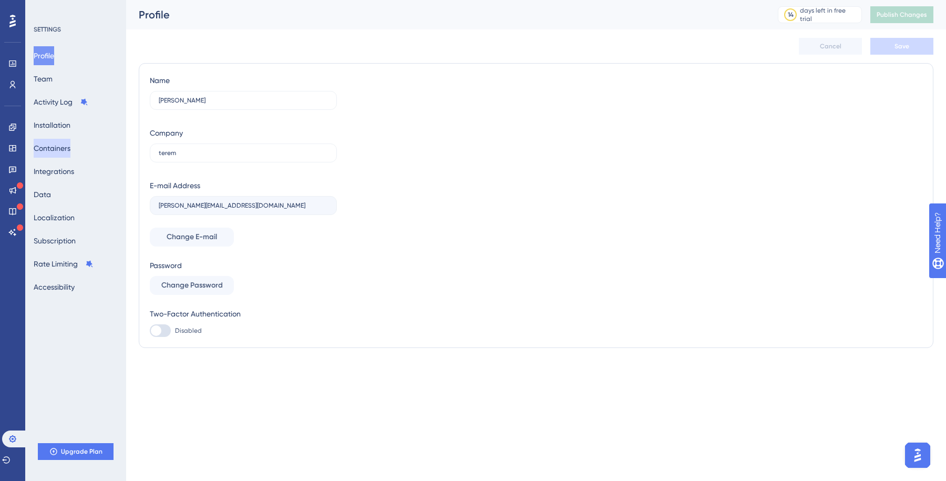
click at [70, 155] on button "Containers" at bounding box center [52, 148] width 37 height 19
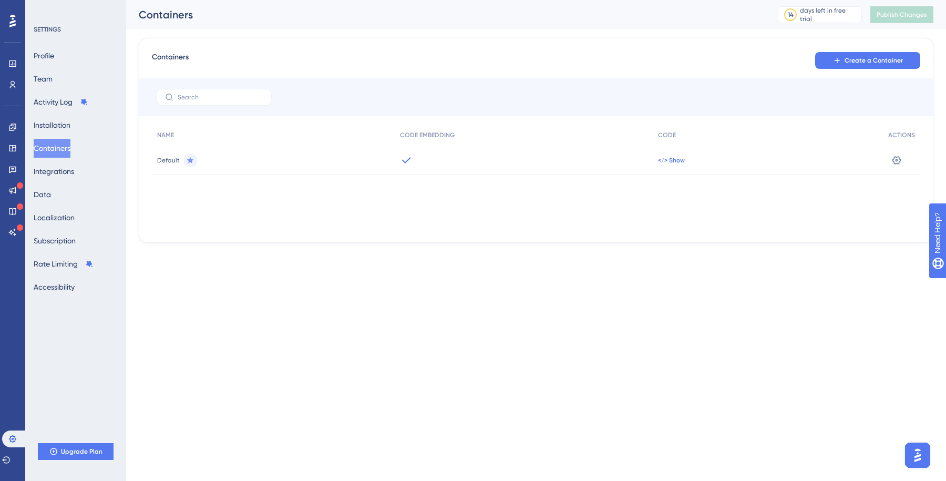
click at [680, 162] on span "</> Show" at bounding box center [671, 160] width 27 height 8
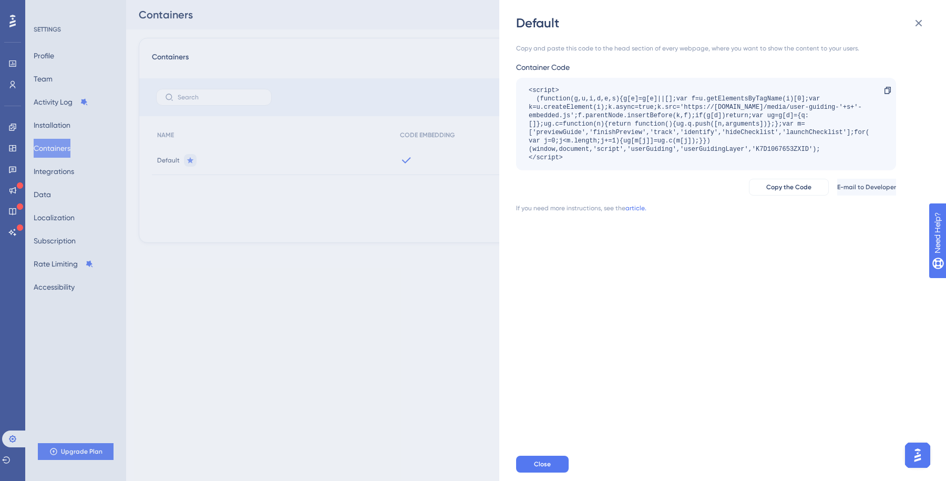
click at [767, 150] on div "<script> (function(g,u,i,d,e,s){g[e]=g[e]||[];var f=u.getElementsByTagName(i)[0…" at bounding box center [701, 124] width 344 height 76
copy div "K7D1067653ZXID"
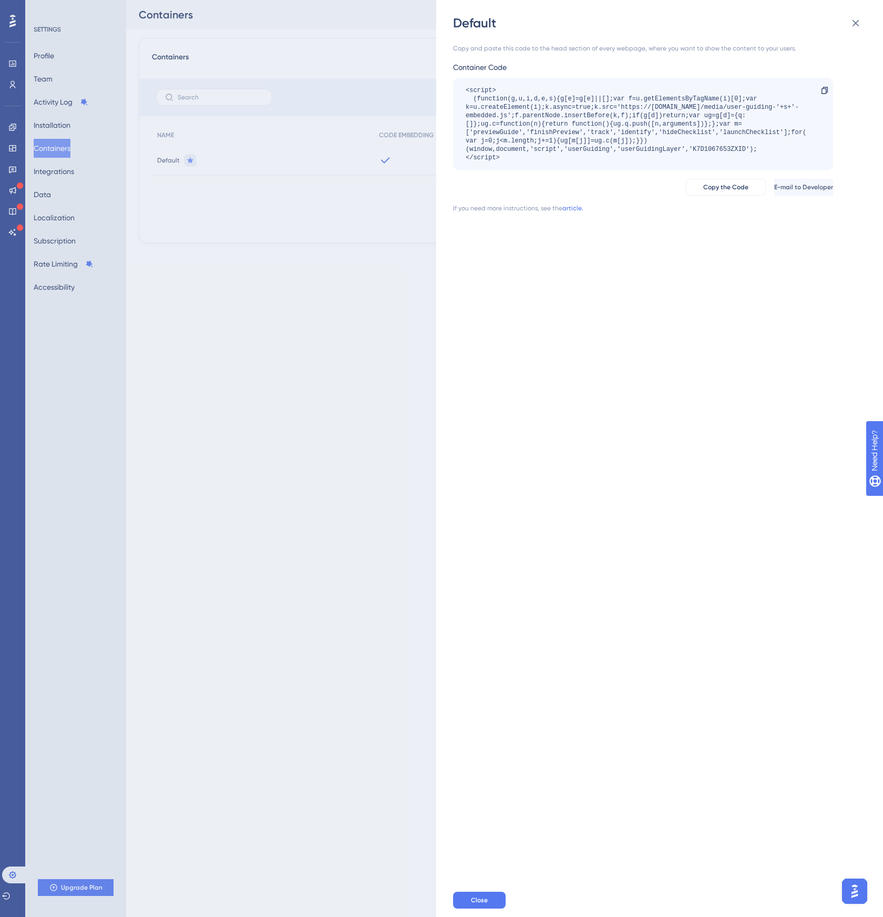
click at [317, 414] on div "Default Copy and paste this code to the head section of every webpage, where yo…" at bounding box center [441, 458] width 883 height 917
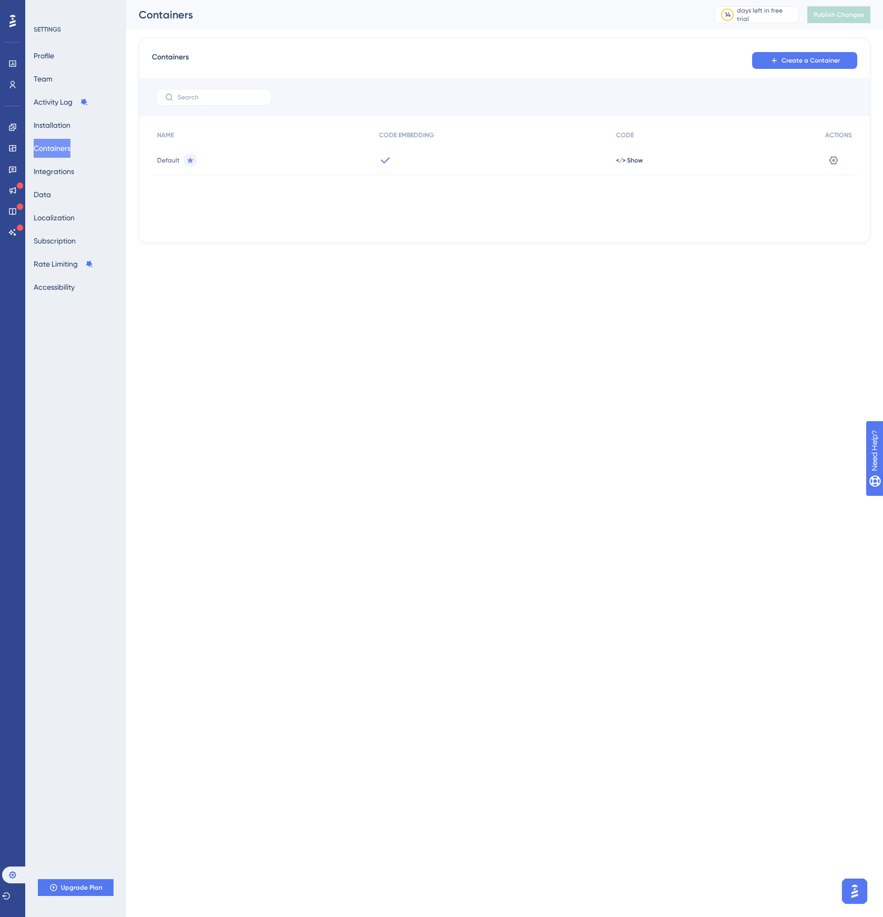
click at [45, 112] on div "Profile Team Activity Log Installation Containers Integrations Data Localizatio…" at bounding box center [76, 171] width 85 height 250
click at [50, 129] on button "Installation" at bounding box center [52, 125] width 37 height 19
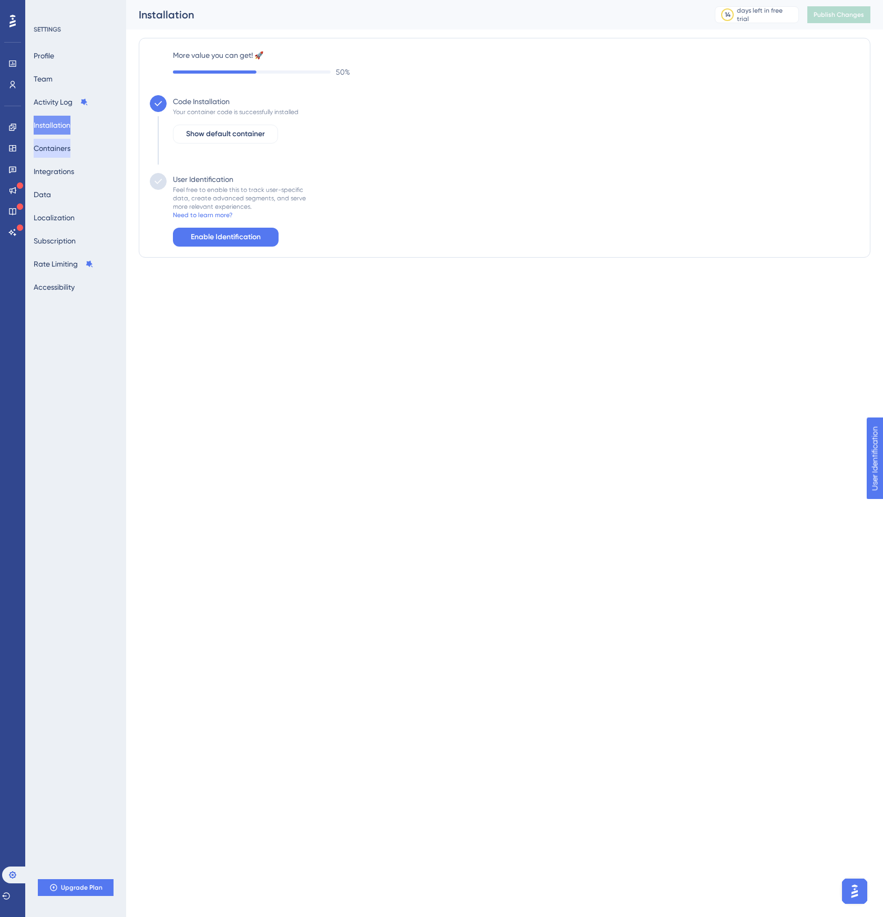
click at [50, 150] on button "Containers" at bounding box center [52, 148] width 37 height 19
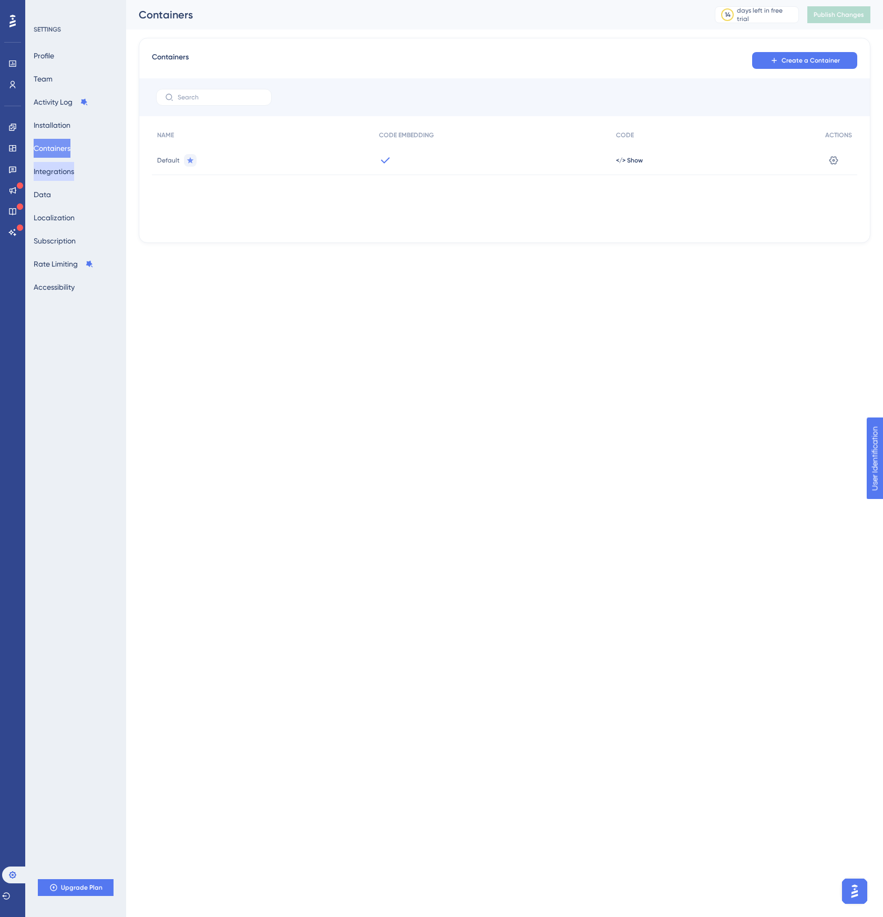
click at [58, 172] on button "Integrations" at bounding box center [54, 171] width 40 height 19
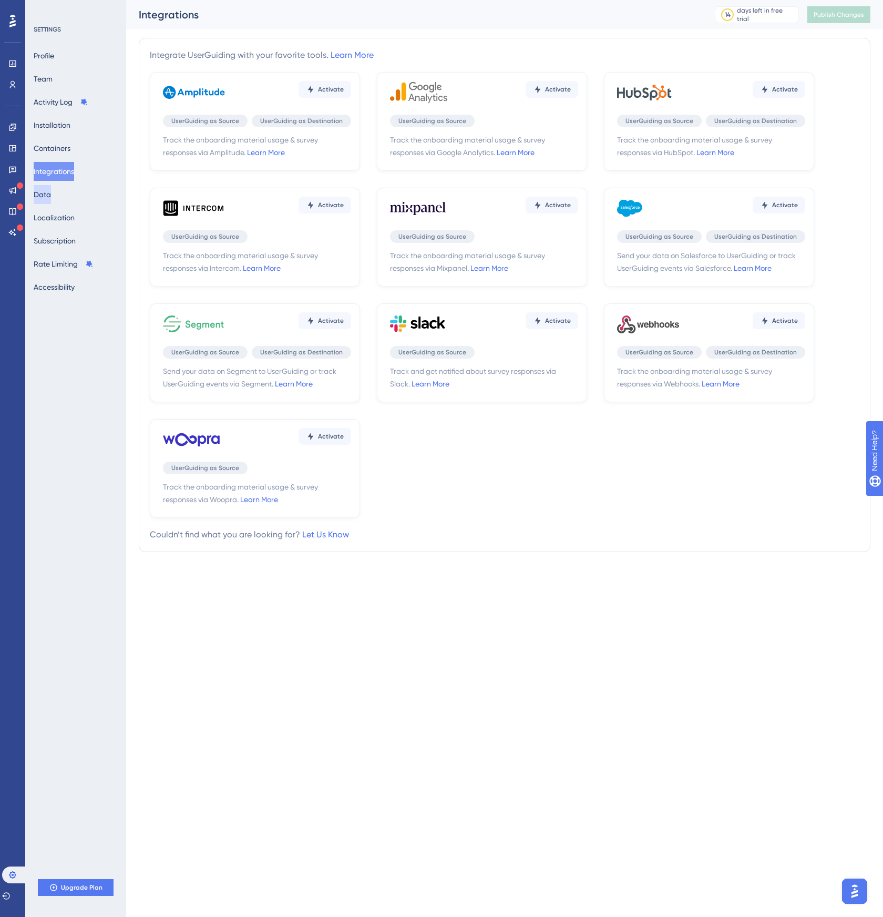
click at [51, 189] on button "Data" at bounding box center [42, 194] width 17 height 19
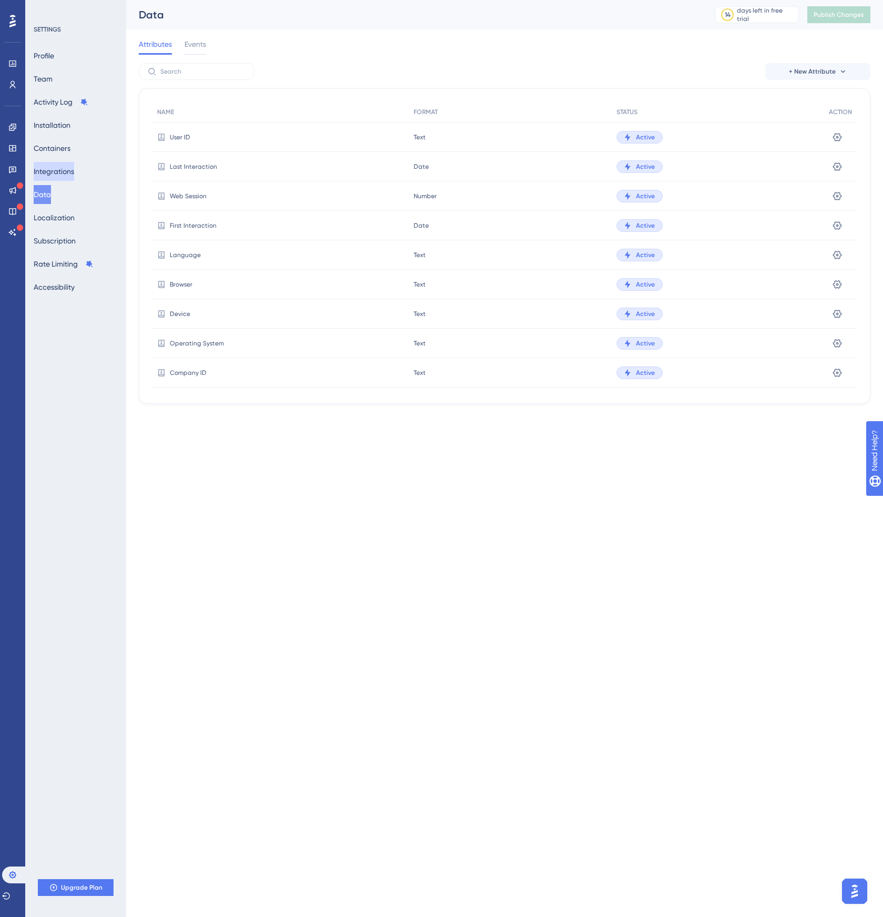
click at [56, 178] on button "Integrations" at bounding box center [54, 171] width 40 height 19
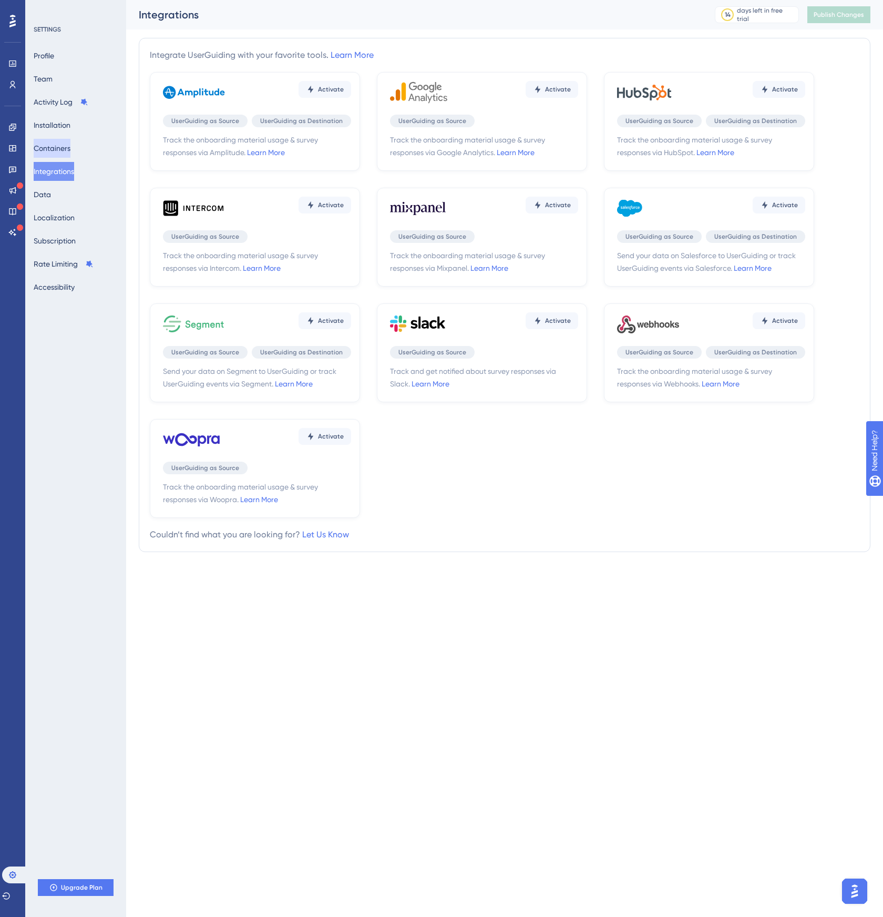
click at [63, 148] on button "Containers" at bounding box center [52, 148] width 37 height 19
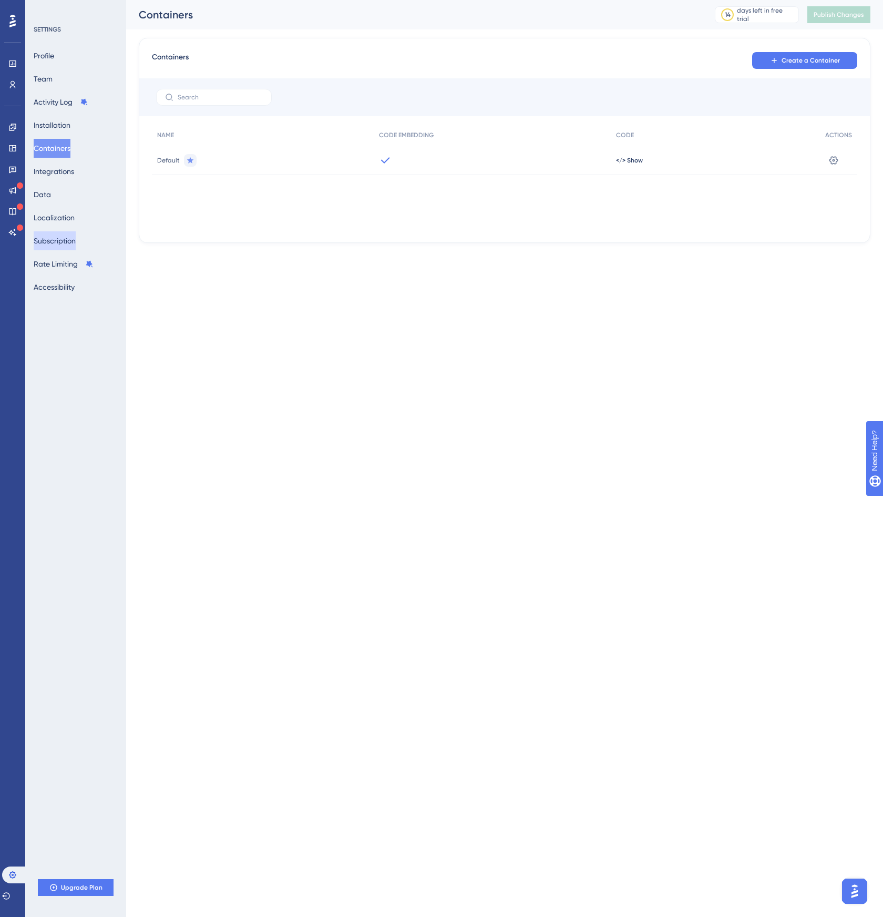
click at [57, 238] on button "Subscription" at bounding box center [55, 240] width 42 height 19
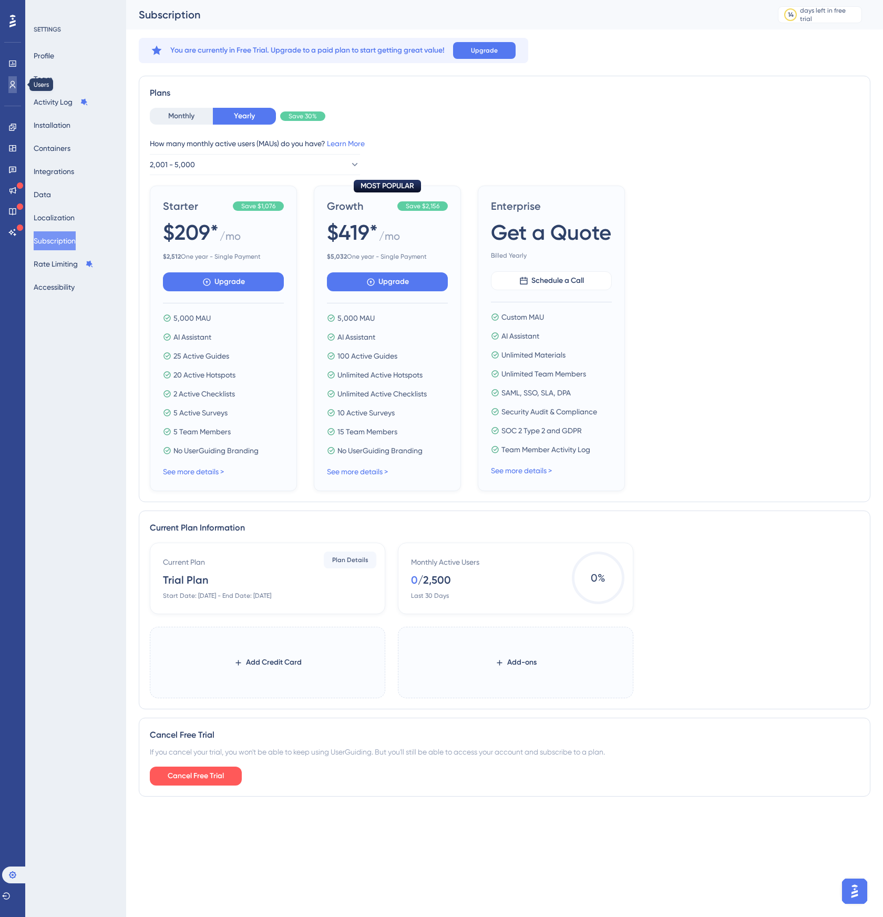
click at [13, 83] on icon at bounding box center [12, 84] width 8 height 8
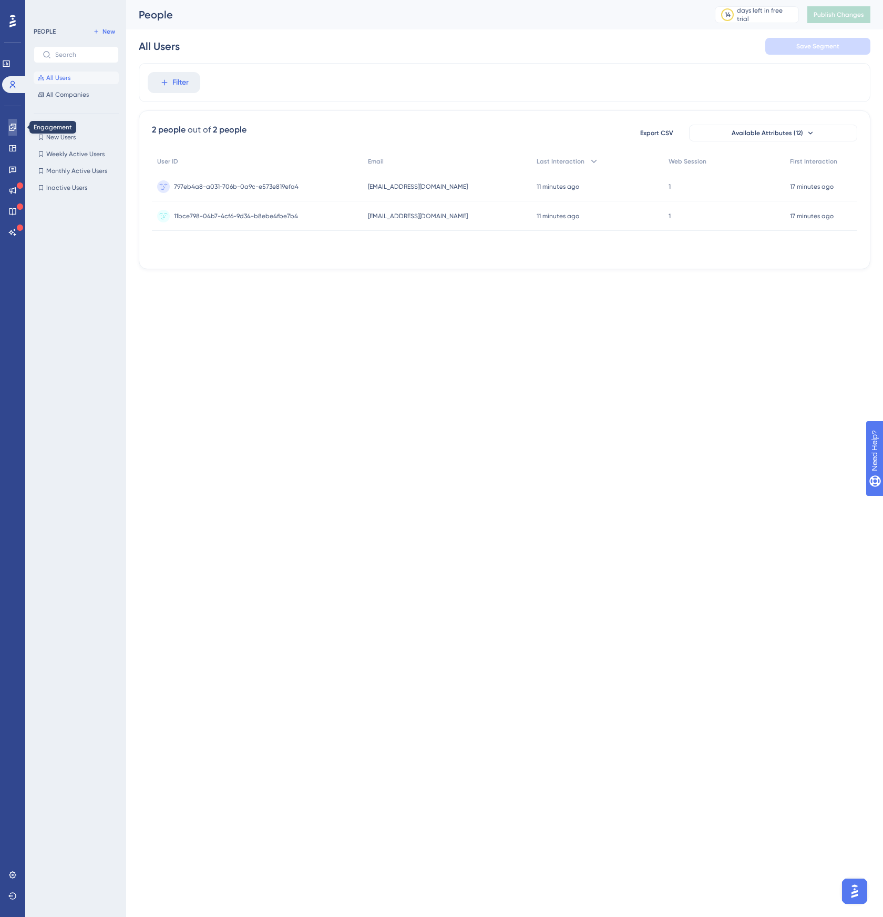
click at [15, 130] on icon at bounding box center [12, 127] width 8 height 8
click at [11, 65] on icon at bounding box center [6, 63] width 8 height 8
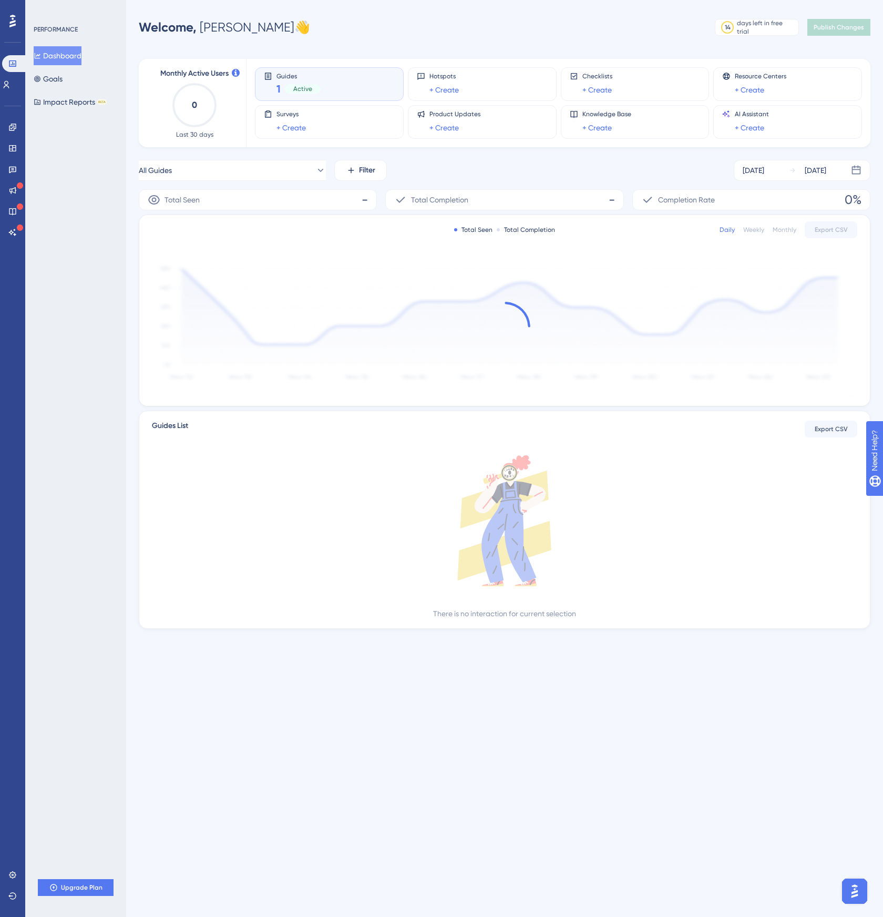
click at [311, 81] on div "1 Active" at bounding box center [298, 88] width 44 height 15
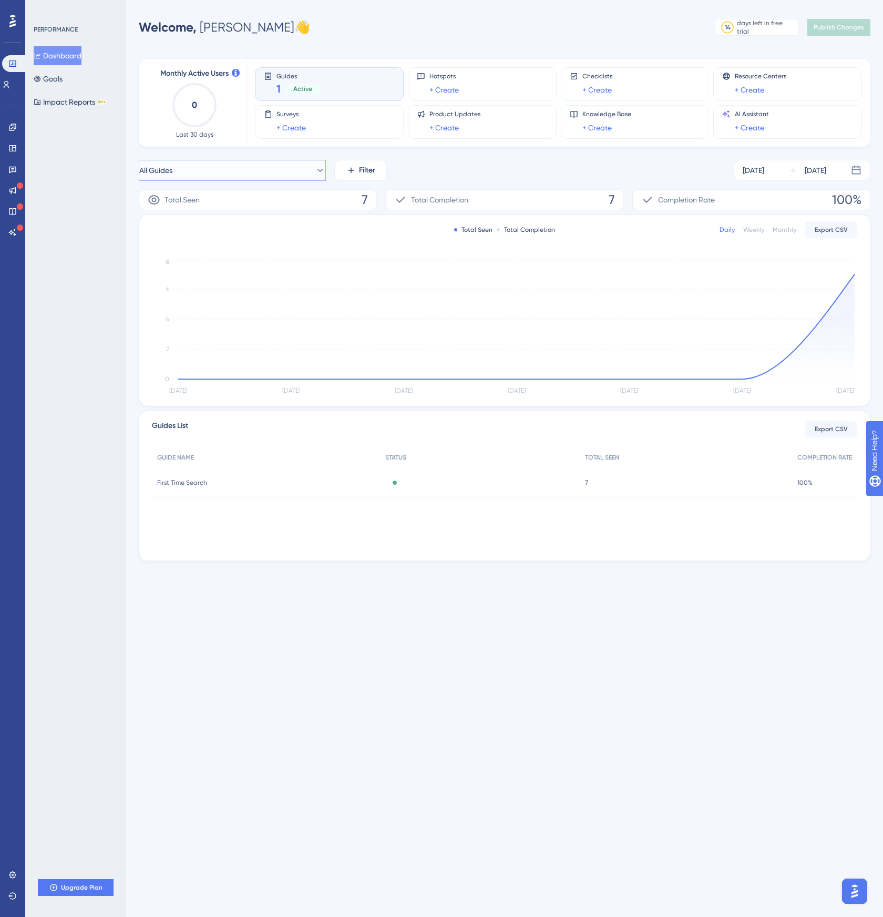
click at [200, 169] on button "All Guides" at bounding box center [232, 170] width 187 height 21
click at [175, 255] on span "First Time Search" at bounding box center [182, 255] width 57 height 13
click at [283, 78] on span "Guides" at bounding box center [298, 75] width 44 height 7
click at [11, 132] on link at bounding box center [12, 127] width 8 height 17
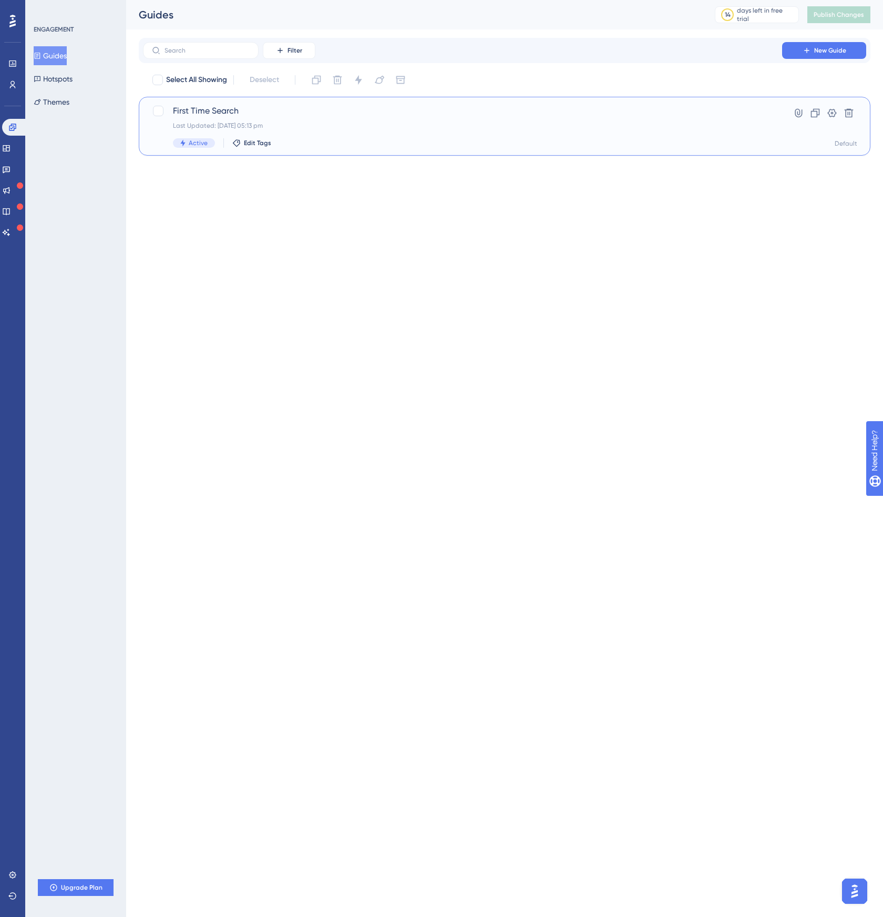
click at [224, 117] on span "First Time Search" at bounding box center [462, 111] width 579 height 13
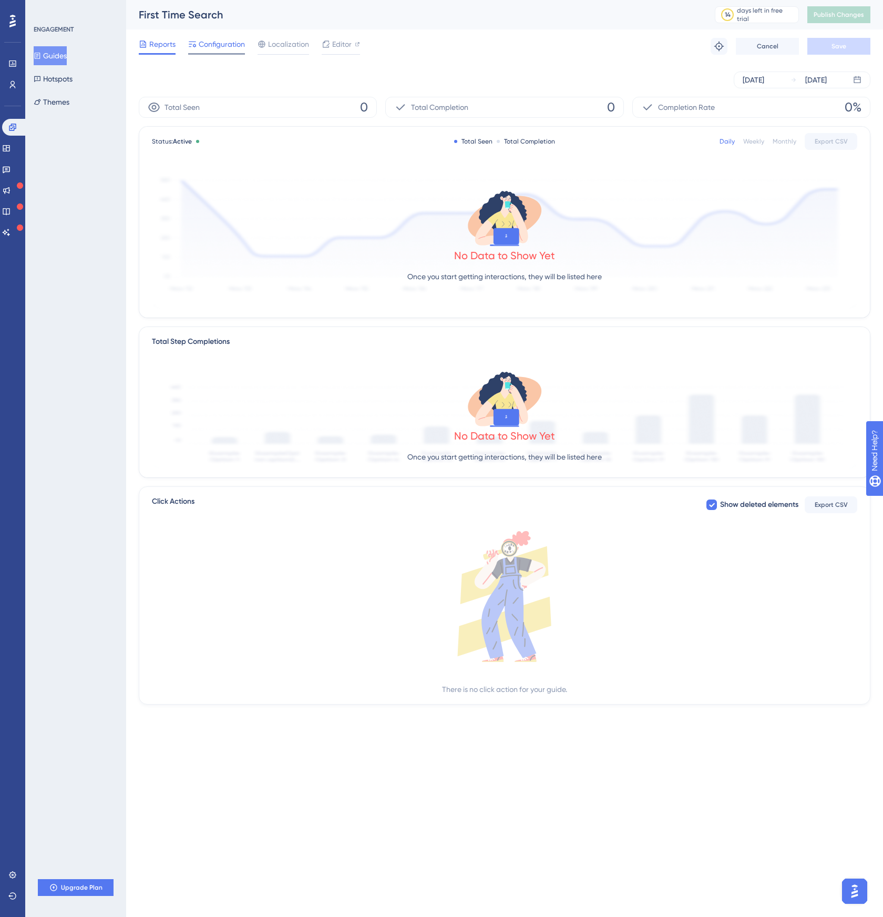
click at [227, 43] on span "Configuration" at bounding box center [222, 44] width 46 height 13
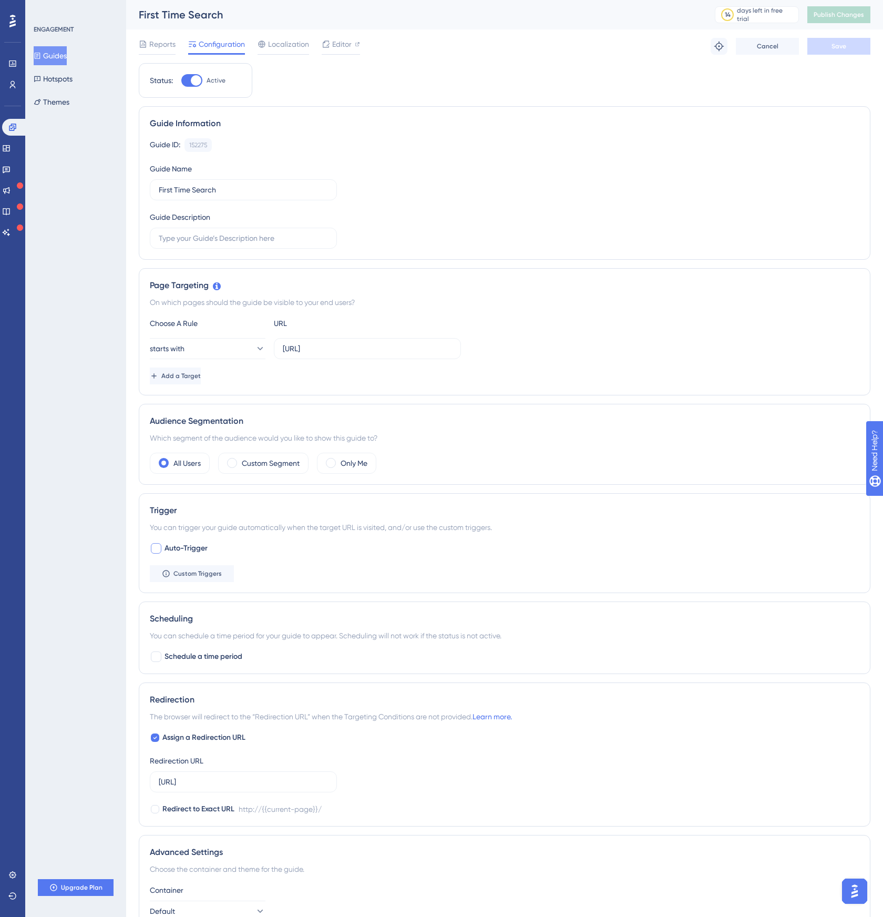
click at [173, 480] on span "Auto-Trigger" at bounding box center [186, 548] width 43 height 13
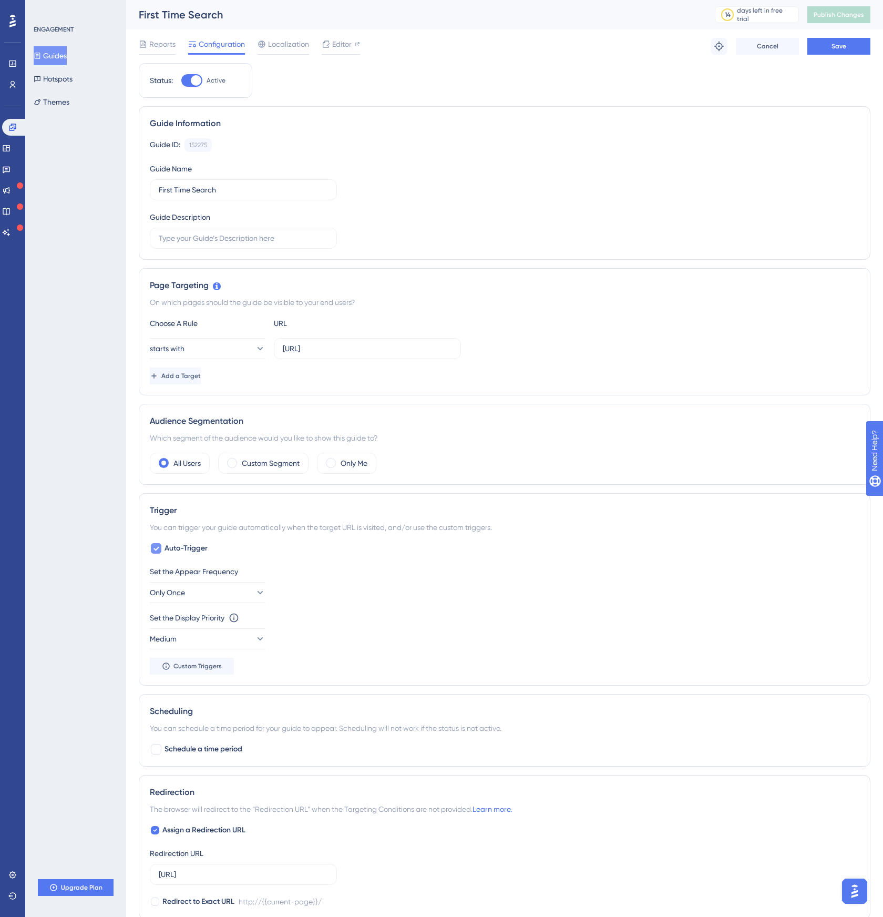
click at [173, 480] on span "Auto-Trigger" at bounding box center [186, 548] width 43 height 13
checkbox input "false"
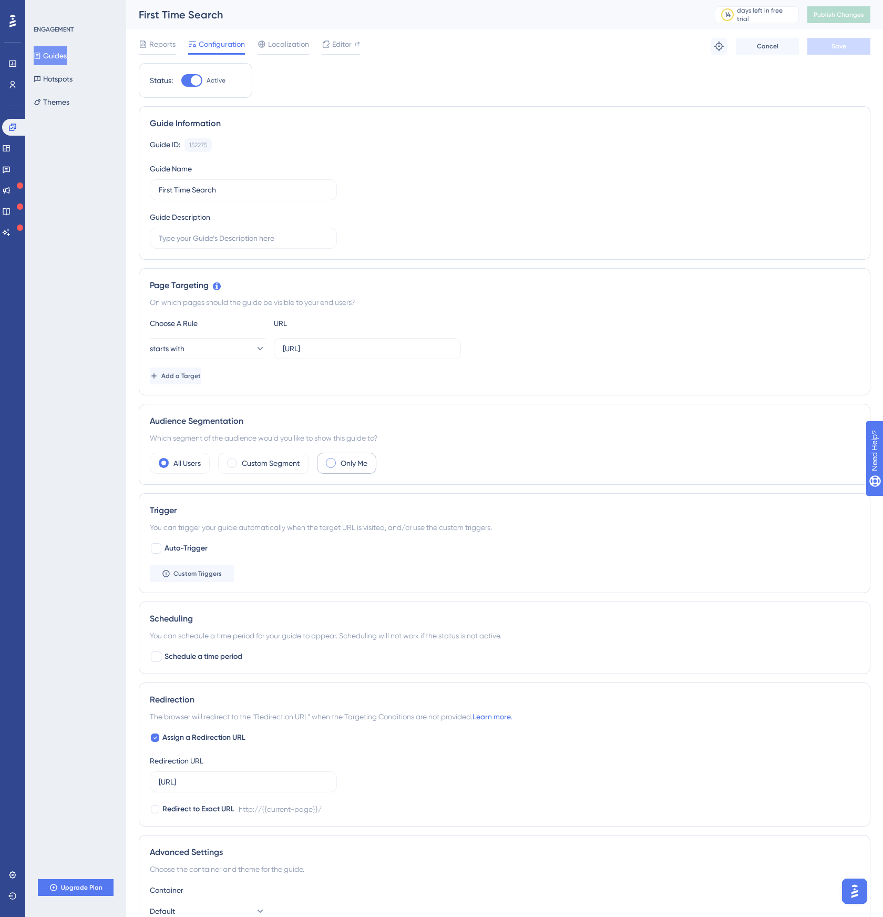
click at [334, 458] on span at bounding box center [331, 463] width 10 height 10
click at [339, 459] on input "radio" at bounding box center [339, 459] width 0 height 0
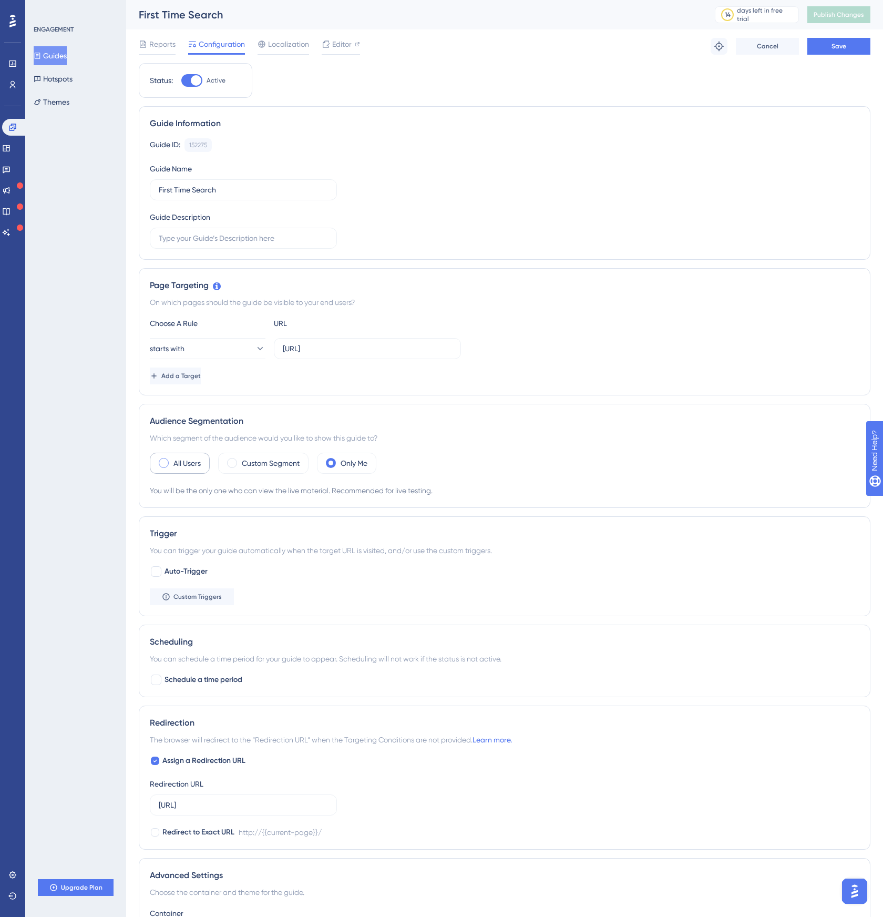
click at [182, 460] on label "All Users" at bounding box center [186, 463] width 27 height 13
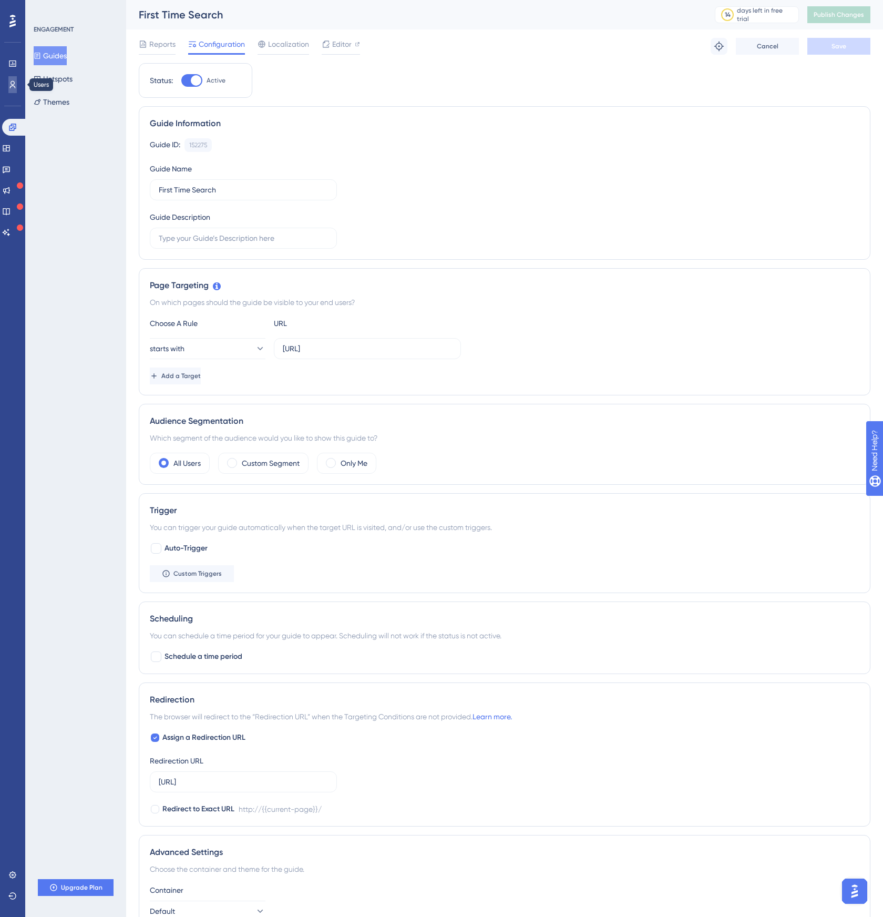
click at [15, 86] on icon at bounding box center [12, 84] width 8 height 8
